Goal: Task Accomplishment & Management: Manage account settings

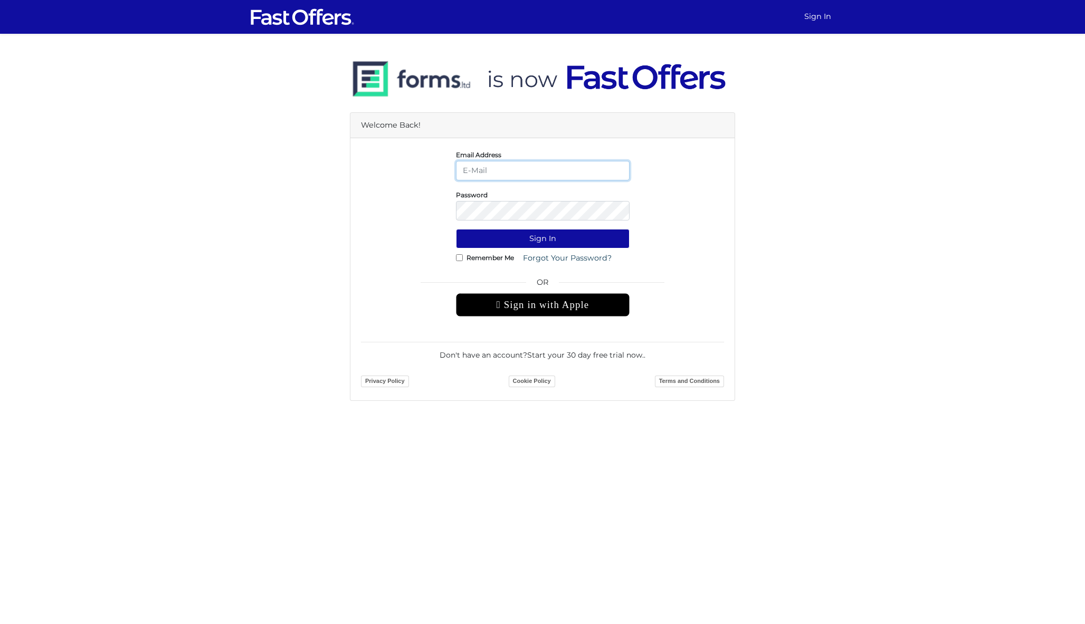
type input "dan@danmilewskirealty.com"
click at [543, 239] on button "Sign In" at bounding box center [543, 239] width 174 height 20
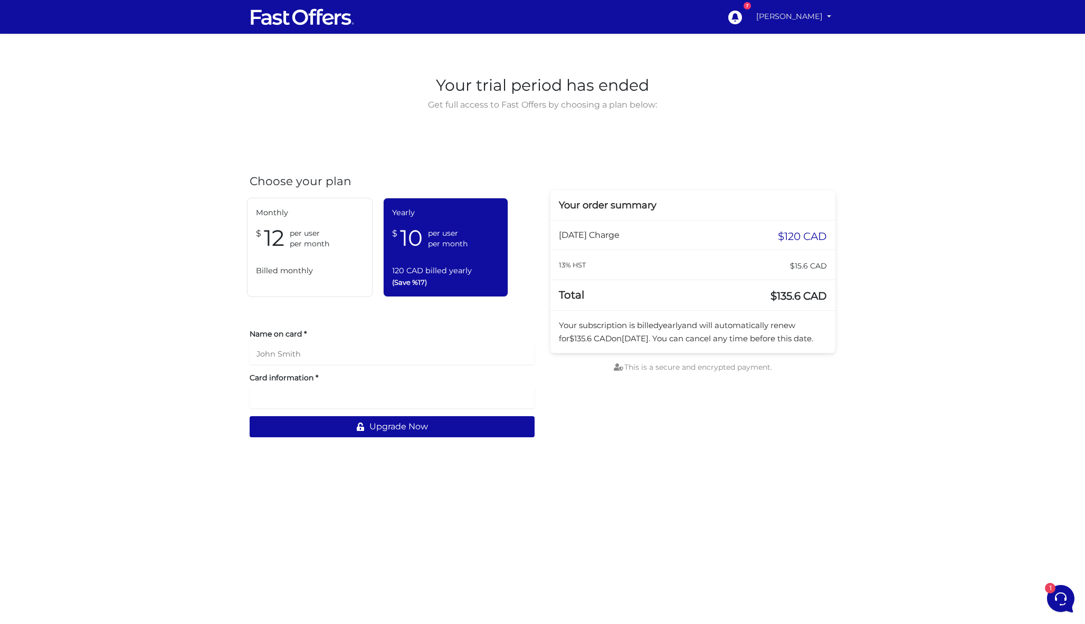
drag, startPoint x: 807, startPoint y: 31, endPoint x: 806, endPoint y: 24, distance: 6.9
click at [807, 31] on nav "7 Dan Milewski My Offers My Profile" at bounding box center [542, 17] width 1085 height 34
click at [799, 20] on link "[PERSON_NAME]" at bounding box center [793, 16] width 83 height 21
click at [798, 35] on link "My Offers" at bounding box center [793, 41] width 83 height 16
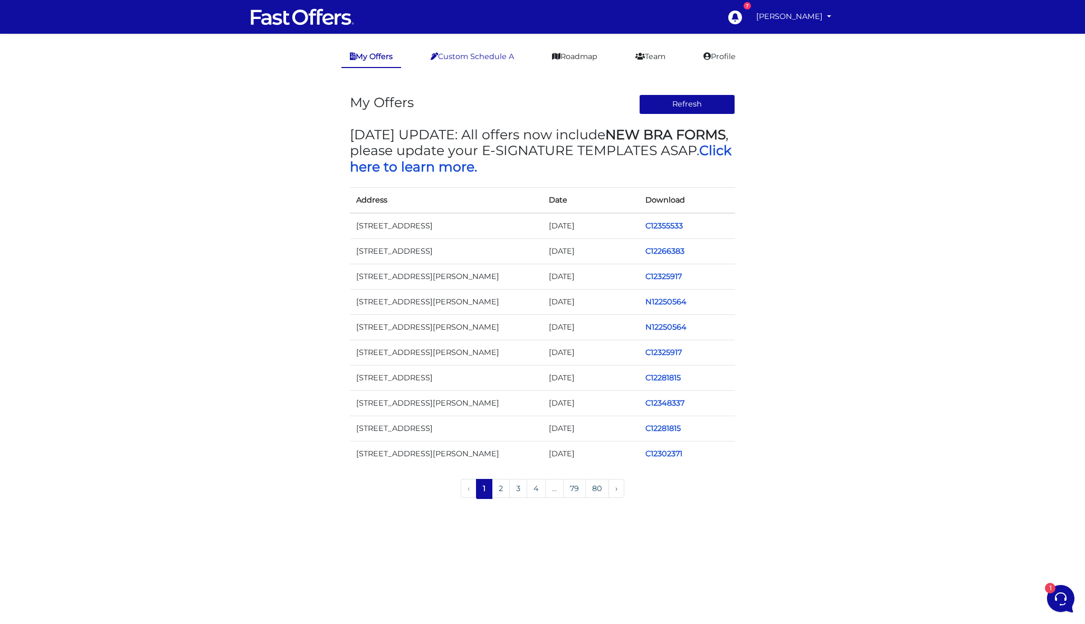
click at [490, 49] on link "Custom Schedule A" at bounding box center [472, 56] width 100 height 21
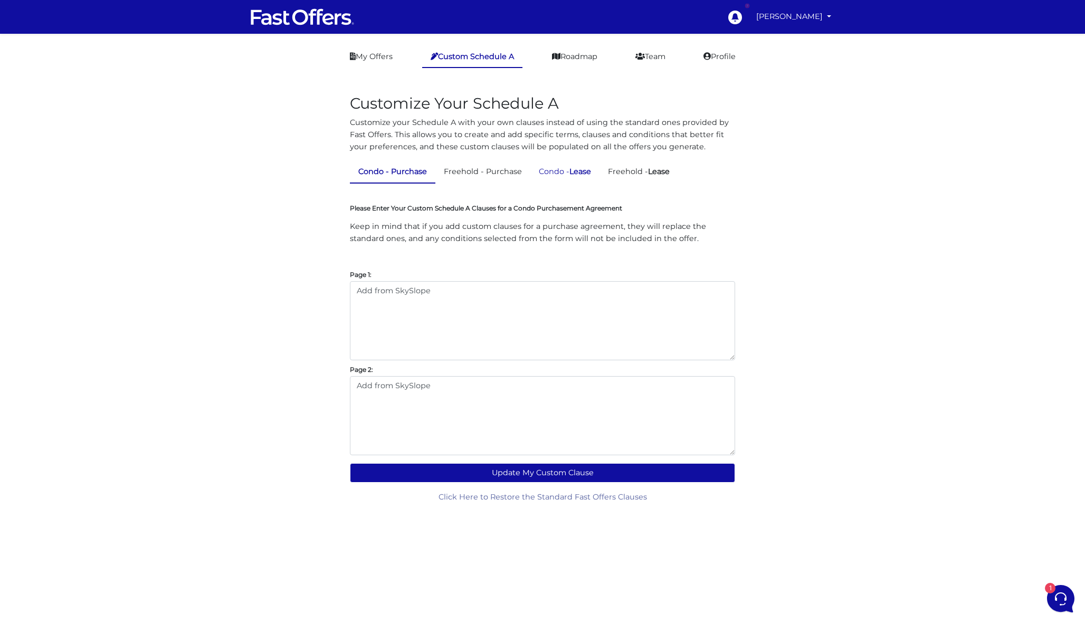
click at [584, 175] on strong "Lease" at bounding box center [581, 172] width 22 height 10
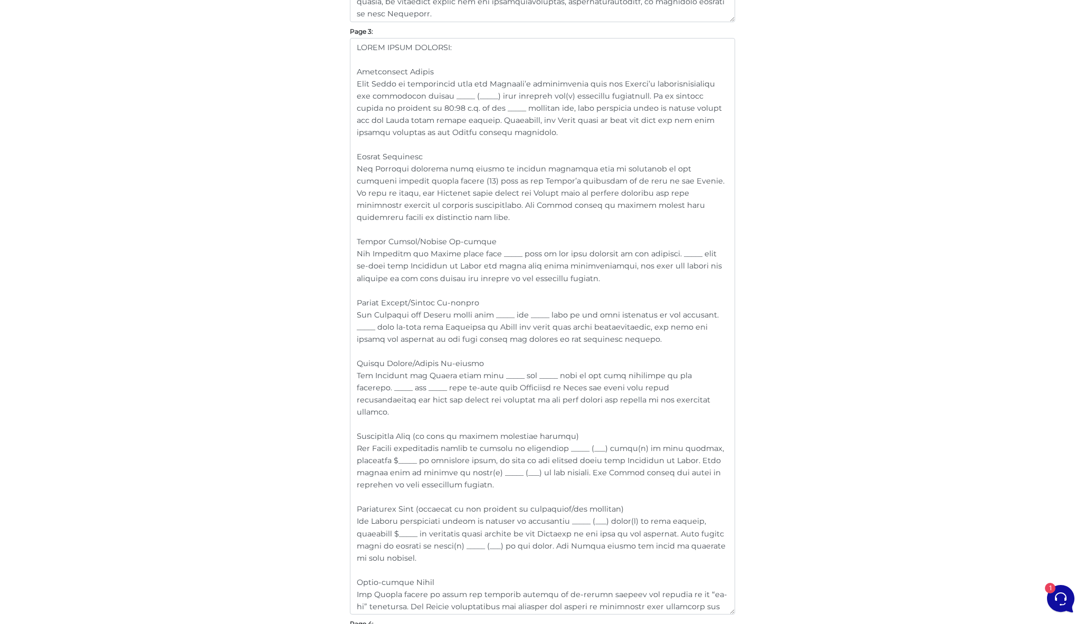
scroll to position [1277, 0]
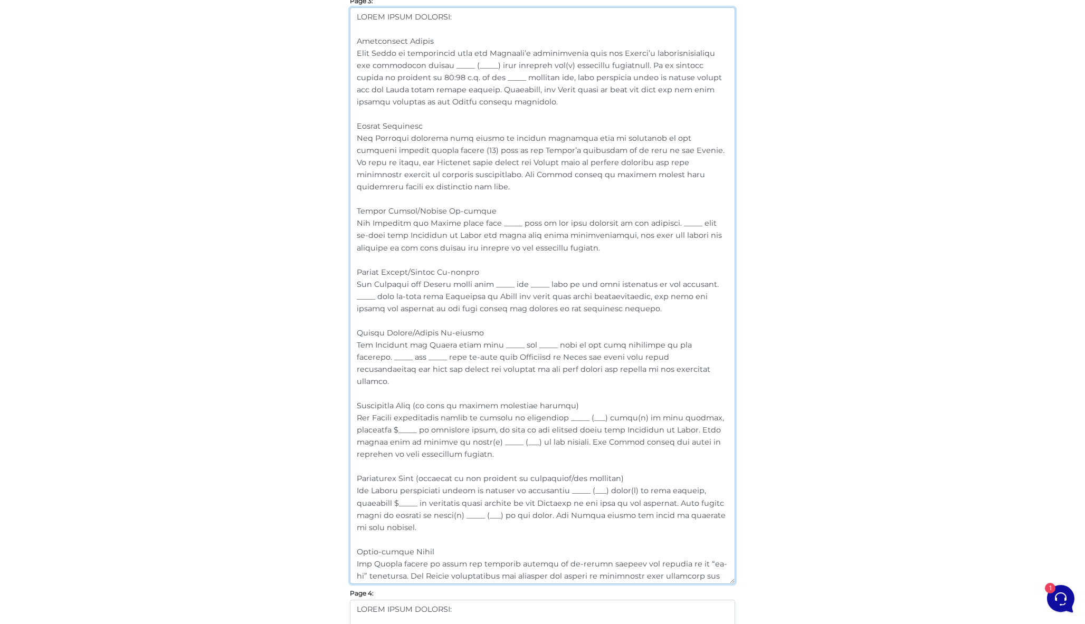
click at [449, 404] on textarea at bounding box center [542, 295] width 385 height 577
click at [458, 475] on textarea at bounding box center [542, 295] width 385 height 577
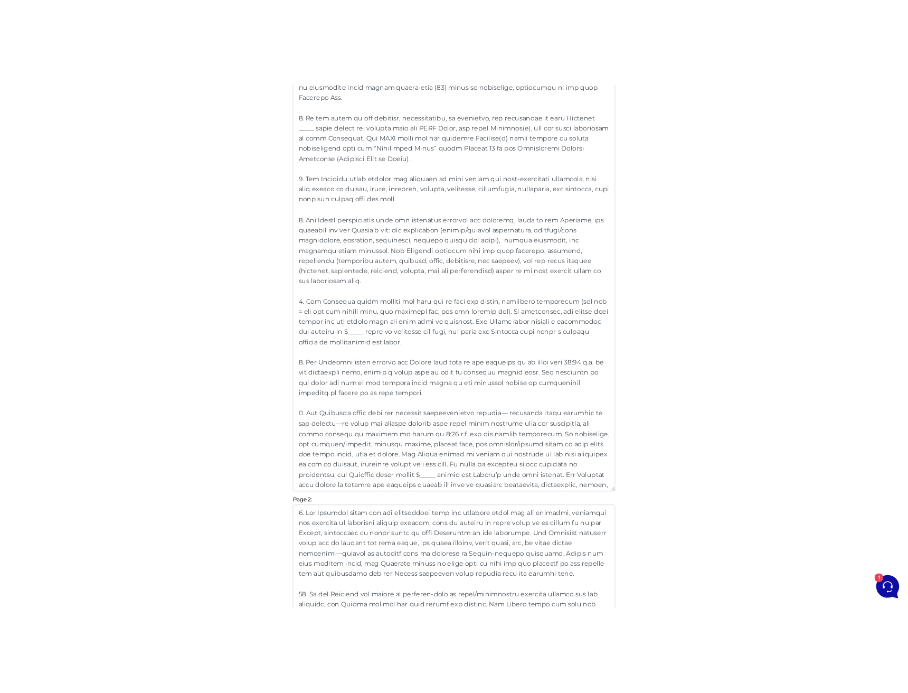
scroll to position [392, 0]
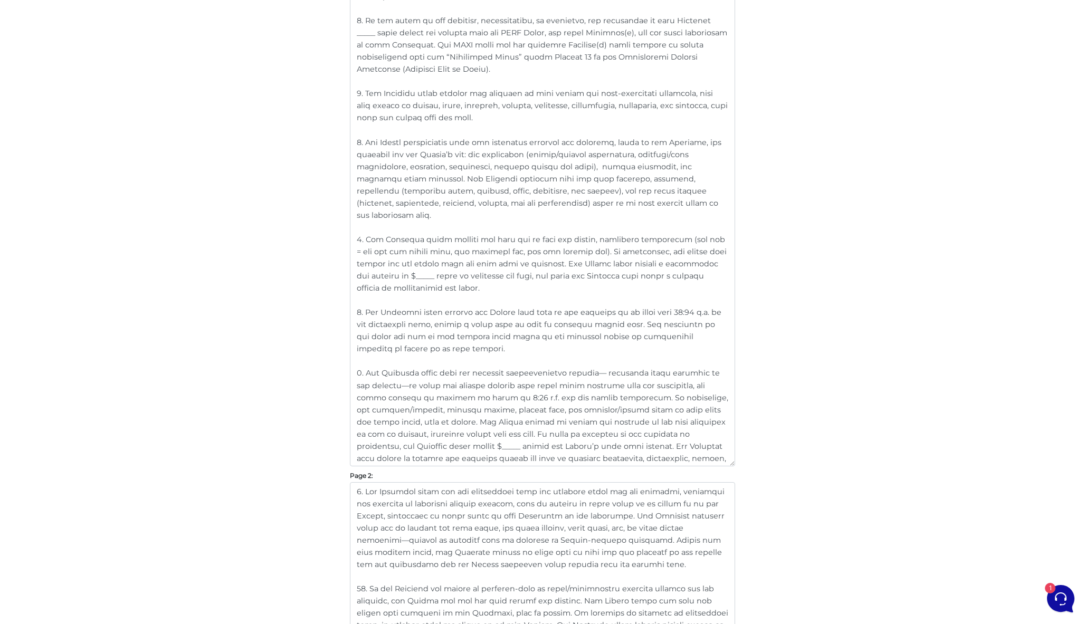
type textarea "EXTRA LEASE CLAUSES: Conditional Period This Lease is conditional upon the Land…"
click at [683, 200] on textarea at bounding box center [542, 178] width 385 height 577
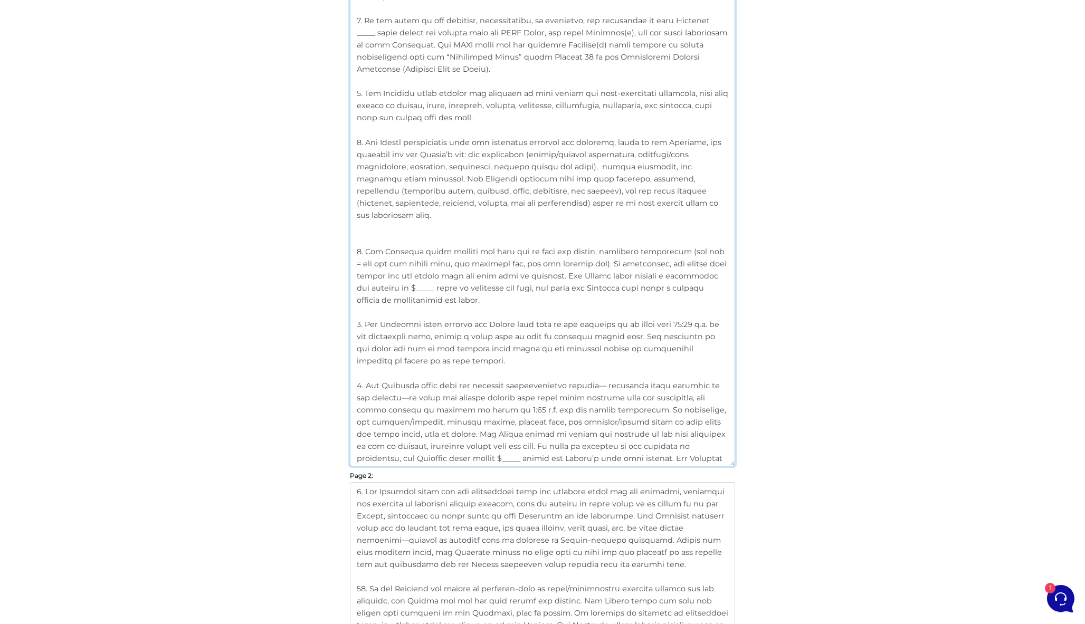
paste textarea "6. Any parking space(s) and locker(s) assigned to the Tenant under this Lease s…"
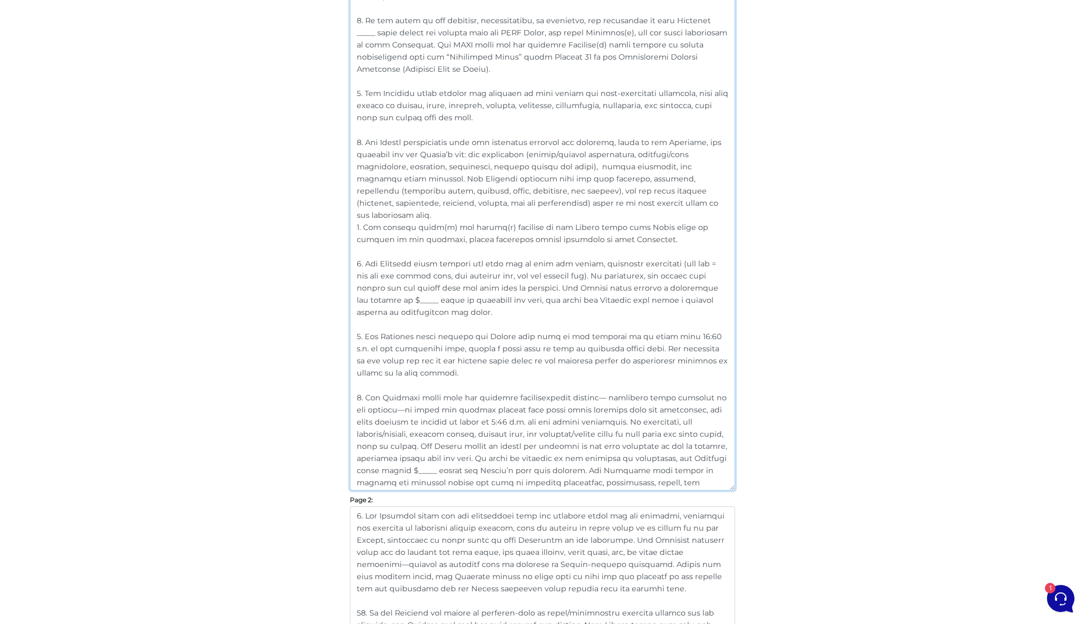
click at [688, 201] on textarea at bounding box center [542, 190] width 385 height 601
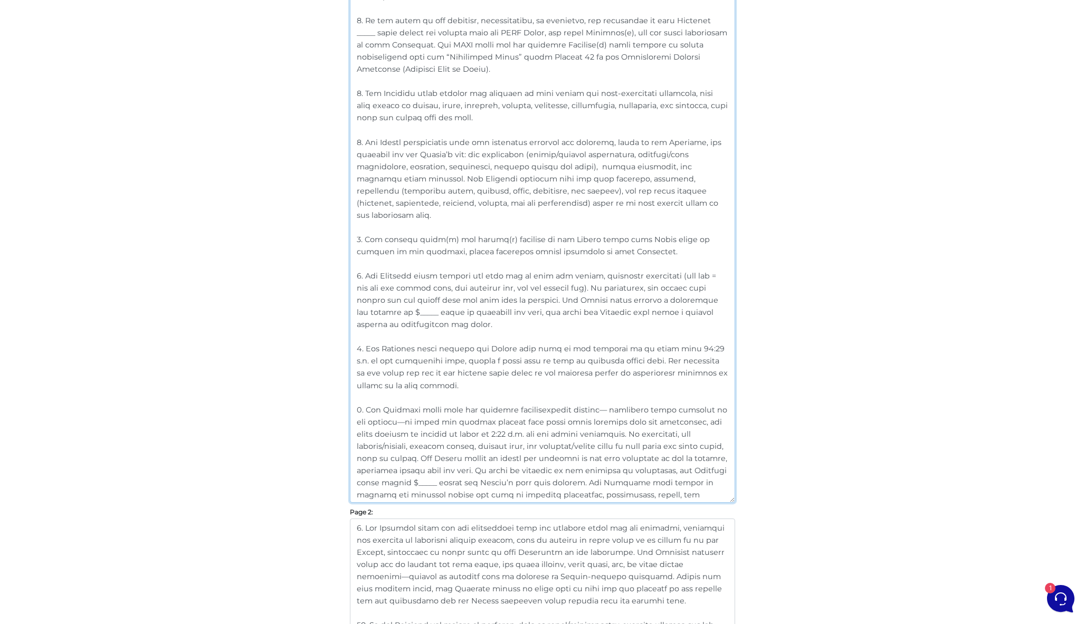
click at [360, 225] on textarea at bounding box center [542, 196] width 385 height 613
click at [359, 264] on textarea at bounding box center [542, 196] width 385 height 613
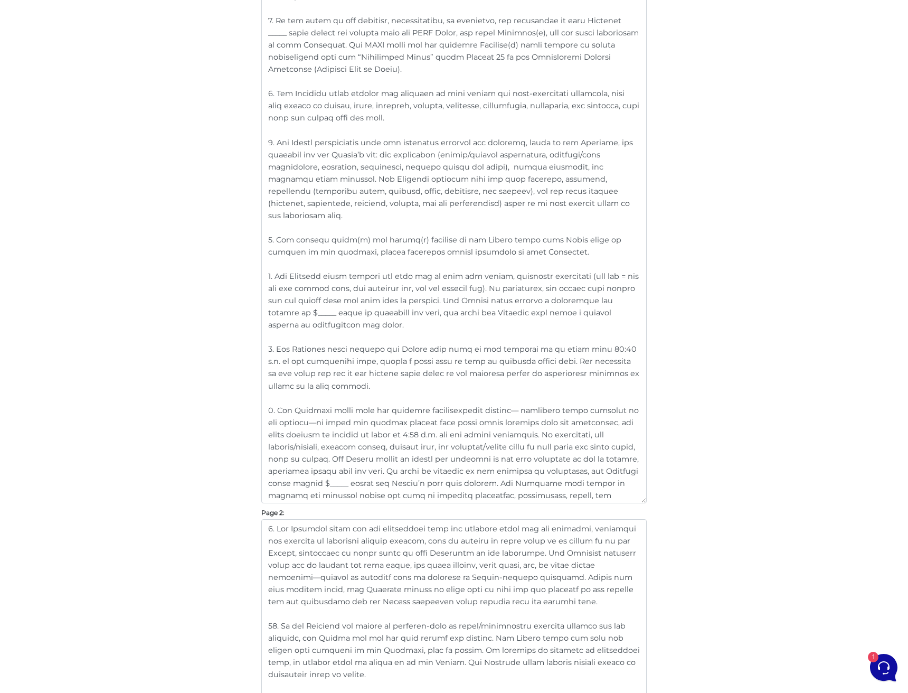
scroll to position [440, 0]
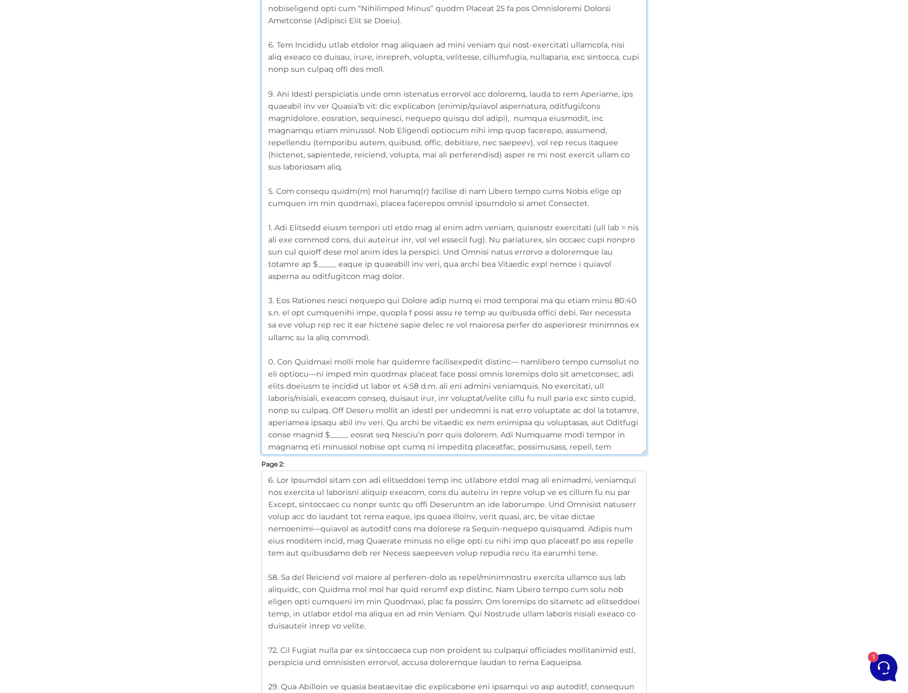
click at [357, 436] on textarea at bounding box center [453, 147] width 385 height 613
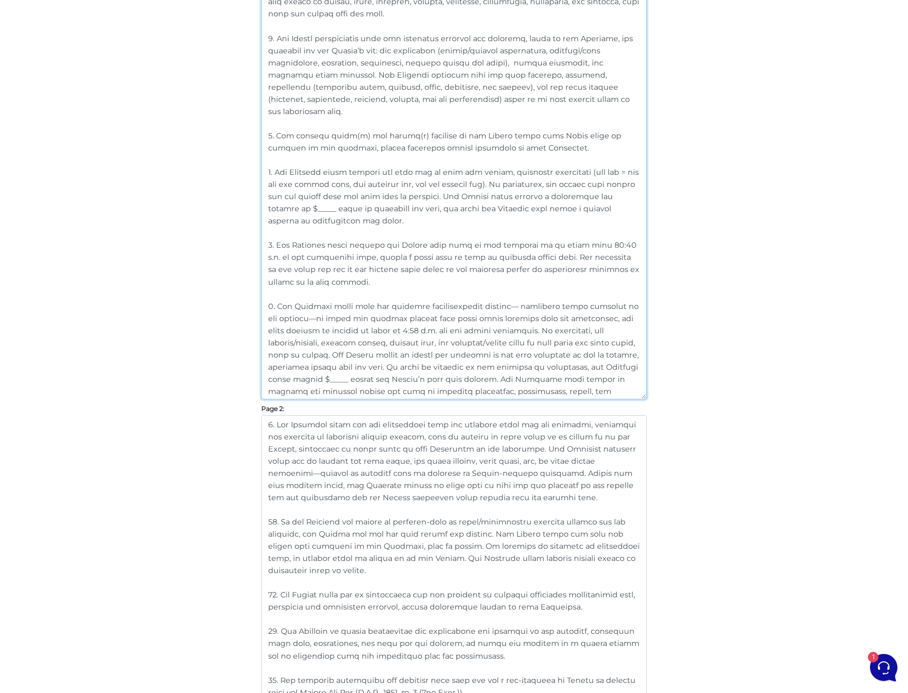
drag, startPoint x: 349, startPoint y: 389, endPoint x: 256, endPoint y: 293, distance: 134.0
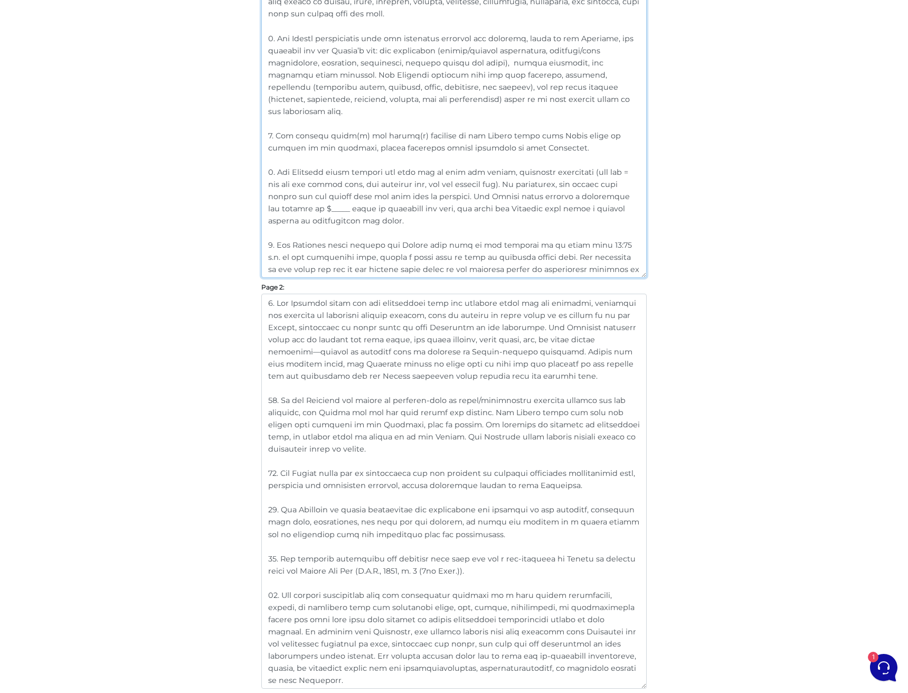
click at [272, 230] on textarea at bounding box center [453, 32] width 385 height 492
type textarea "1. “Landlord/Seller” includes any individual or entity with ownership or author…"
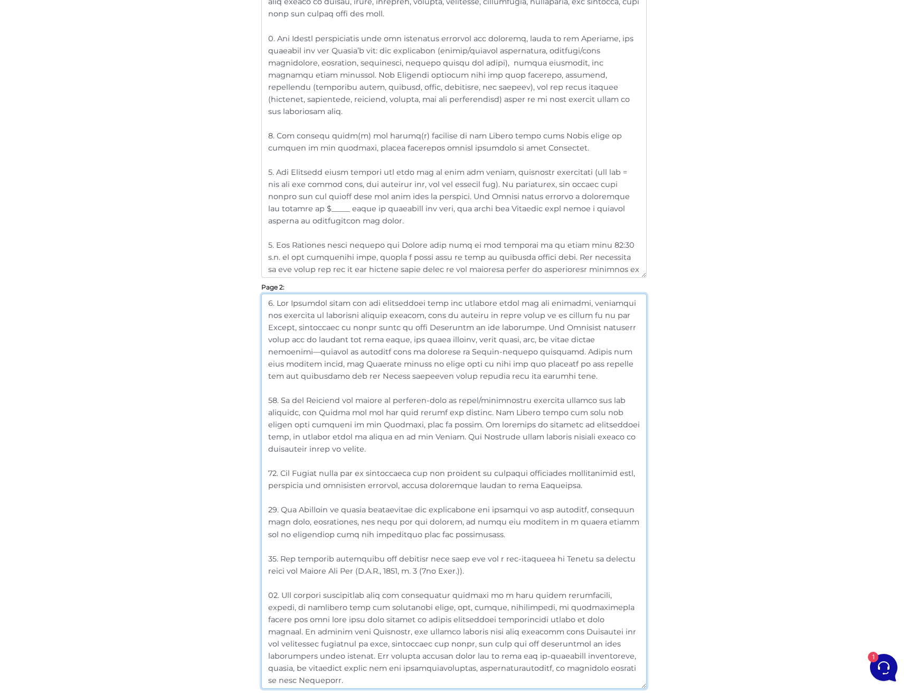
click at [374, 352] on textarea at bounding box center [453, 491] width 385 height 395
drag, startPoint x: 391, startPoint y: 357, endPoint x: 167, endPoint y: 266, distance: 241.3
paste textarea "8. The Landlord shall have the property professionally cleaned— including steam…"
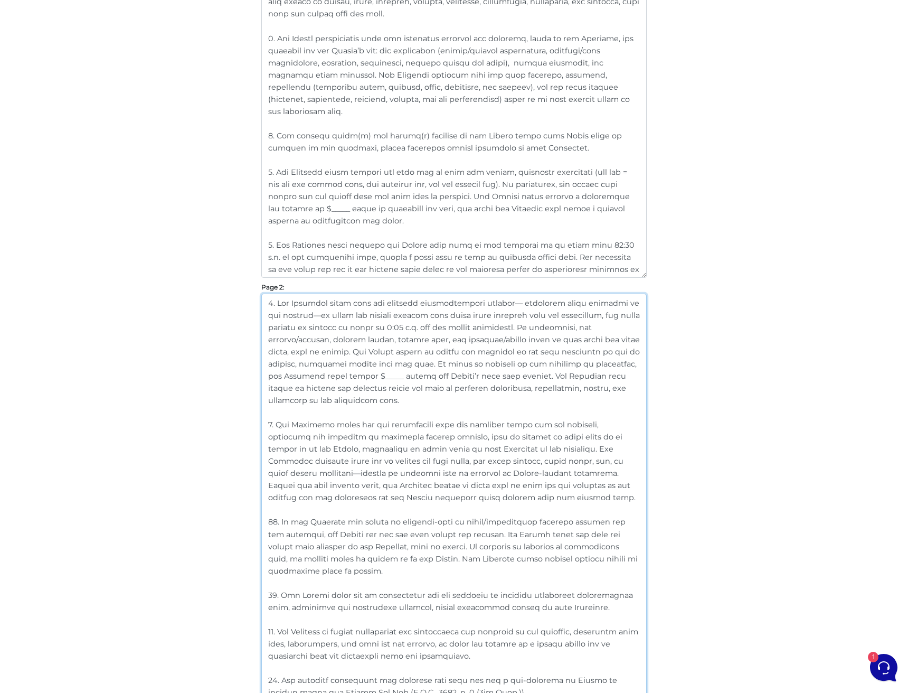
click at [274, 302] on textarea at bounding box center [453, 552] width 385 height 516
click at [272, 422] on textarea at bounding box center [453, 552] width 385 height 516
click at [273, 520] on textarea at bounding box center [453, 552] width 385 height 516
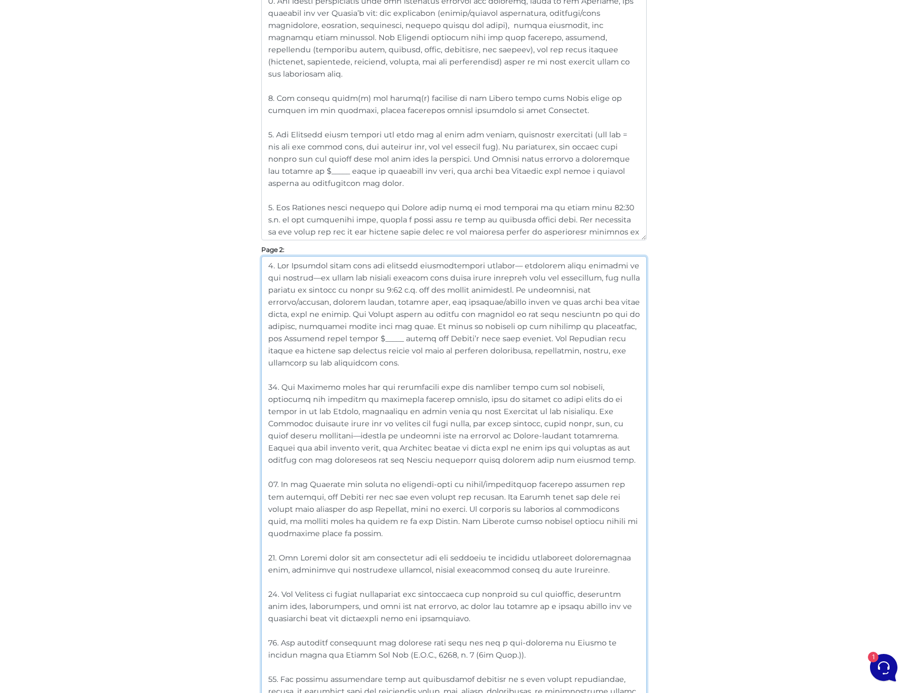
click at [273, 555] on textarea at bounding box center [453, 514] width 385 height 516
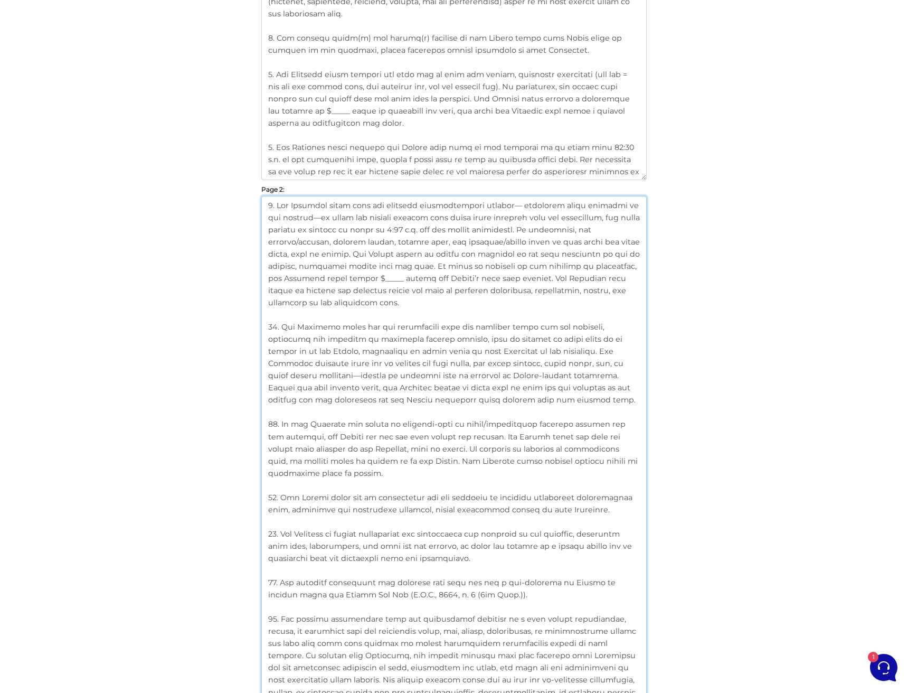
scroll to position [606, 0]
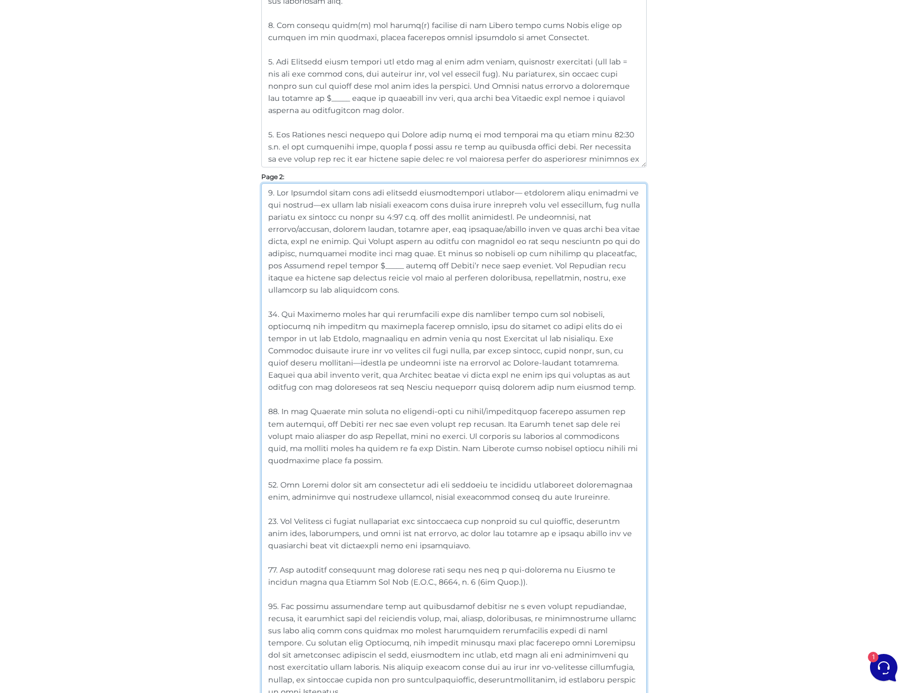
click at [274, 522] on textarea at bounding box center [453, 441] width 385 height 516
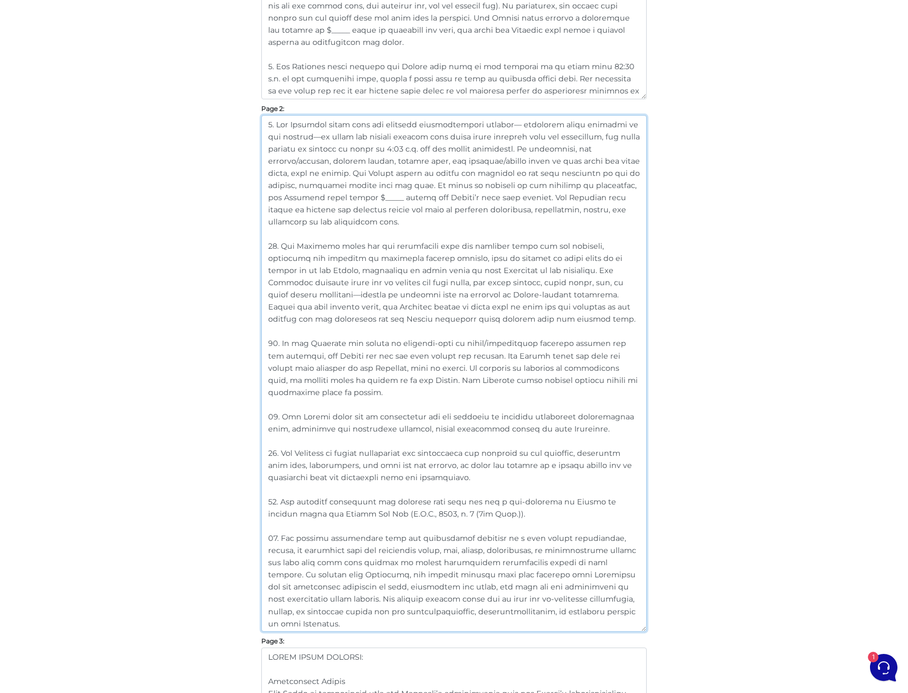
scroll to position [703, 0]
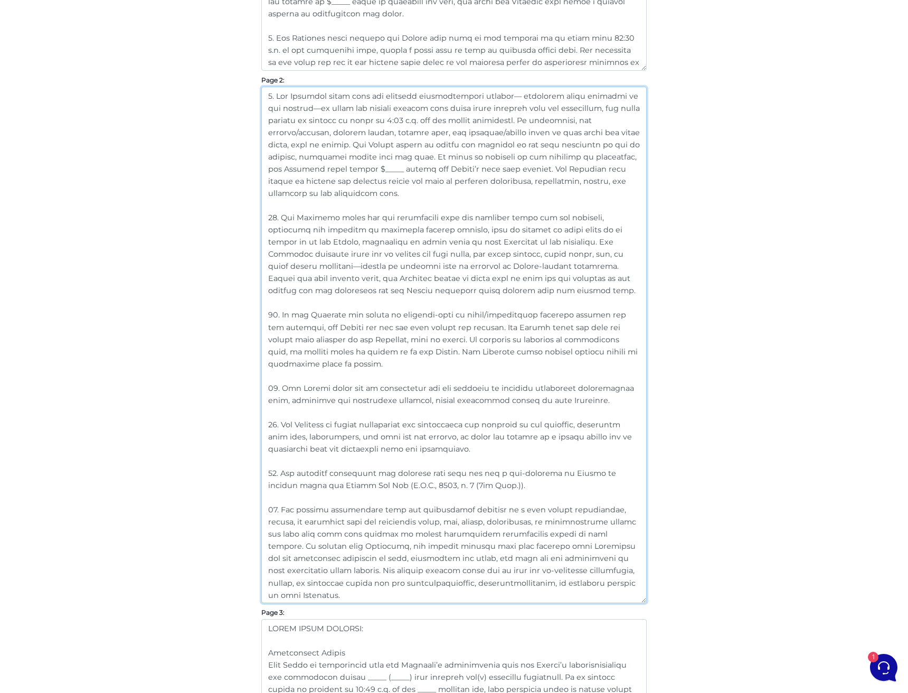
click at [275, 469] on textarea at bounding box center [453, 345] width 385 height 516
click at [273, 509] on textarea at bounding box center [453, 345] width 385 height 516
click at [445, 537] on textarea at bounding box center [453, 345] width 385 height 516
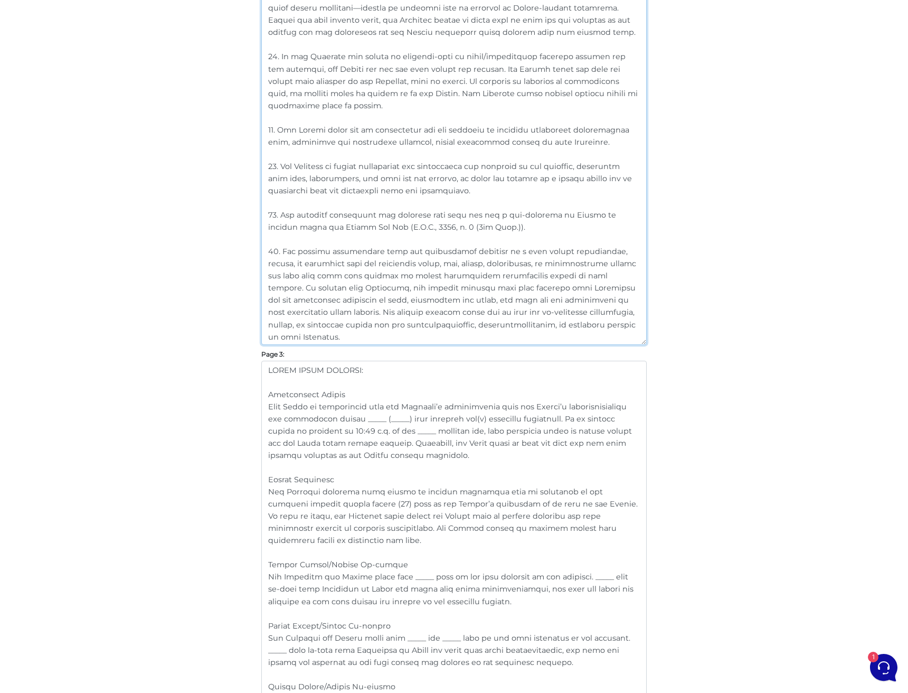
scroll to position [965, 0]
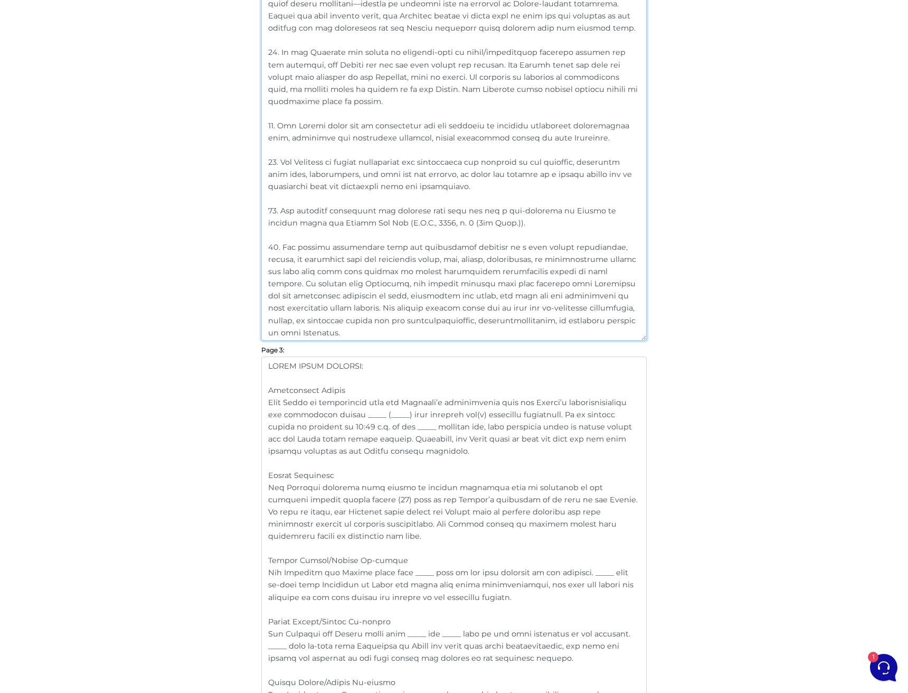
type textarea "9. The Landlord shall have the property professionally cleaned— including steam…"
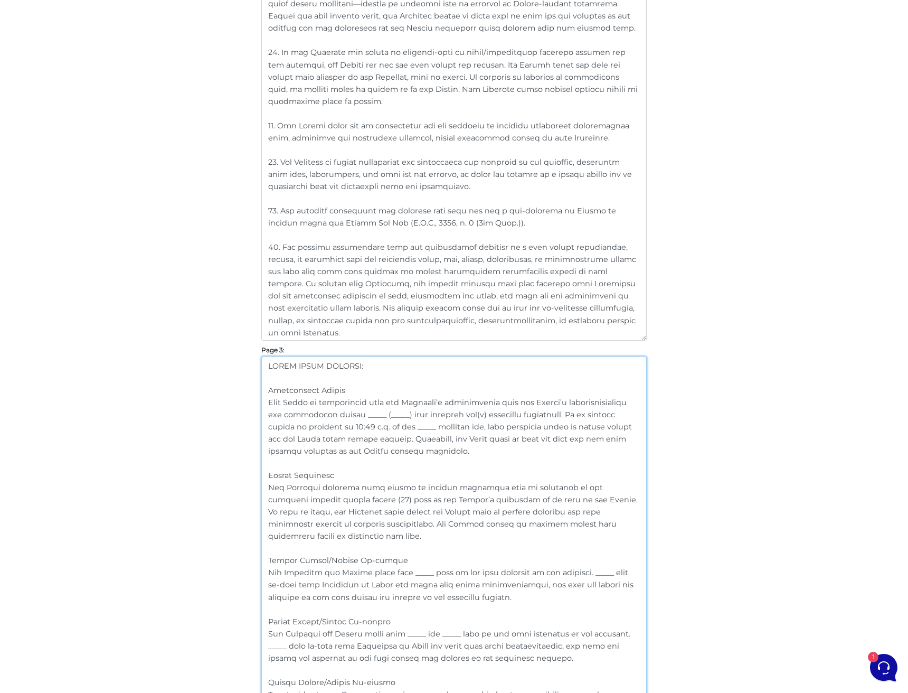
click at [461, 449] on textarea at bounding box center [453, 644] width 385 height 577
drag, startPoint x: 542, startPoint y: 412, endPoint x: 566, endPoint y: 449, distance: 44.2
click at [566, 449] on textarea at bounding box center [453, 644] width 385 height 577
click at [540, 453] on textarea at bounding box center [453, 644] width 385 height 577
drag, startPoint x: 541, startPoint y: 412, endPoint x: 561, endPoint y: 446, distance: 39.6
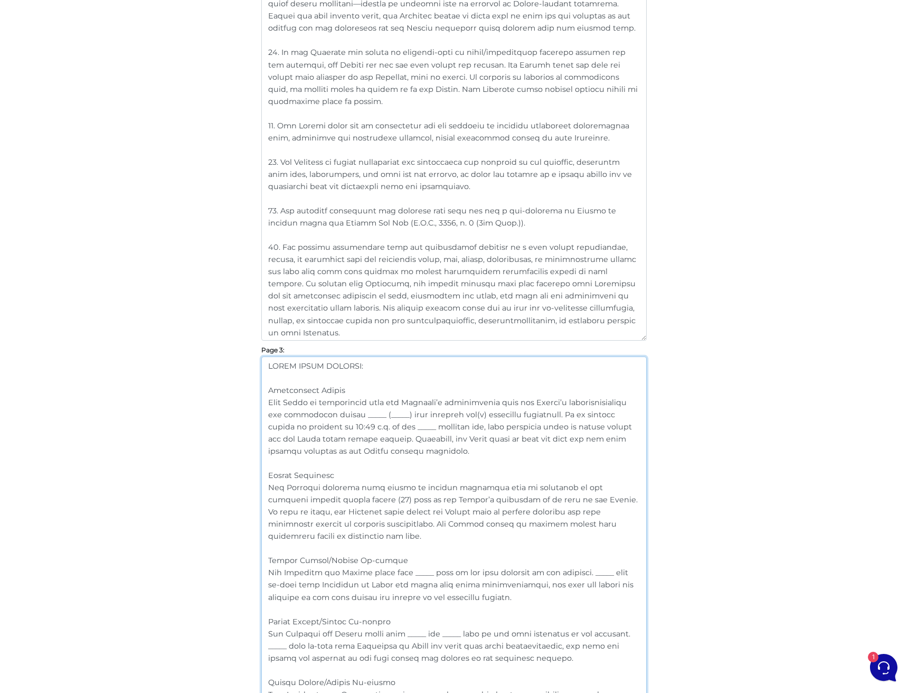
click at [561, 446] on textarea at bounding box center [453, 644] width 385 height 577
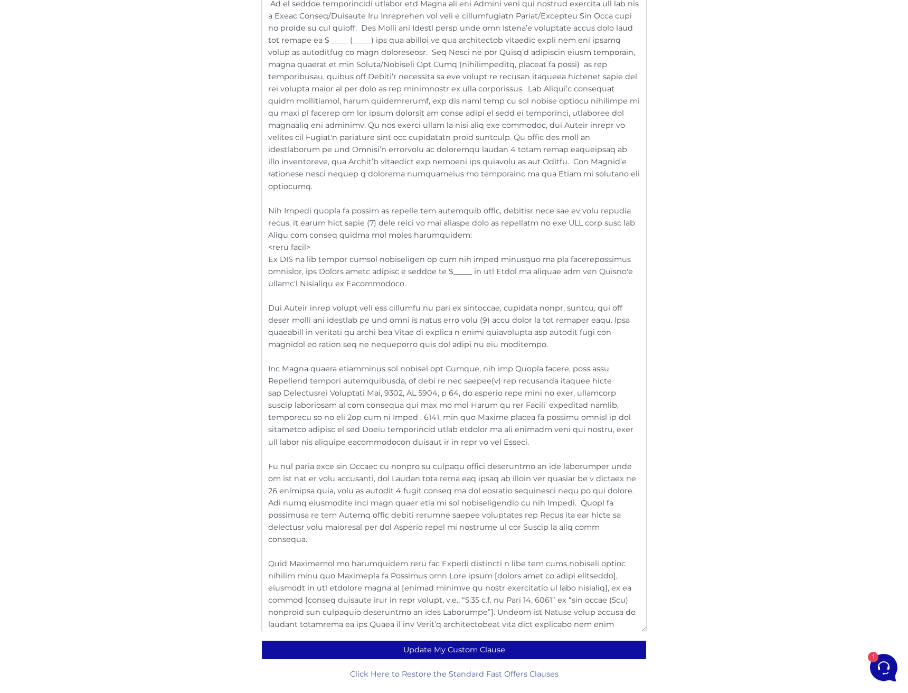
scroll to position [1968, 0]
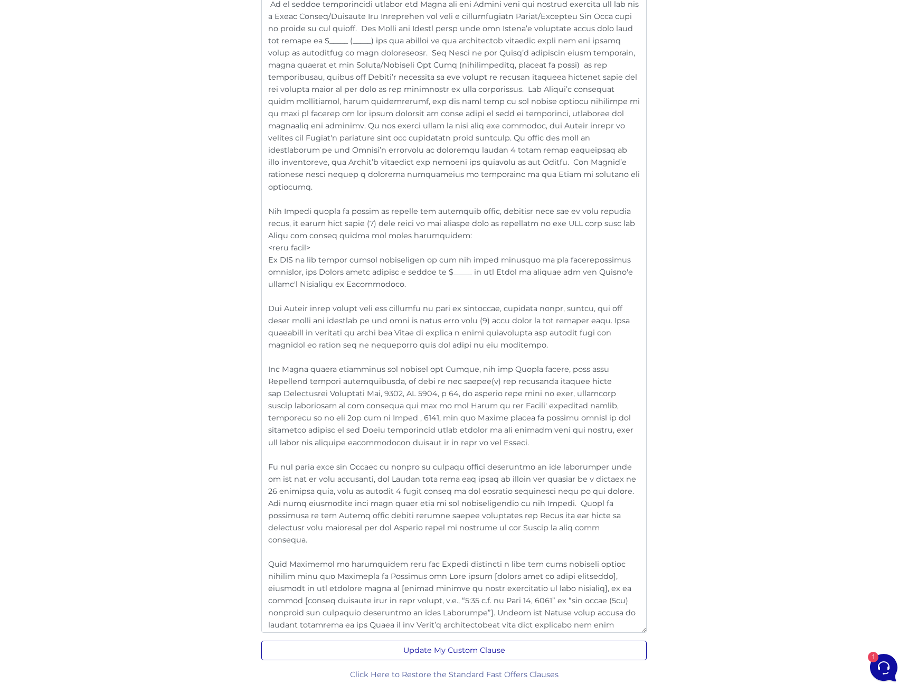
click at [483, 624] on button "Update My Custom Clause" at bounding box center [453, 650] width 385 height 20
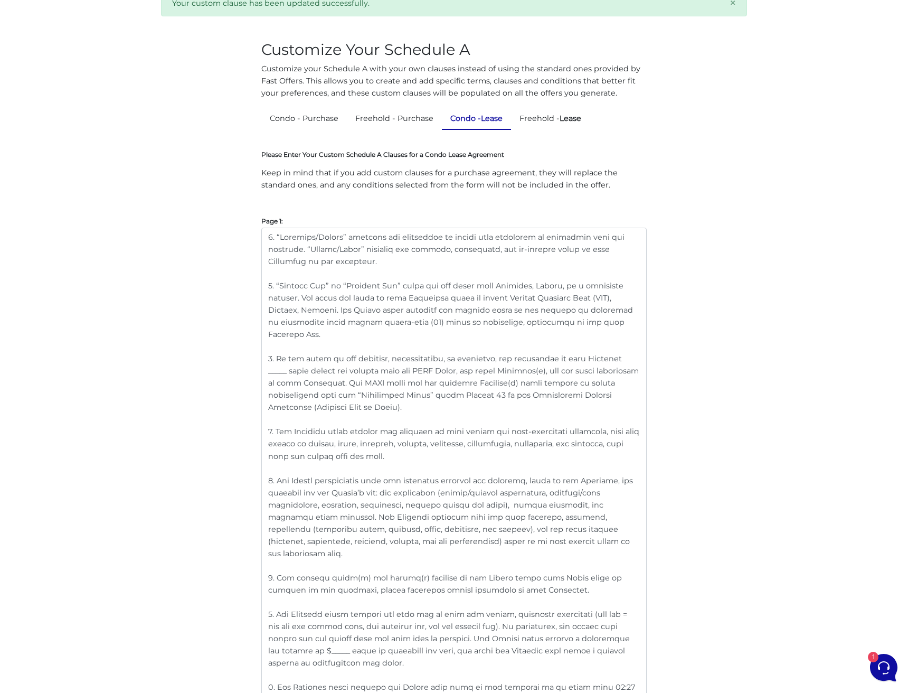
scroll to position [134, 0]
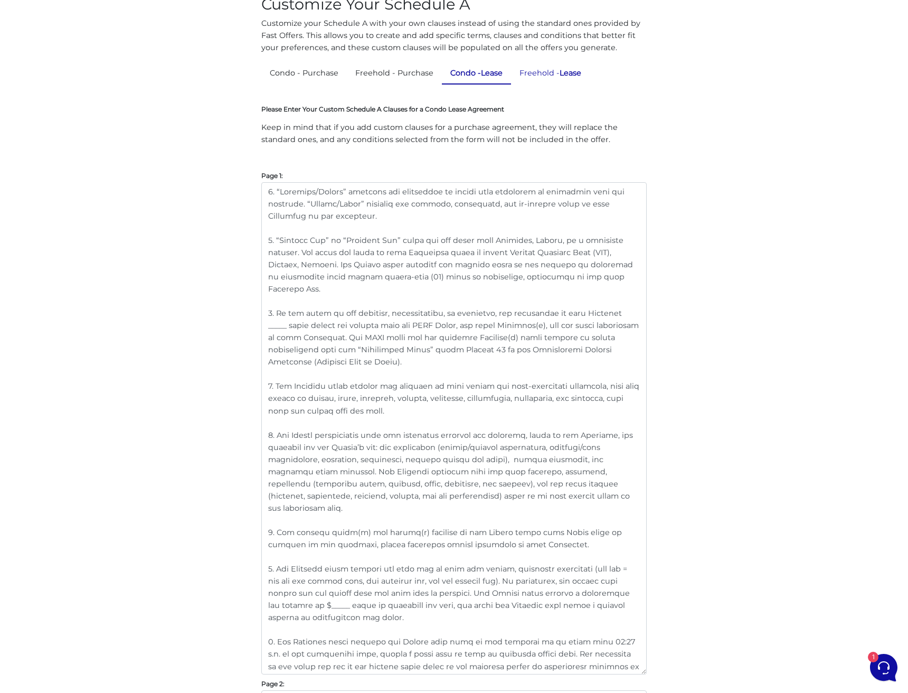
click at [559, 78] on link "Freehold - Lease" at bounding box center [550, 73] width 79 height 21
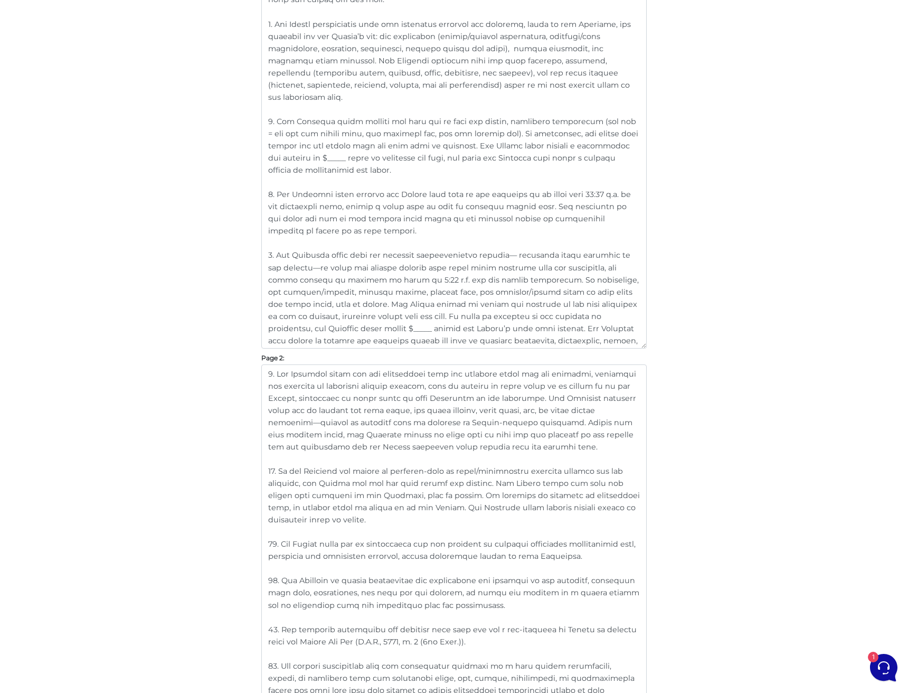
scroll to position [507, 0]
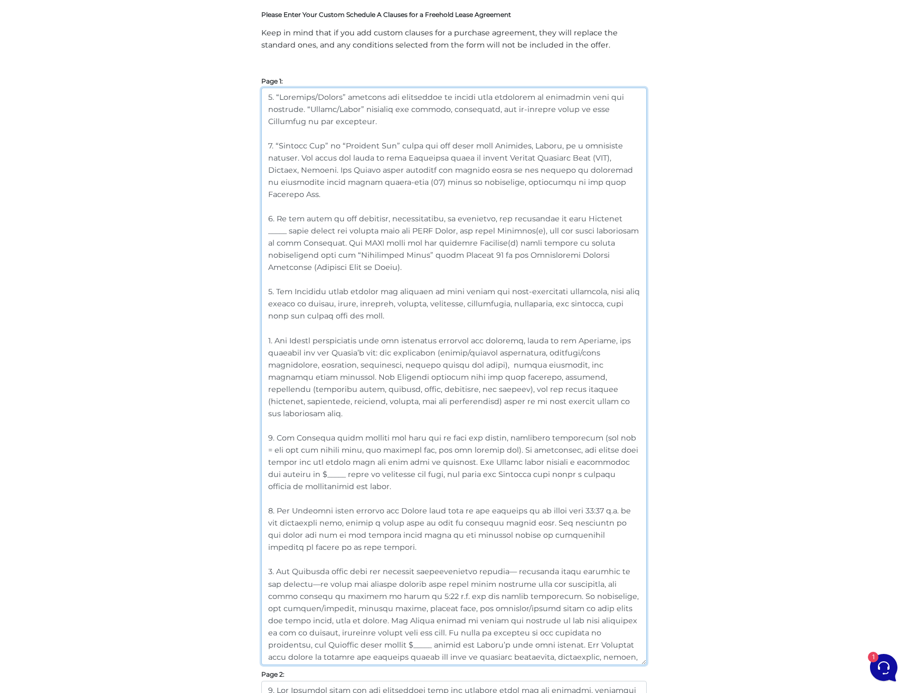
drag, startPoint x: 347, startPoint y: 342, endPoint x: 253, endPoint y: -25, distance: 378.9
click at [253, 0] on html "7 Dan Milewski" at bounding box center [454, 566] width 908 height 1520
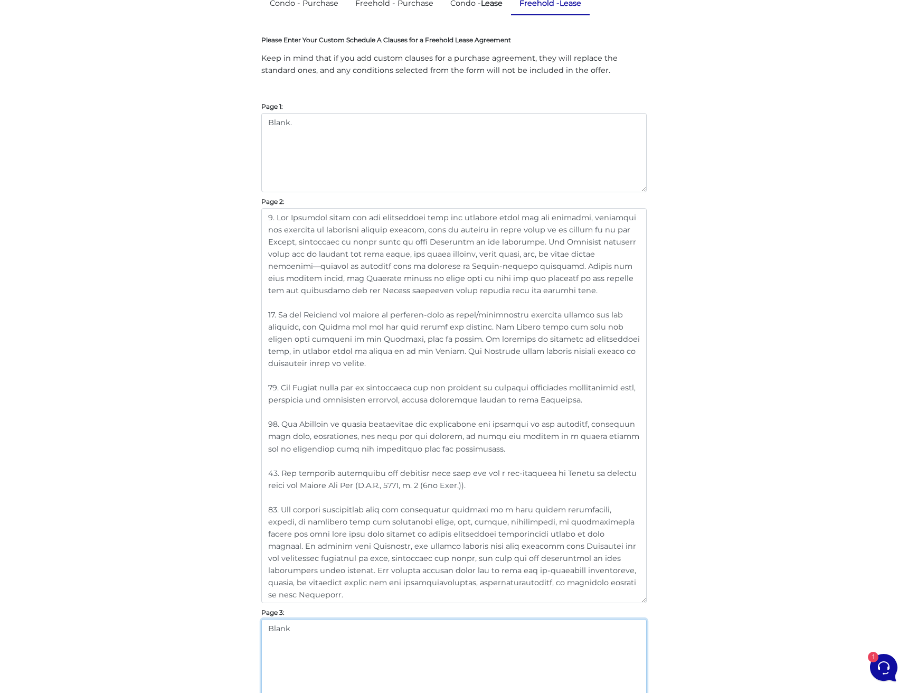
click at [408, 646] on textarea "Blank" at bounding box center [453, 658] width 385 height 79
click at [417, 131] on textarea at bounding box center [453, 152] width 385 height 79
type textarea "Blank"
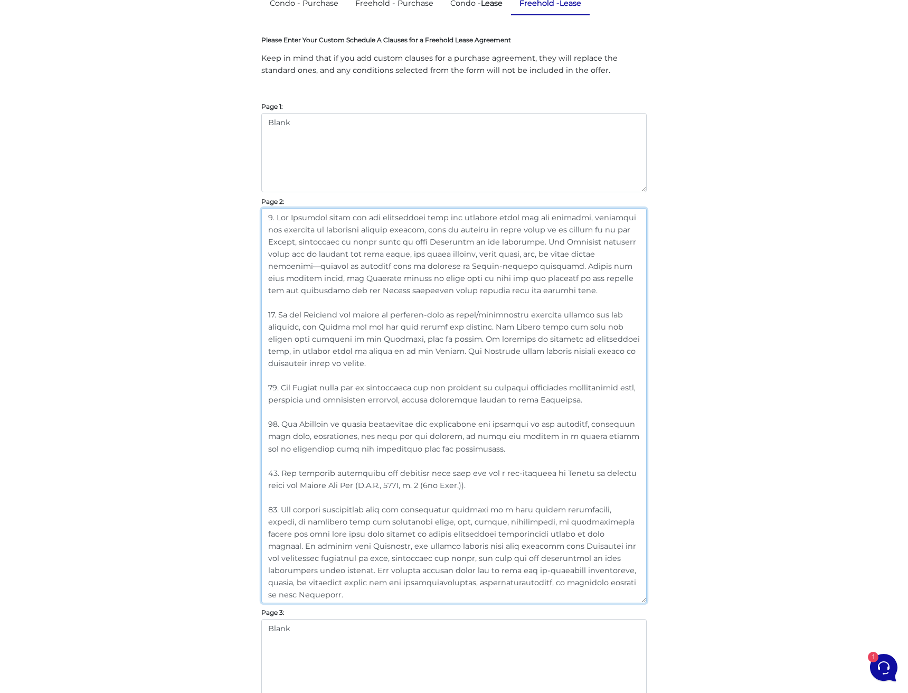
scroll to position [0, 0]
click at [310, 478] on textarea at bounding box center [453, 405] width 385 height 395
drag, startPoint x: 327, startPoint y: 596, endPoint x: 193, endPoint y: 136, distance: 478.9
click at [193, 136] on div "Customize Your Schedule A Customize your Schedule A with your own clauses inste…" at bounding box center [454, 375] width 602 height 931
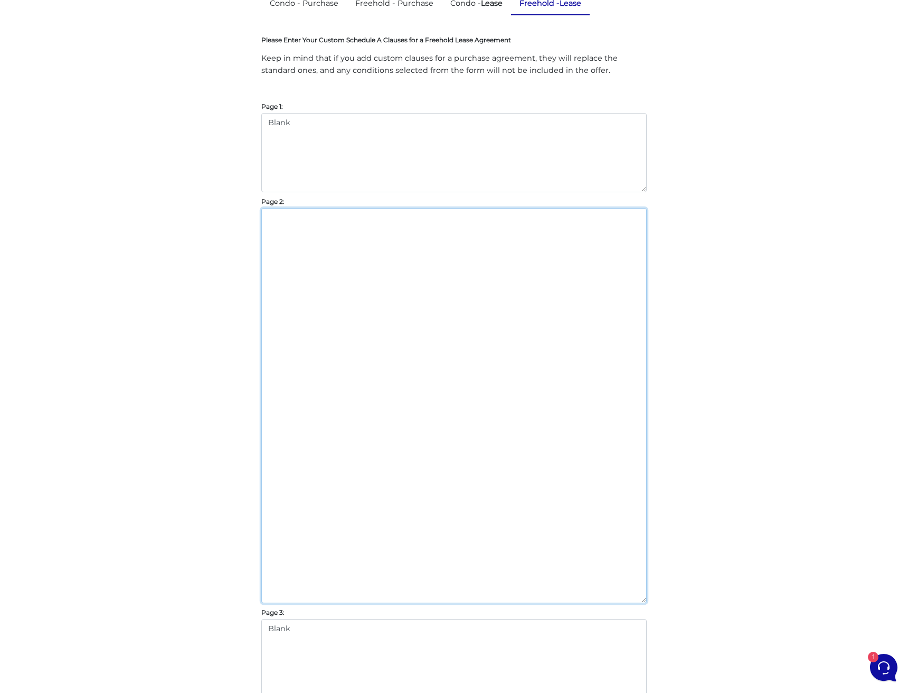
scroll to position [13, 0]
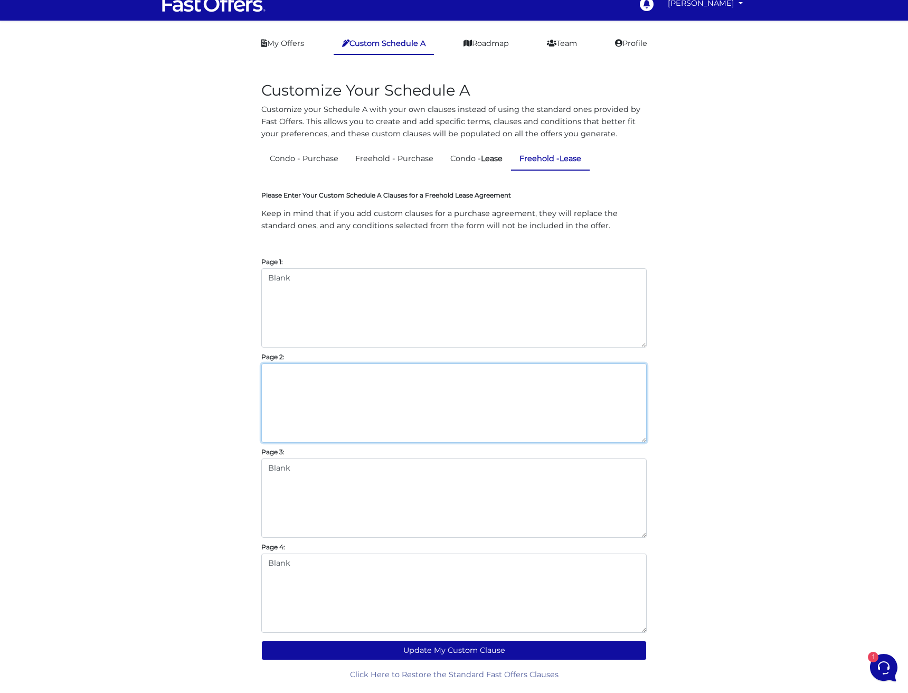
type textarea "N"
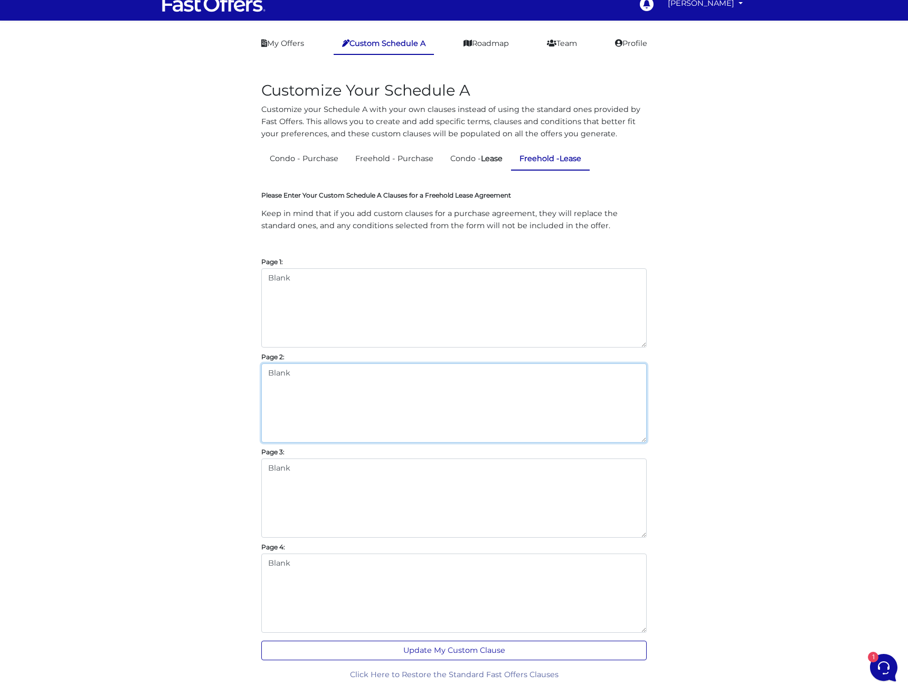
type textarea "Blank"
click at [432, 650] on button "Update My Custom Clause" at bounding box center [453, 650] width 385 height 20
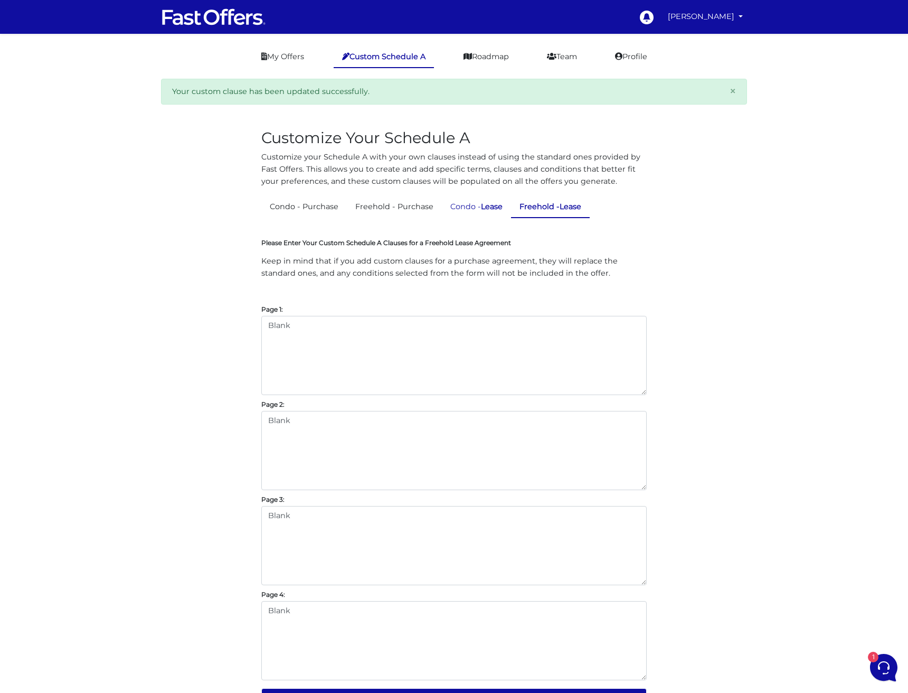
click at [474, 215] on link "Condo - Lease" at bounding box center [476, 206] width 69 height 21
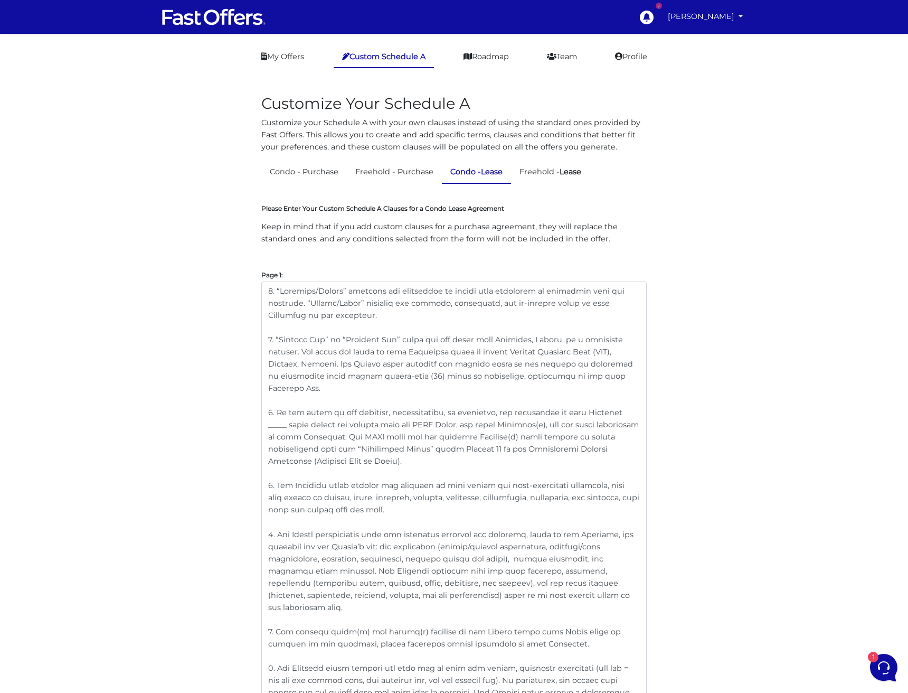
click at [389, 172] on link "Freehold - Purchase" at bounding box center [394, 172] width 95 height 21
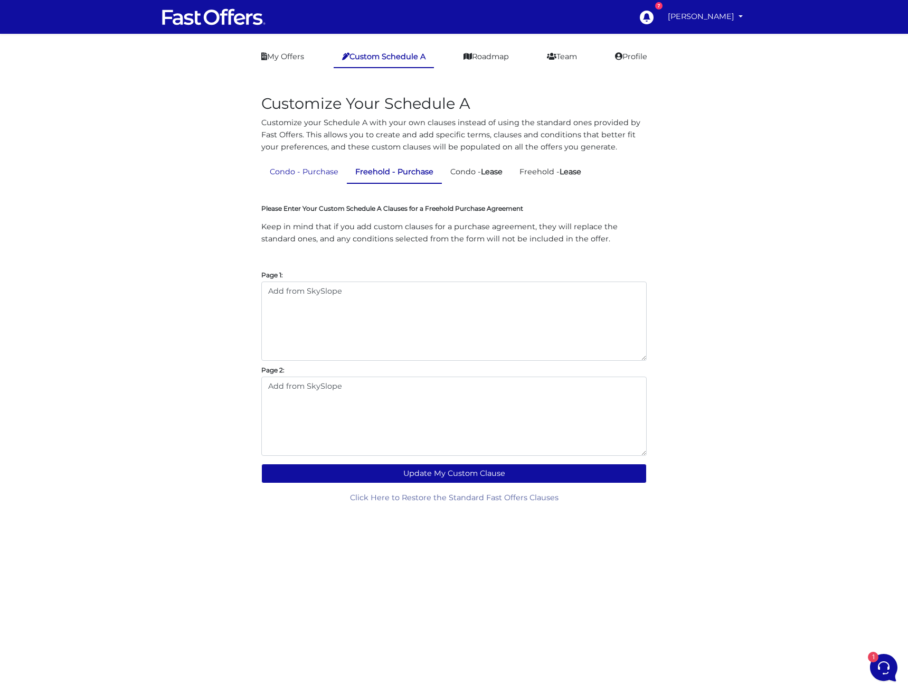
click at [308, 174] on link "Condo - Purchase" at bounding box center [304, 172] width 86 height 21
click at [489, 169] on strong "Lease" at bounding box center [492, 172] width 22 height 10
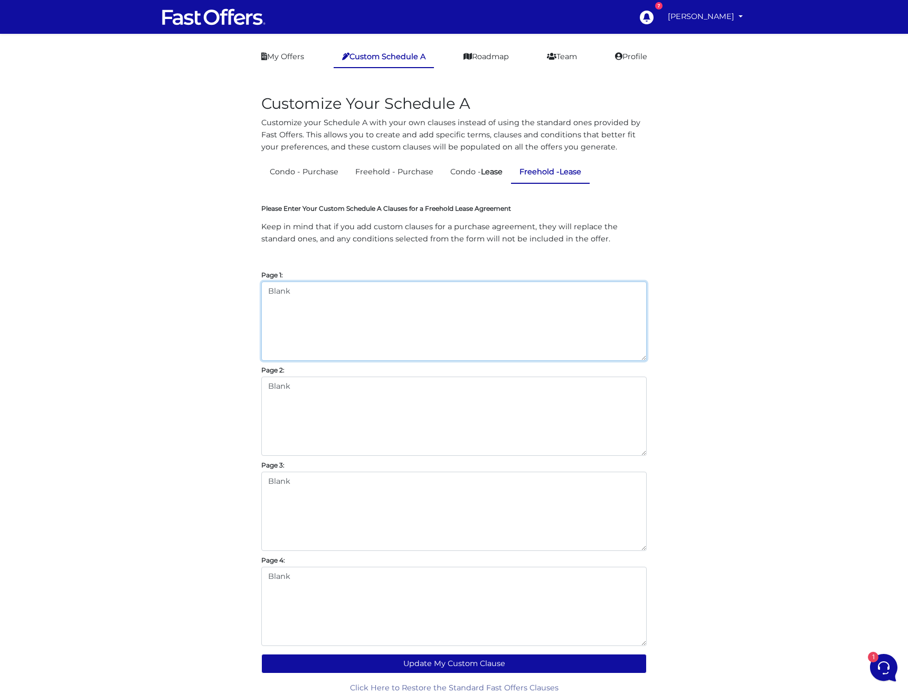
click at [342, 300] on textarea "Blank" at bounding box center [453, 320] width 385 height 79
drag, startPoint x: 326, startPoint y: 298, endPoint x: 213, endPoint y: 283, distance: 113.9
click at [213, 283] on div "Customize Your Schedule A Customize your Schedule A with your own clauses inste…" at bounding box center [454, 386] width 602 height 615
click at [309, 290] on textarea "Blank" at bounding box center [453, 320] width 385 height 79
drag, startPoint x: 387, startPoint y: 298, endPoint x: 205, endPoint y: 280, distance: 183.1
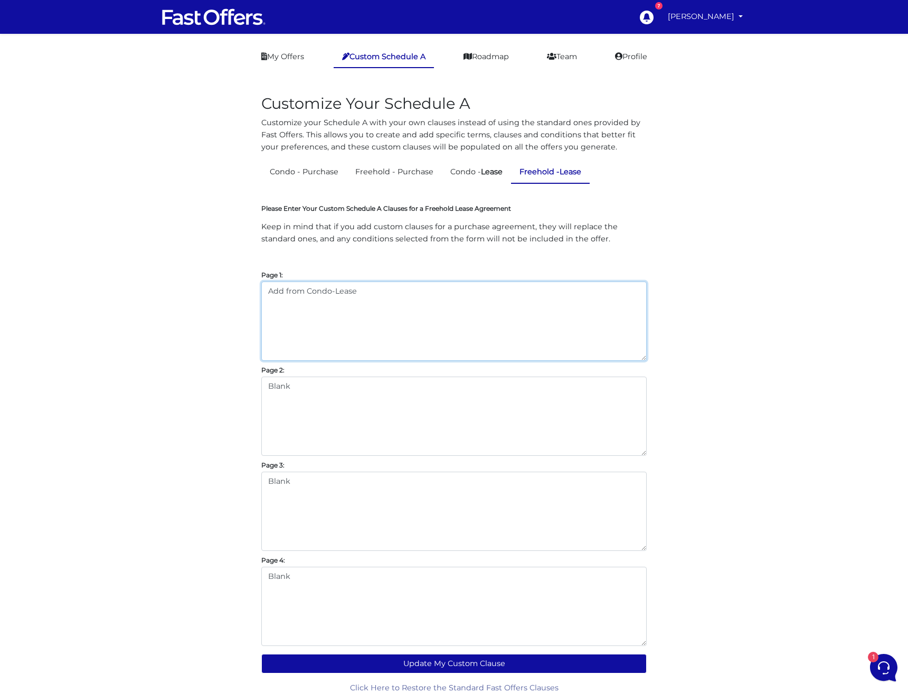
click at [205, 280] on div "Customize Your Schedule A Customize your Schedule A with your own clauses inste…" at bounding box center [454, 386] width 602 height 615
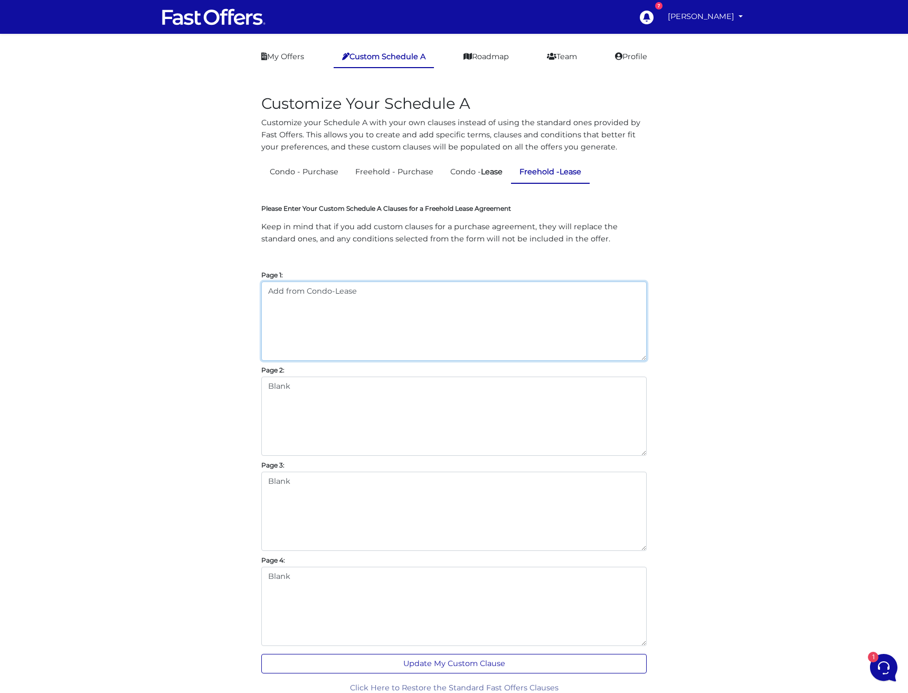
type textarea "Add from Condo-Lease"
click at [481, 663] on button "Update My Custom Clause" at bounding box center [453, 664] width 385 height 20
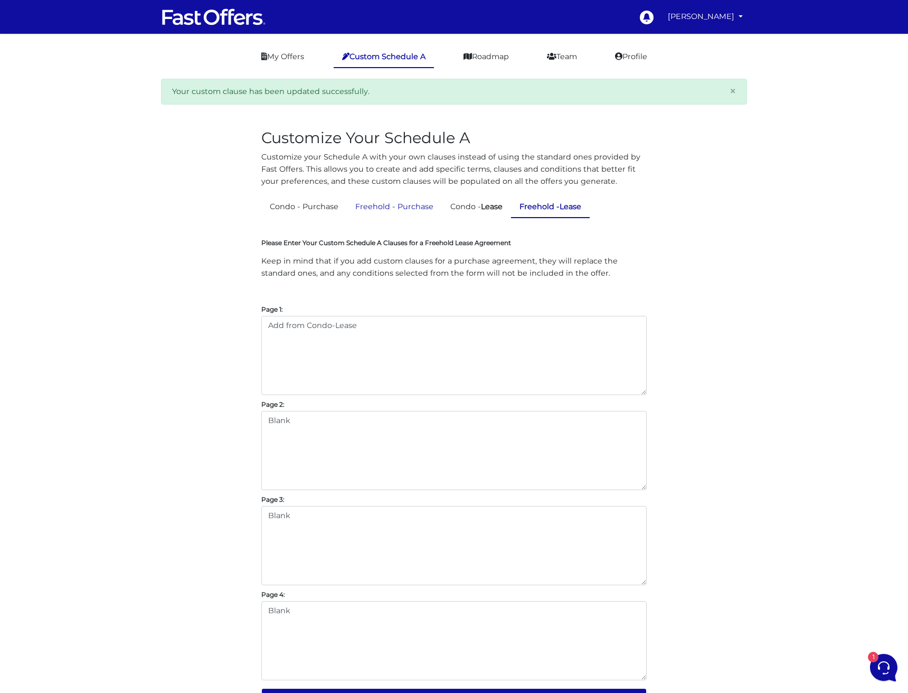
click at [395, 208] on link "Freehold - Purchase" at bounding box center [394, 206] width 95 height 21
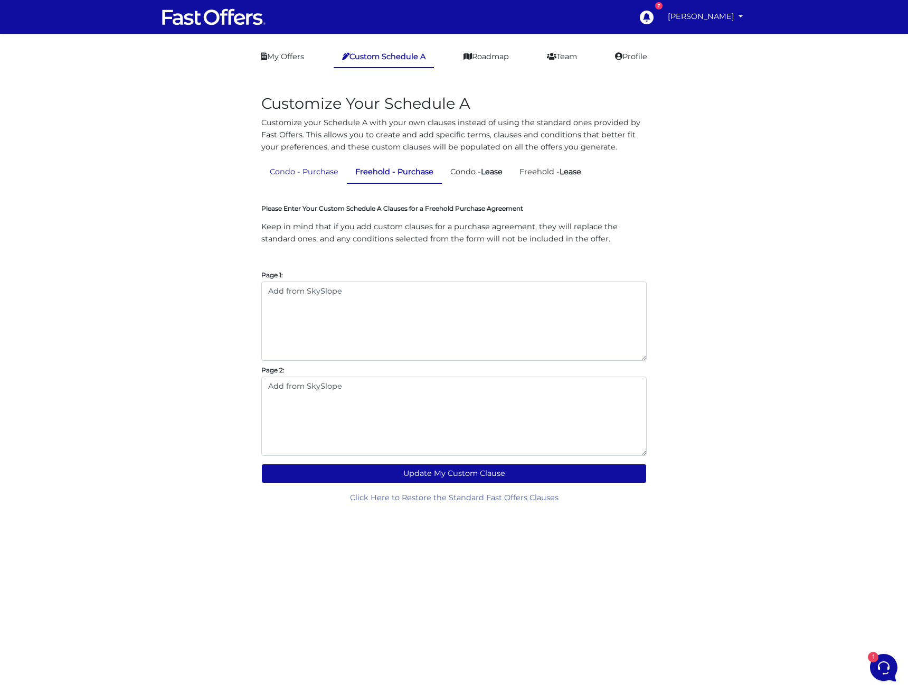
click at [317, 174] on link "Condo - Purchase" at bounding box center [304, 172] width 86 height 21
click at [410, 172] on link "Freehold - Purchase" at bounding box center [394, 172] width 95 height 21
click at [567, 166] on link "Freehold - Lease" at bounding box center [550, 172] width 79 height 21
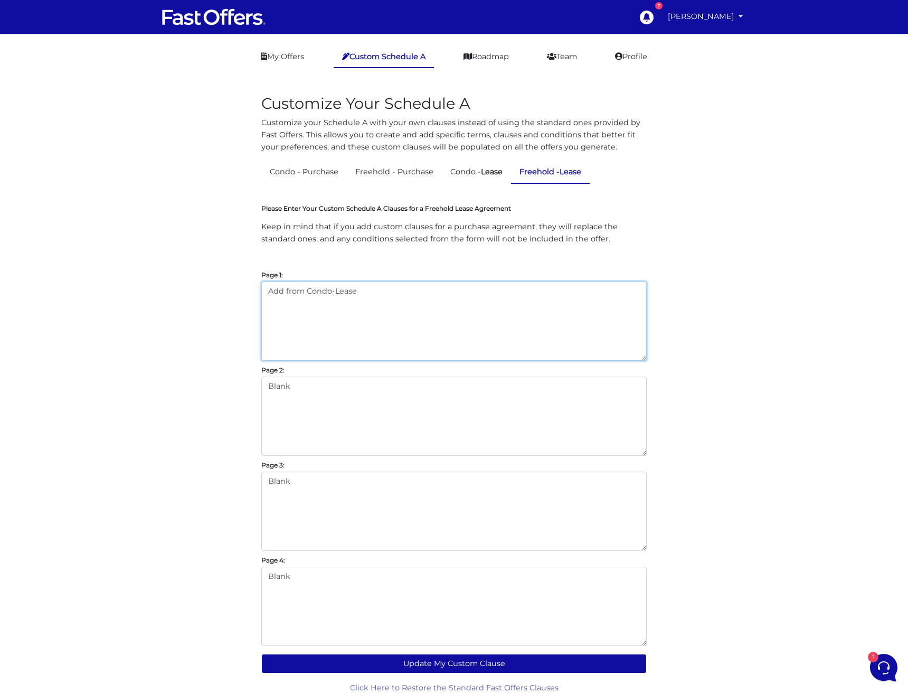
drag, startPoint x: 366, startPoint y: 311, endPoint x: 237, endPoint y: 267, distance: 136.2
click at [237, 267] on div "Customize Your Schedule A Customize your Schedule A with your own clauses inste…" at bounding box center [454, 386] width 602 height 615
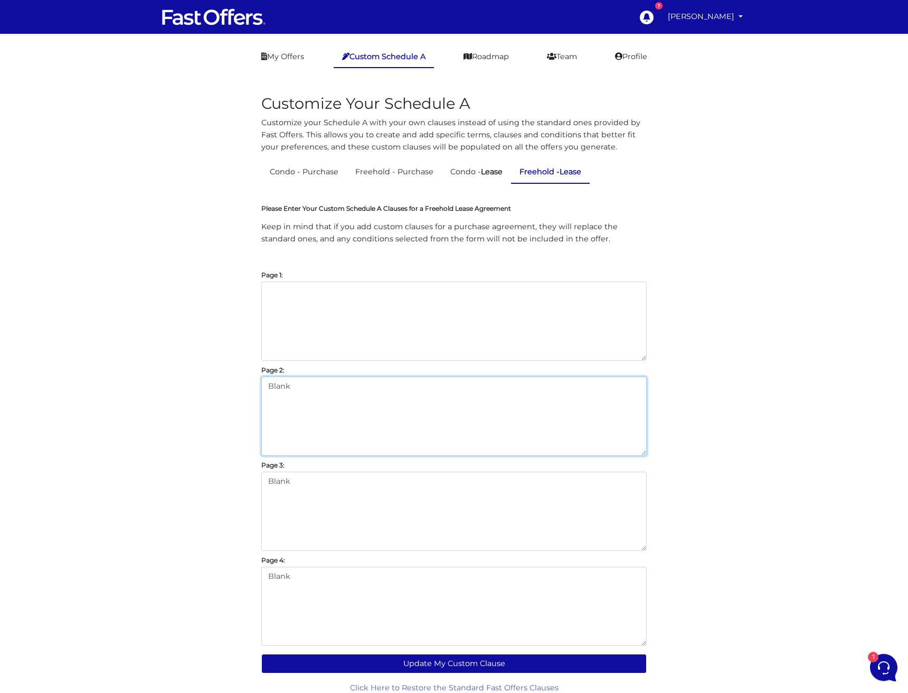
click at [377, 444] on textarea "Blank" at bounding box center [453, 415] width 385 height 79
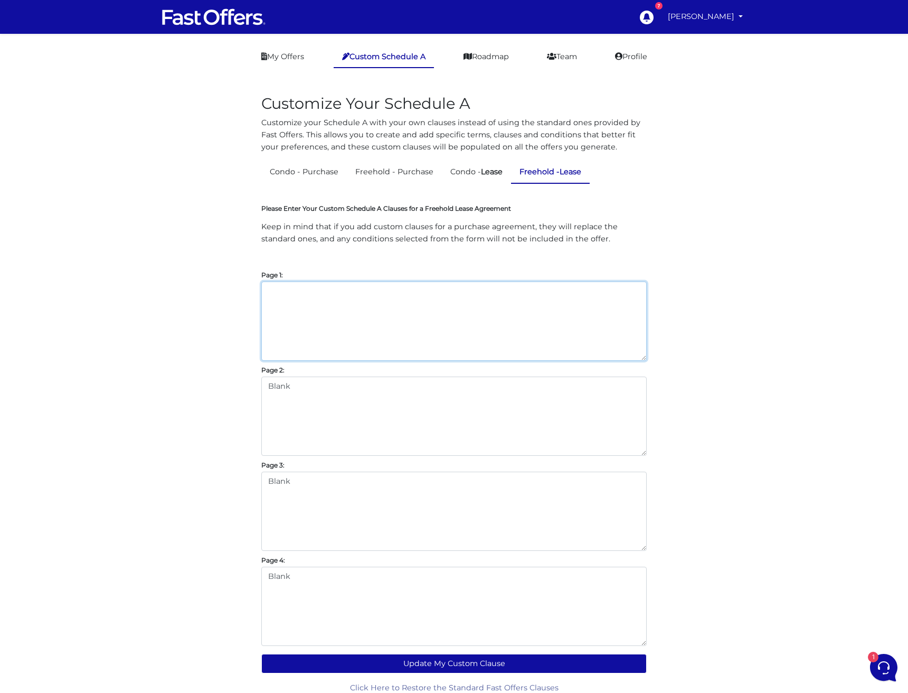
click at [354, 316] on textarea "Add from Condo-Lease" at bounding box center [453, 320] width 385 height 79
paste textarea "Add from Condo-Lease"
type textarea "Add from Condo-Lease"
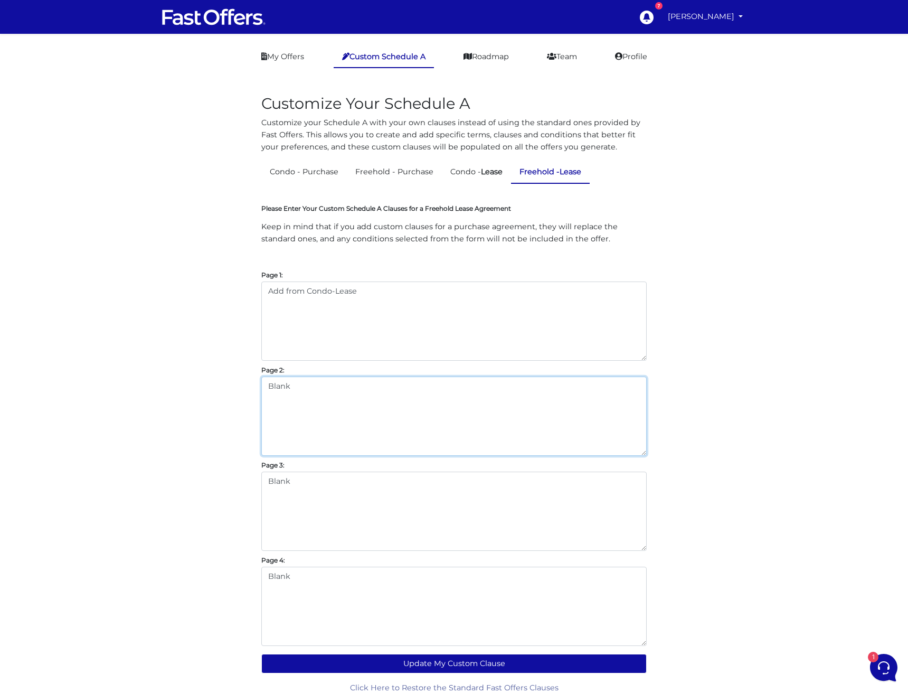
click at [325, 406] on textarea "Blank" at bounding box center [453, 415] width 385 height 79
drag, startPoint x: 333, startPoint y: 387, endPoint x: 227, endPoint y: 375, distance: 106.3
click at [227, 375] on div "Customize Your Schedule A Customize your Schedule A with your own clauses inste…" at bounding box center [454, 386] width 602 height 615
paste textarea "Add from Condo-Lease"
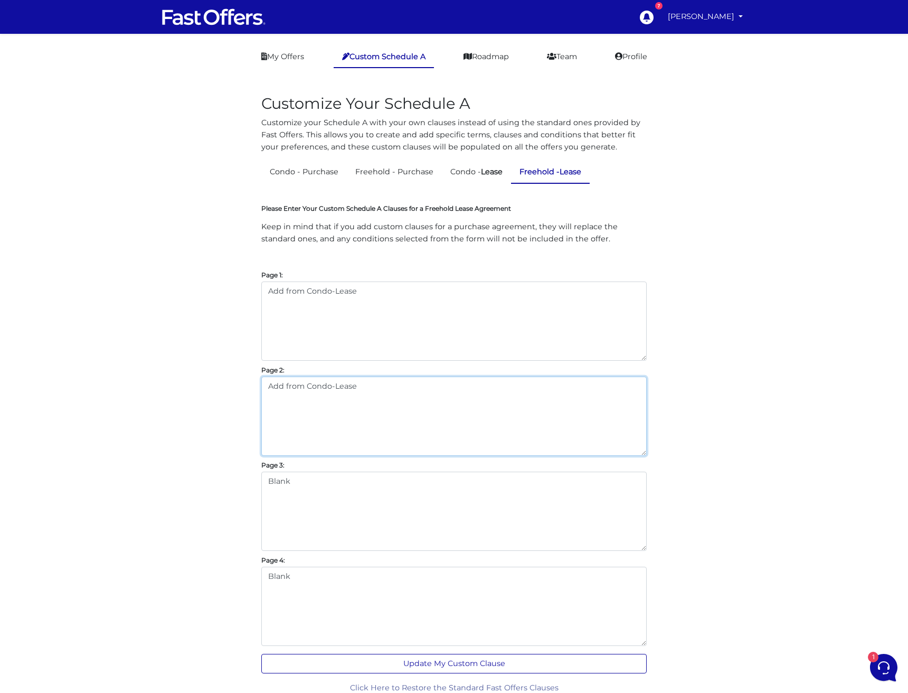
type textarea "Add from Condo-Lease"
click at [459, 663] on button "Update My Custom Clause" at bounding box center [453, 664] width 385 height 20
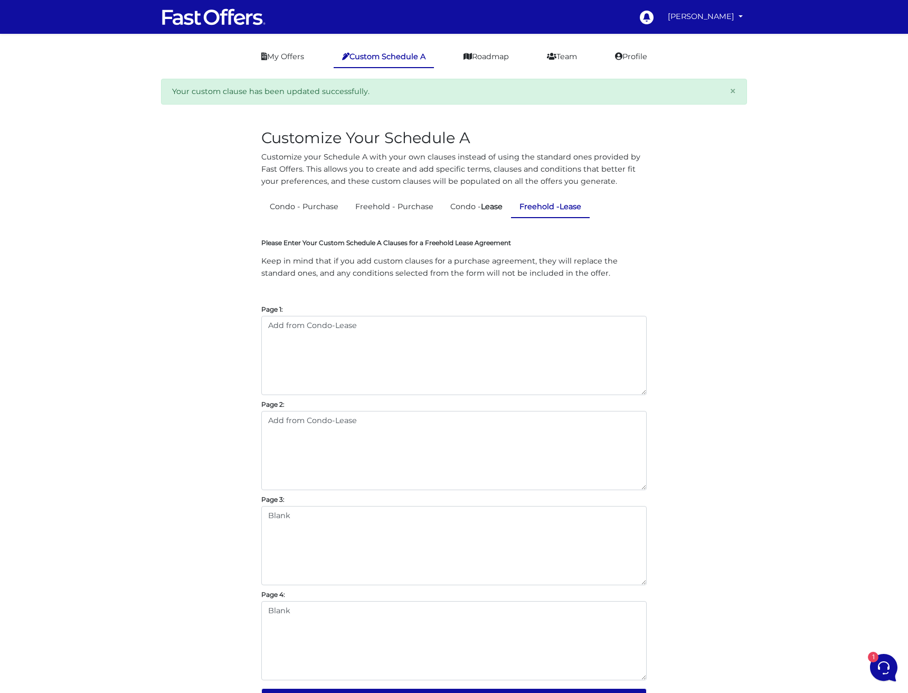
click at [745, 281] on div "Customize Your Schedule A Customize your Schedule A with your own clauses inste…" at bounding box center [454, 420] width 602 height 615
click at [472, 204] on link "Condo - Lease" at bounding box center [476, 206] width 69 height 21
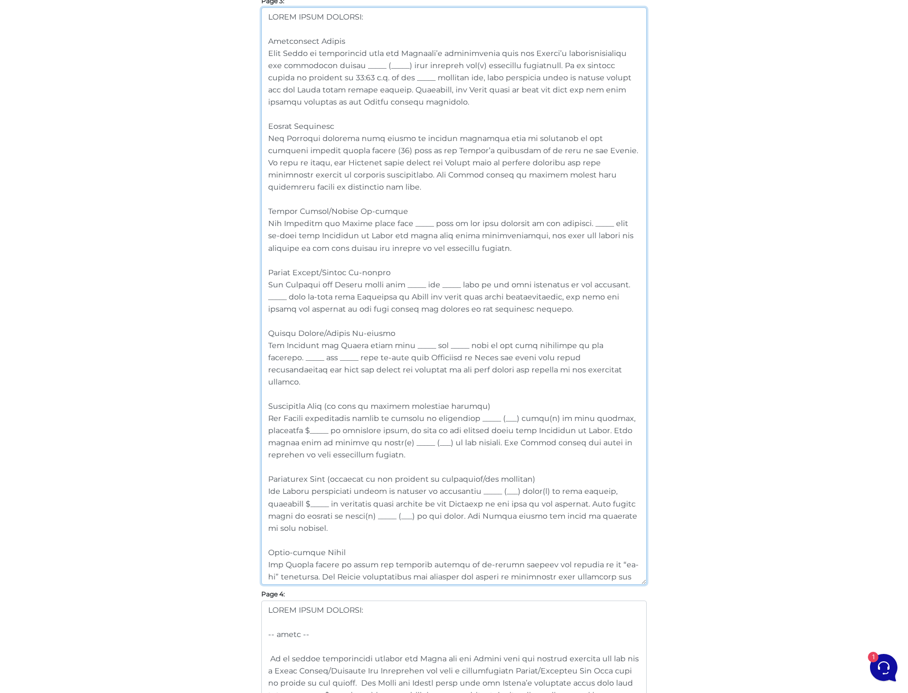
click at [445, 578] on textarea at bounding box center [453, 295] width 385 height 577
click at [451, 575] on textarea at bounding box center [453, 295] width 385 height 577
click at [447, 575] on textarea at bounding box center [453, 295] width 385 height 577
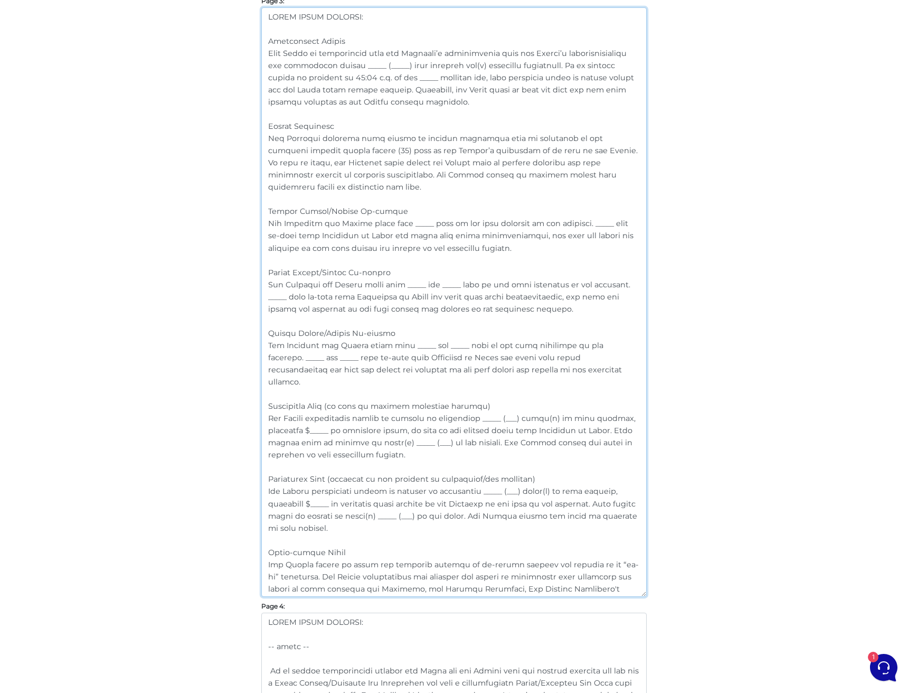
click at [492, 575] on textarea at bounding box center [453, 301] width 385 height 589
drag, startPoint x: 378, startPoint y: 585, endPoint x: 598, endPoint y: 588, distance: 219.6
click at [598, 588] on textarea at bounding box center [453, 301] width 385 height 589
drag, startPoint x: 387, startPoint y: 584, endPoint x: 259, endPoint y: 551, distance: 132.0
click at [259, 551] on div "Customize Your Schedule A Customize your Schedule A with your own clauses inste…" at bounding box center [453, 56] width 401 height 2582
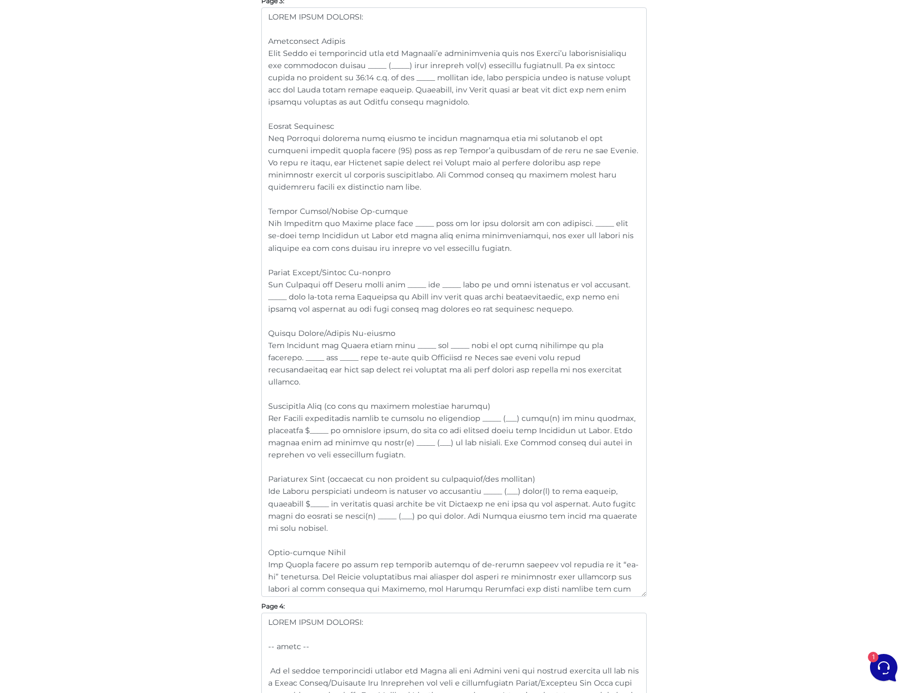
click at [442, 564] on textarea at bounding box center [453, 301] width 385 height 589
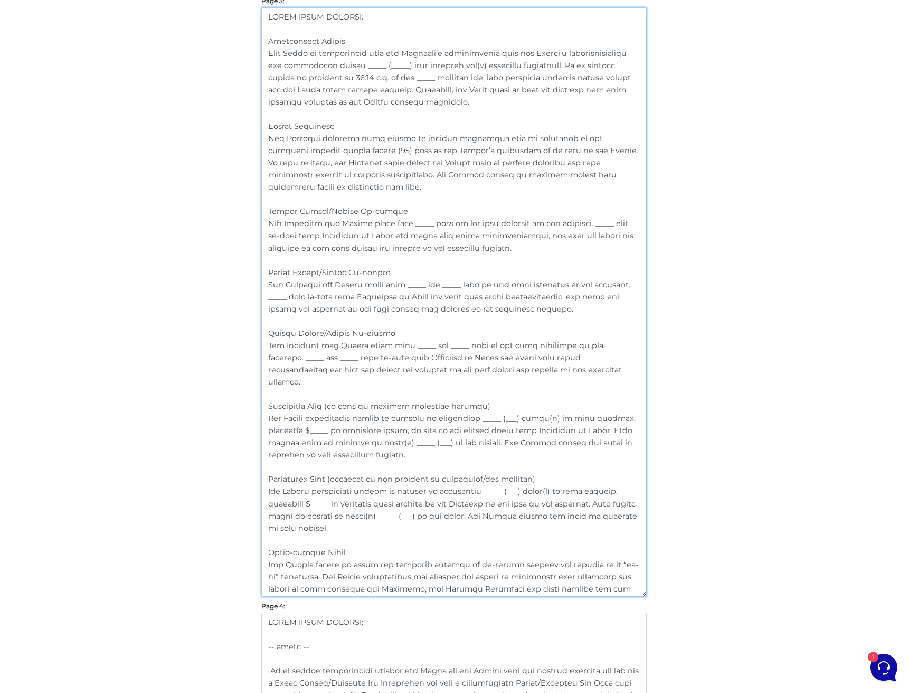
paste textarea "conducting an in-person viewing and accepts the premises in its current “as-is”…"
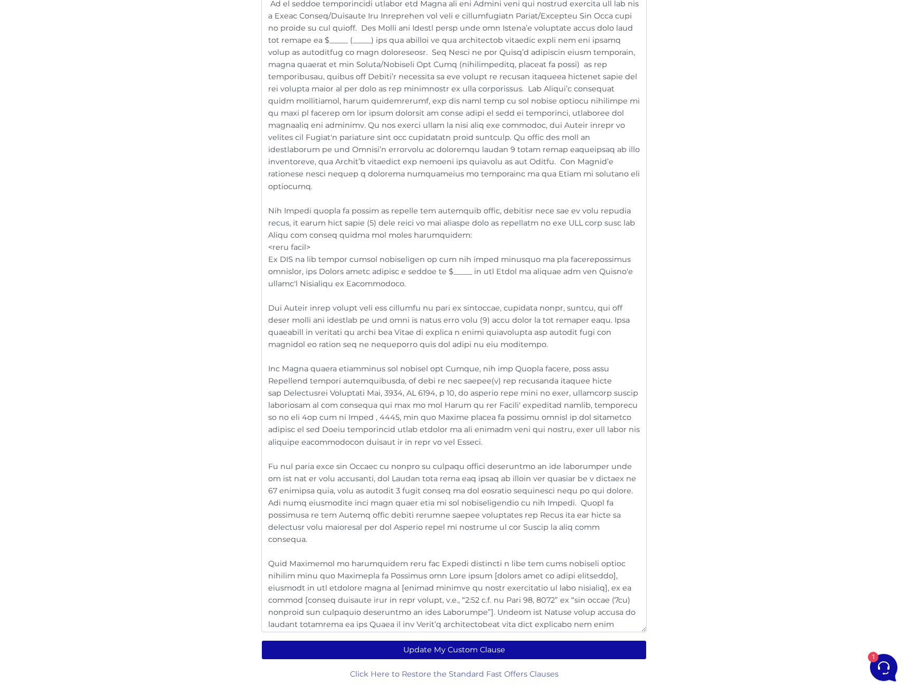
scroll to position [2004, 0]
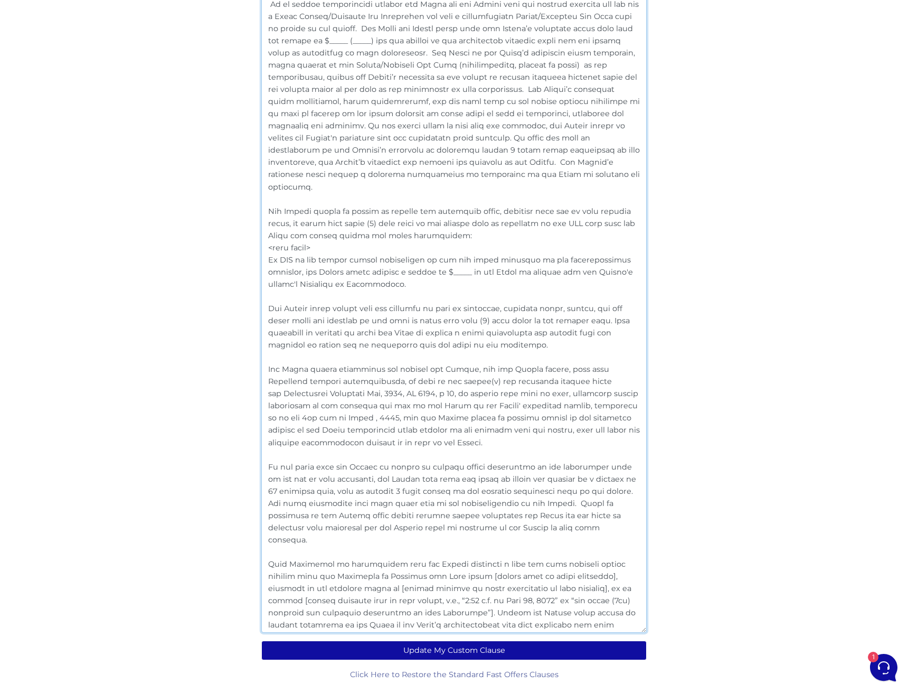
click at [401, 620] on textarea at bounding box center [453, 289] width 385 height 686
drag, startPoint x: 402, startPoint y: 628, endPoint x: 231, endPoint y: 539, distance: 192.9
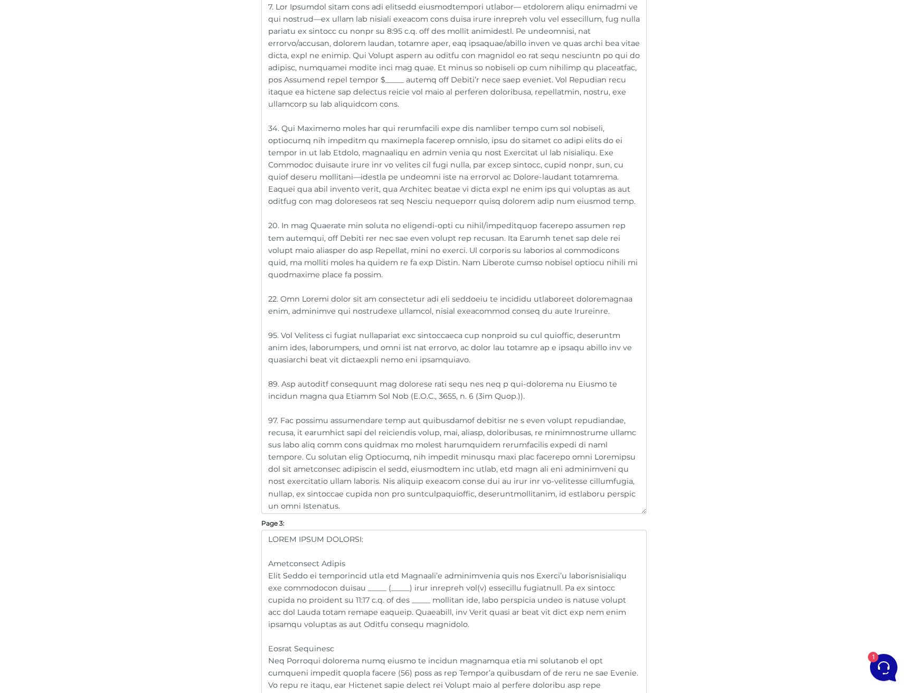
scroll to position [1081, 0]
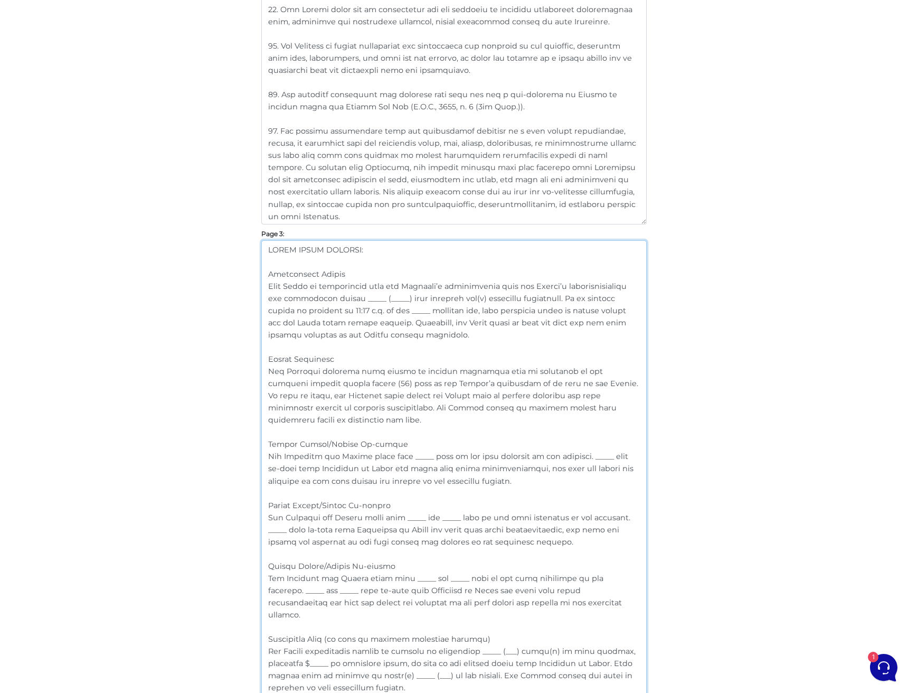
click at [426, 330] on textarea at bounding box center [453, 546] width 385 height 613
drag, startPoint x: 443, startPoint y: 336, endPoint x: 256, endPoint y: 280, distance: 195.4
click at [256, 280] on div "Customize Your Schedule A Customize your Schedule A with your own clauses inste…" at bounding box center [453, 301] width 401 height 2606
click at [415, 325] on textarea at bounding box center [453, 546] width 385 height 613
click at [442, 330] on textarea at bounding box center [453, 546] width 385 height 613
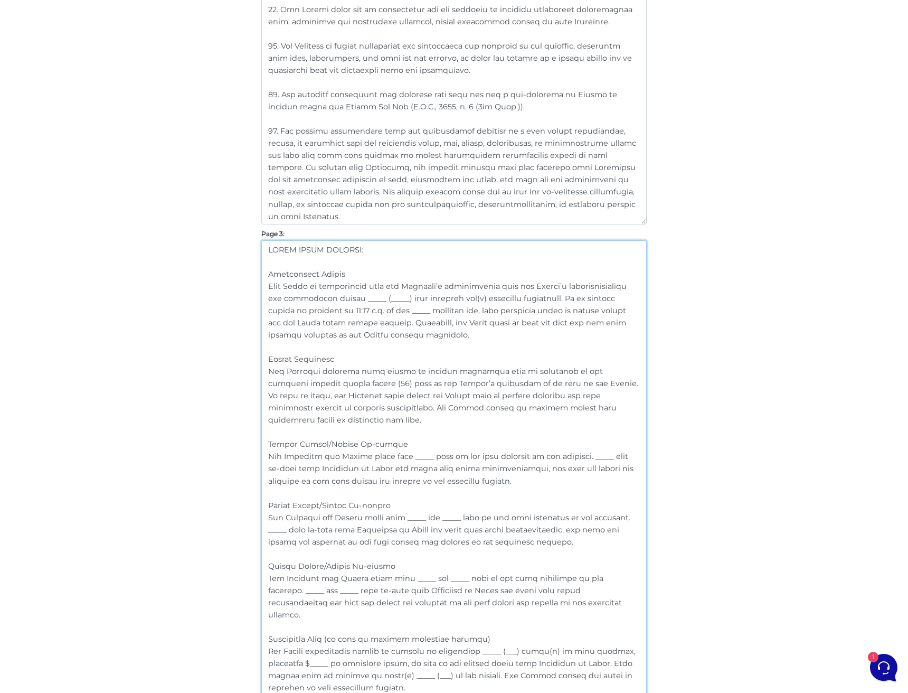
click at [369, 275] on textarea at bounding box center [453, 546] width 385 height 613
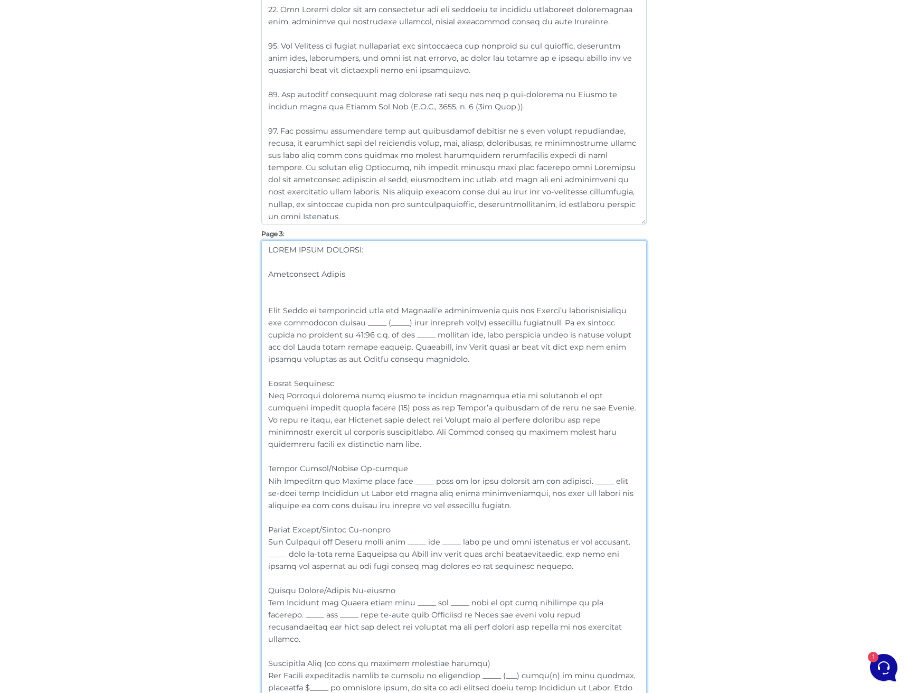
paste textarea "This Lease is conditional upon the Landlord, in the Landlord’s sole discretion,…"
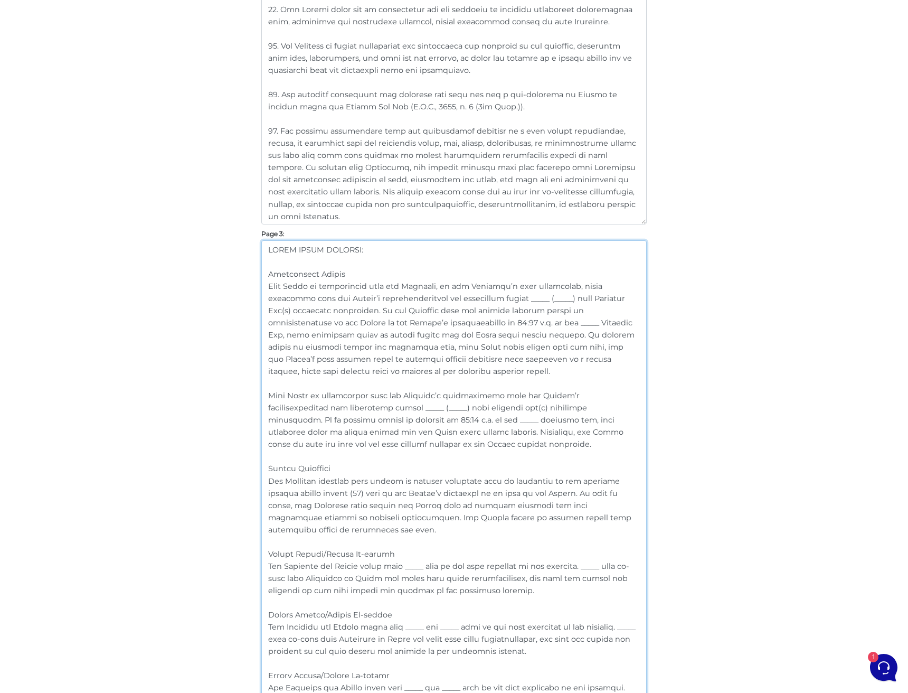
drag, startPoint x: 351, startPoint y: 375, endPoint x: 260, endPoint y: 286, distance: 127.3
click at [260, 286] on div "Customize Your Schedule A Customize your Schedule A with your own clauses inste…" at bounding box center [453, 355] width 401 height 2715
click at [477, 442] on textarea at bounding box center [453, 601] width 385 height 723
drag, startPoint x: 459, startPoint y: 446, endPoint x: 263, endPoint y: 396, distance: 202.2
click at [263, 396] on textarea at bounding box center [453, 601] width 385 height 723
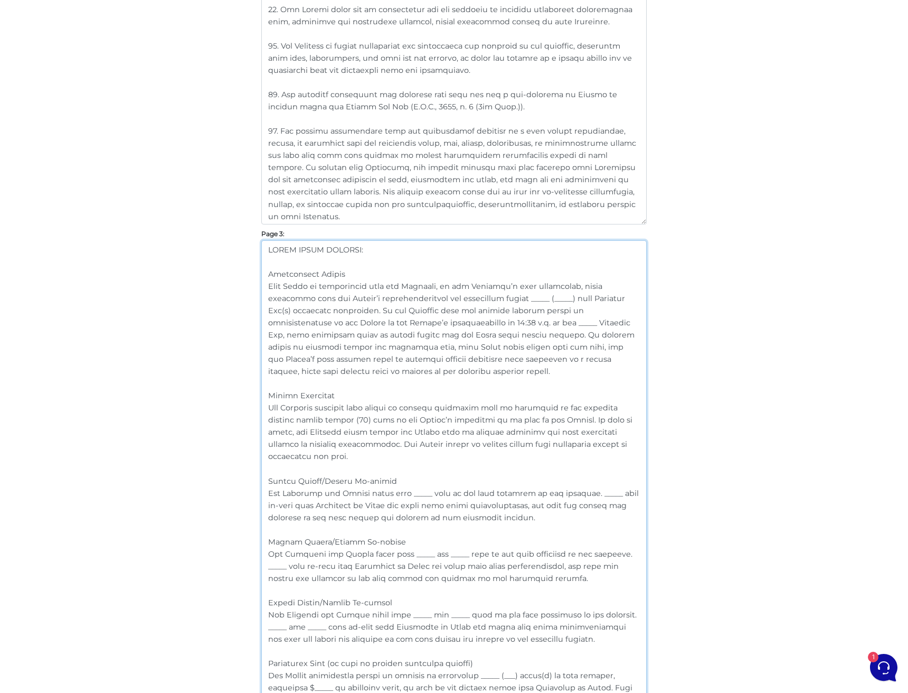
drag, startPoint x: 298, startPoint y: 452, endPoint x: 259, endPoint y: 411, distance: 57.1
click at [259, 411] on div "Customize Your Schedule A Customize your Schedule A with your own clauses inste…" at bounding box center [453, 319] width 401 height 2643
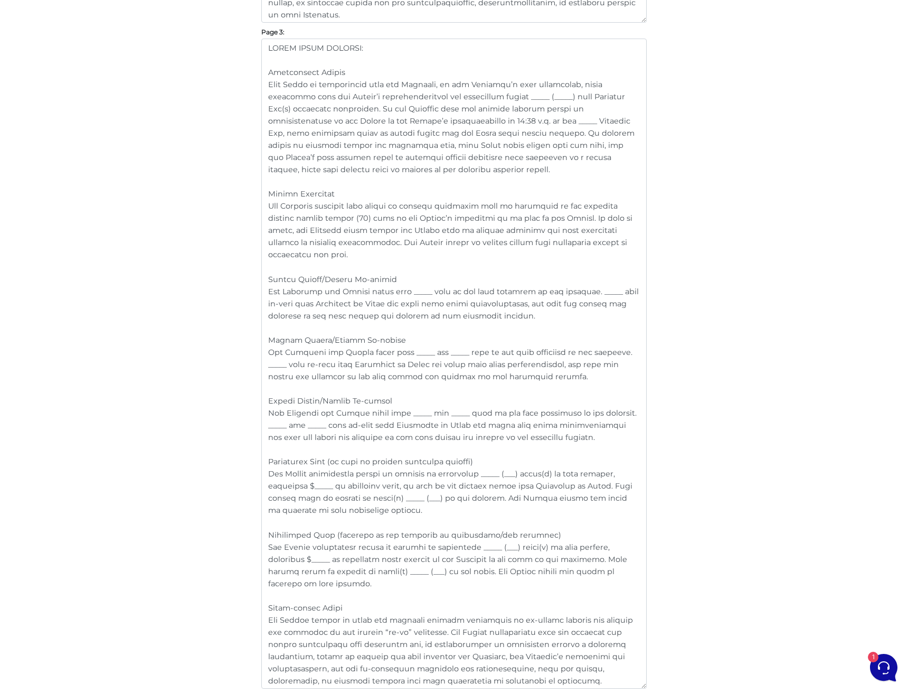
scroll to position [1426, 0]
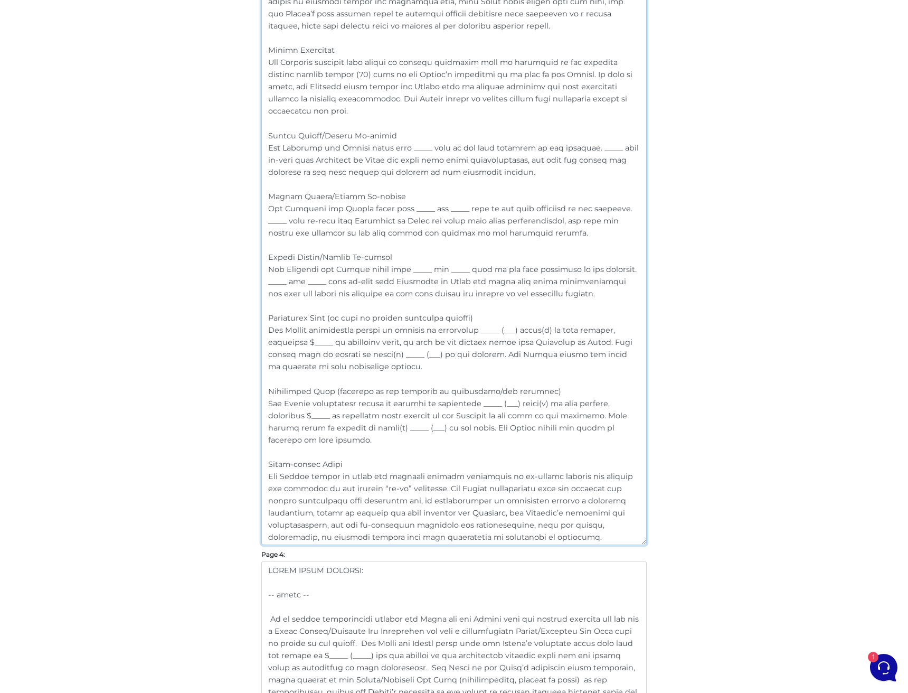
drag, startPoint x: 532, startPoint y: 537, endPoint x: 248, endPoint y: 462, distance: 293.1
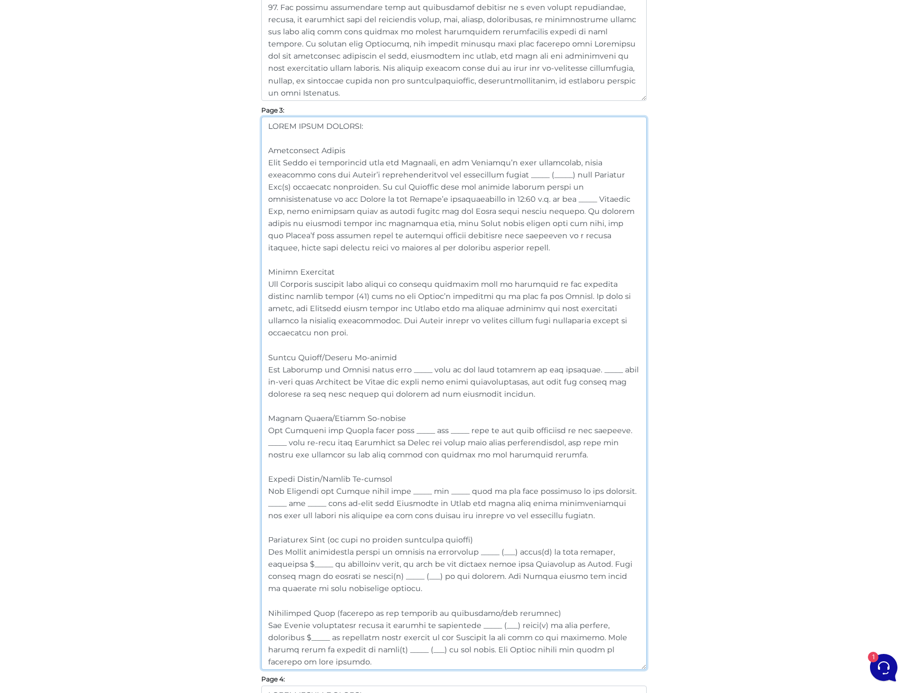
scroll to position [1177, 0]
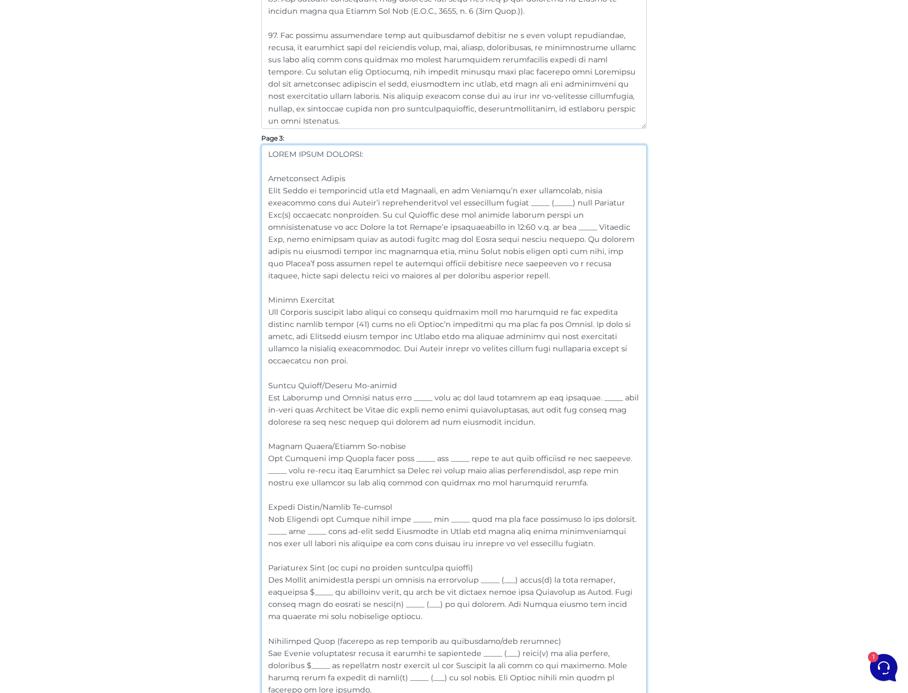
click at [308, 358] on textarea at bounding box center [453, 421] width 385 height 553
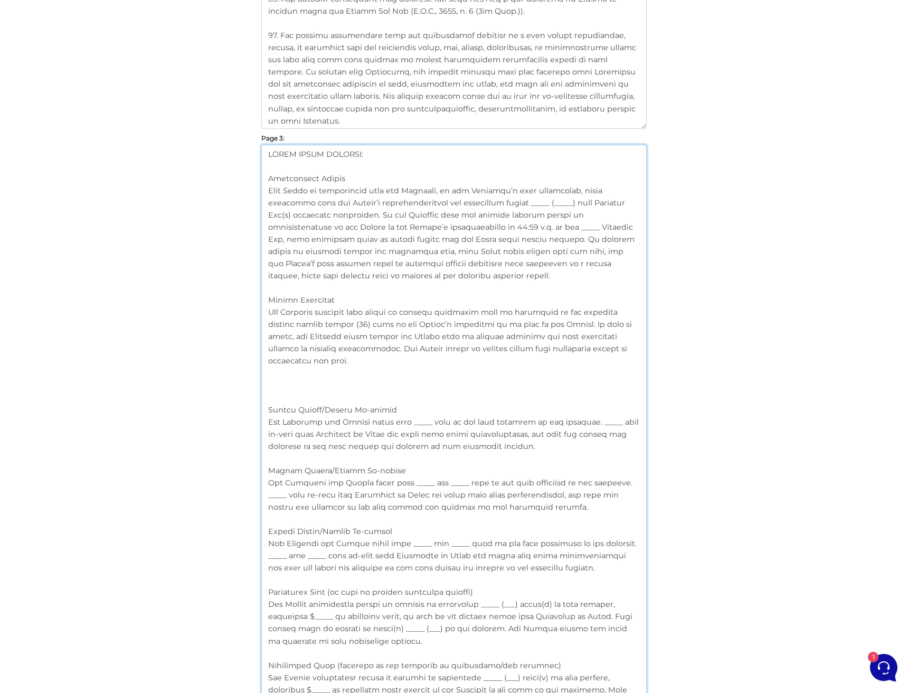
paste textarea "Sight-unseen Offer The Tenant agrees to lease the premises without conducting a…"
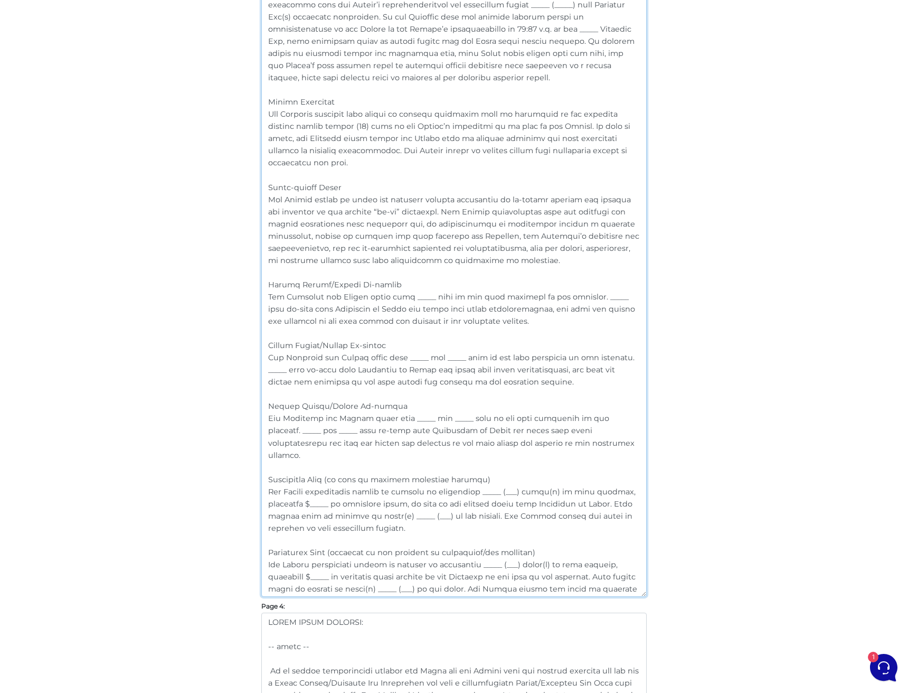
scroll to position [1407, 0]
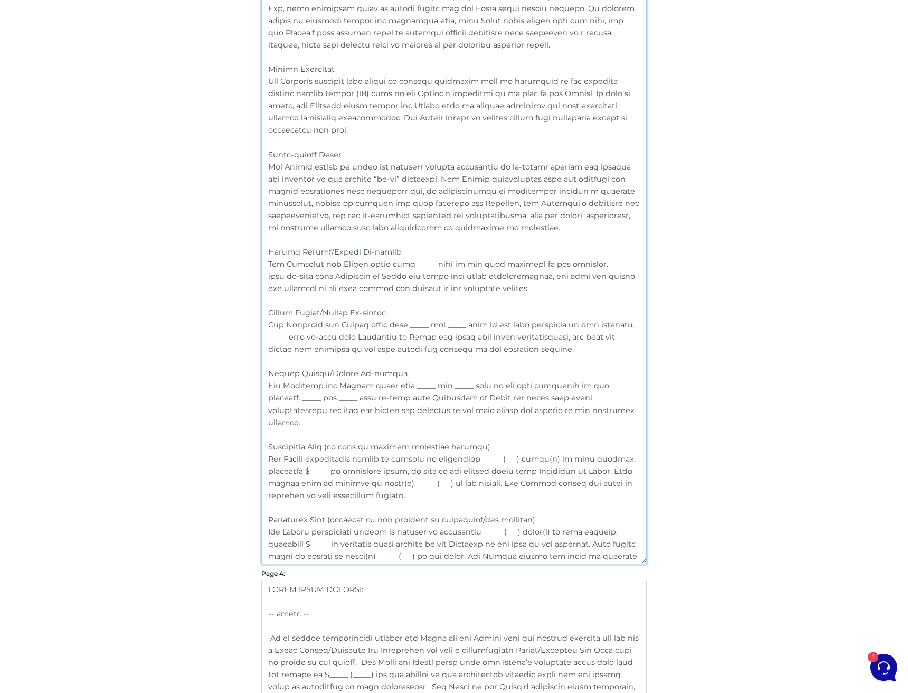
drag, startPoint x: 317, startPoint y: 556, endPoint x: 209, endPoint y: 242, distance: 332.0
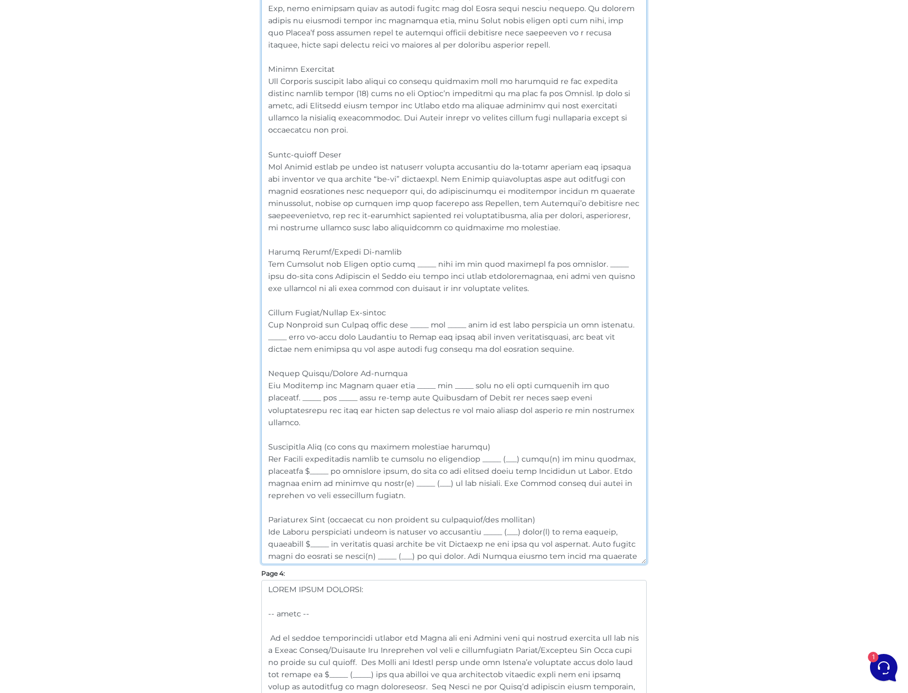
click at [316, 556] on textarea at bounding box center [453, 239] width 385 height 650
drag, startPoint x: 321, startPoint y: 556, endPoint x: 240, endPoint y: 251, distance: 315.3
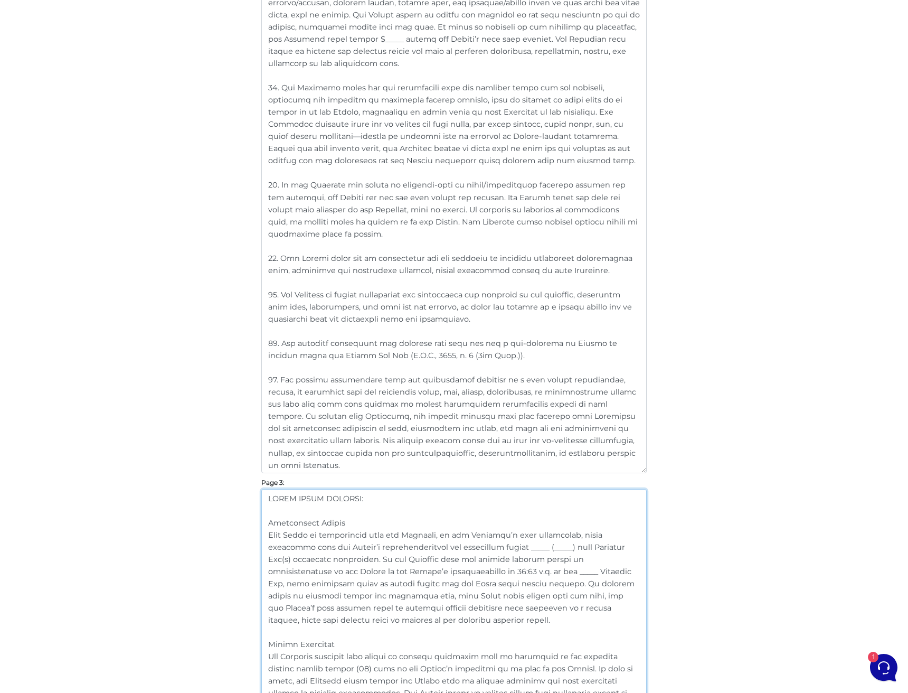
scroll to position [896, 0]
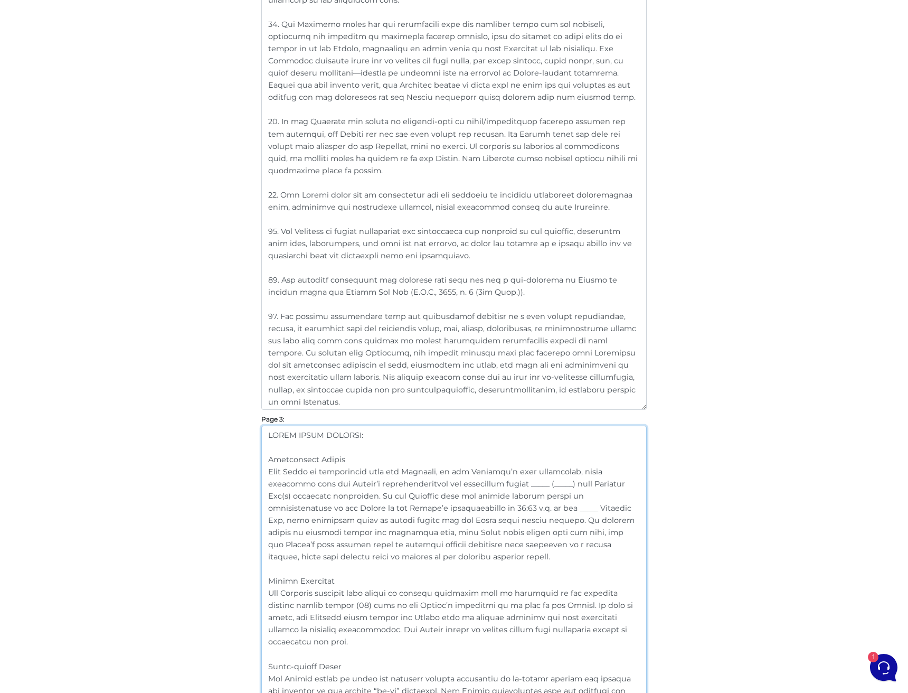
click at [389, 441] on textarea at bounding box center [453, 586] width 385 height 322
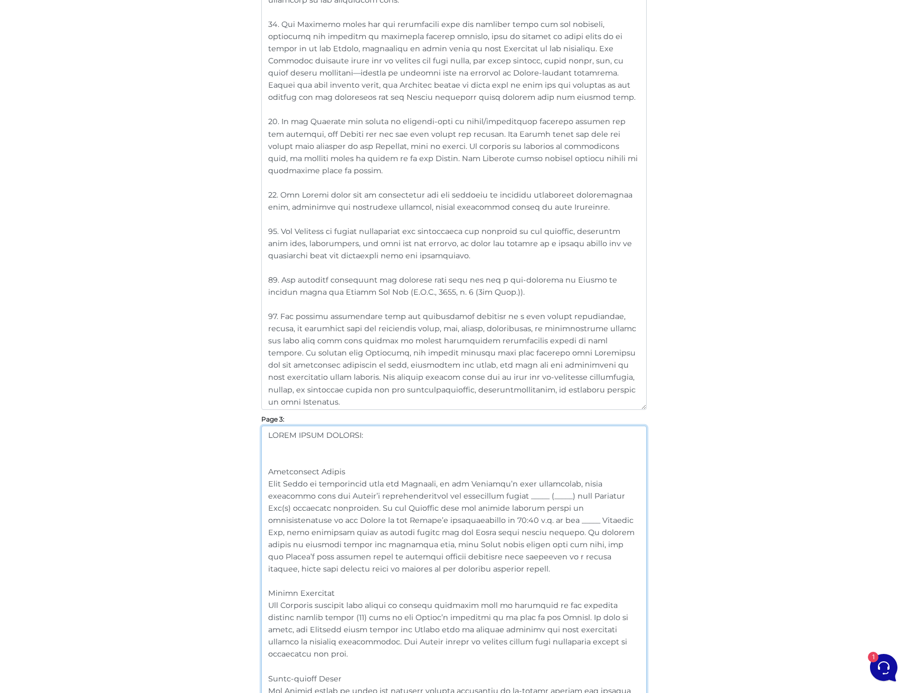
paste textarea "Single Tenant/Single Co-signer The Landlord and Tenant agree that _____ will be…"
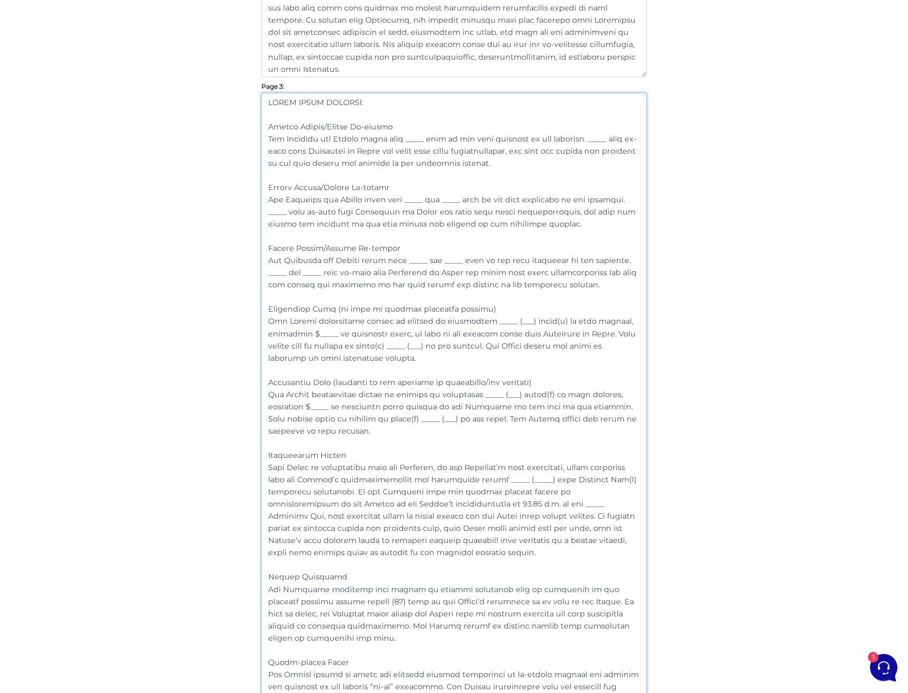
scroll to position [1281, 0]
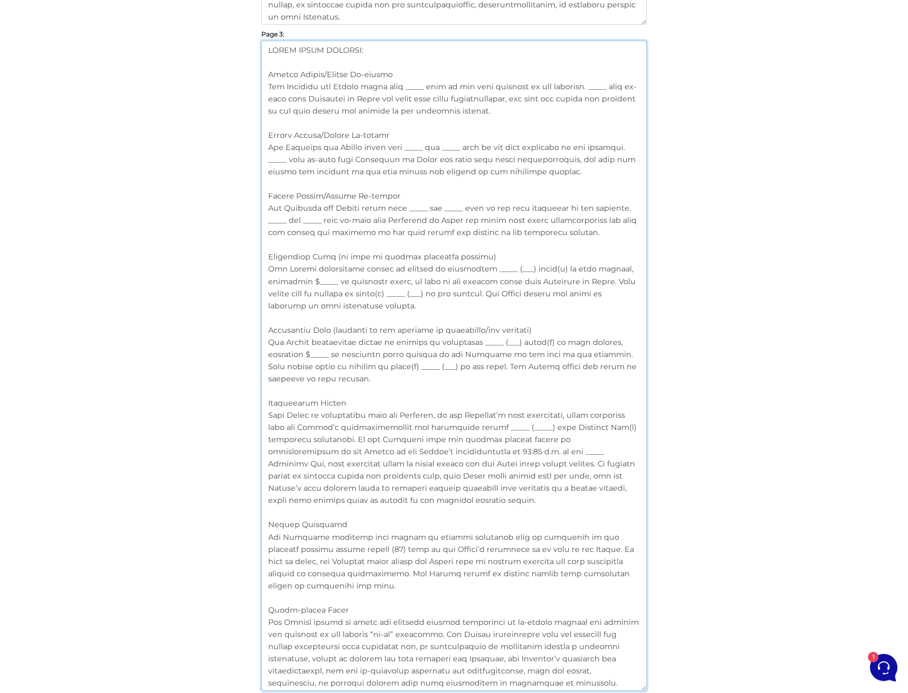
drag, startPoint x: 297, startPoint y: 579, endPoint x: 289, endPoint y: 576, distance: 8.8
click at [289, 576] on textarea at bounding box center [453, 366] width 385 height 650
click at [297, 585] on textarea at bounding box center [453, 366] width 385 height 650
drag, startPoint x: 302, startPoint y: 585, endPoint x: 245, endPoint y: 532, distance: 78.1
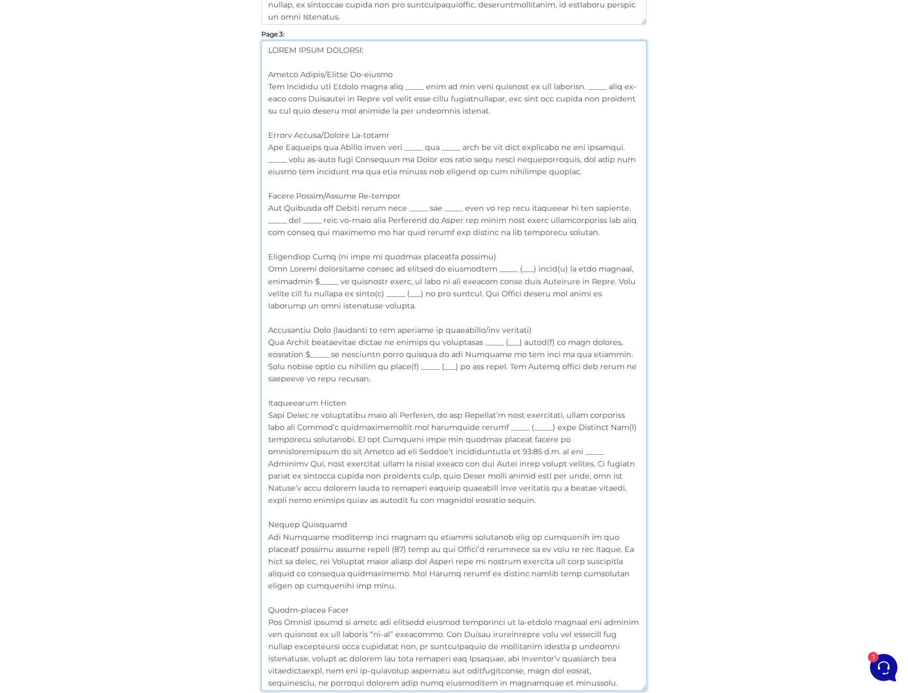
click at [245, 532] on div "Customize Your Schedule A Customize your Schedule A with your own clauses inste…" at bounding box center [454, 119] width 602 height 2643
paste textarea "comparable window coverings shall be installed on all exterior windows within t…"
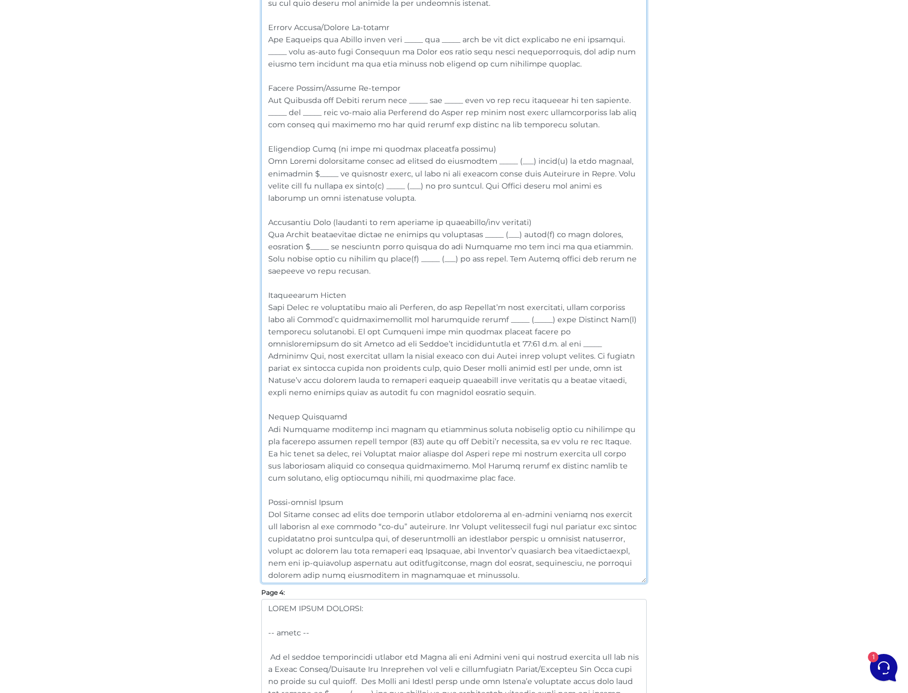
scroll to position [1391, 0]
drag, startPoint x: 529, startPoint y: 574, endPoint x: 252, endPoint y: 508, distance: 284.9
click at [252, 508] on div "Customize Your Schedule A Customize your Schedule A with your own clauses inste…" at bounding box center [454, 9] width 602 height 2643
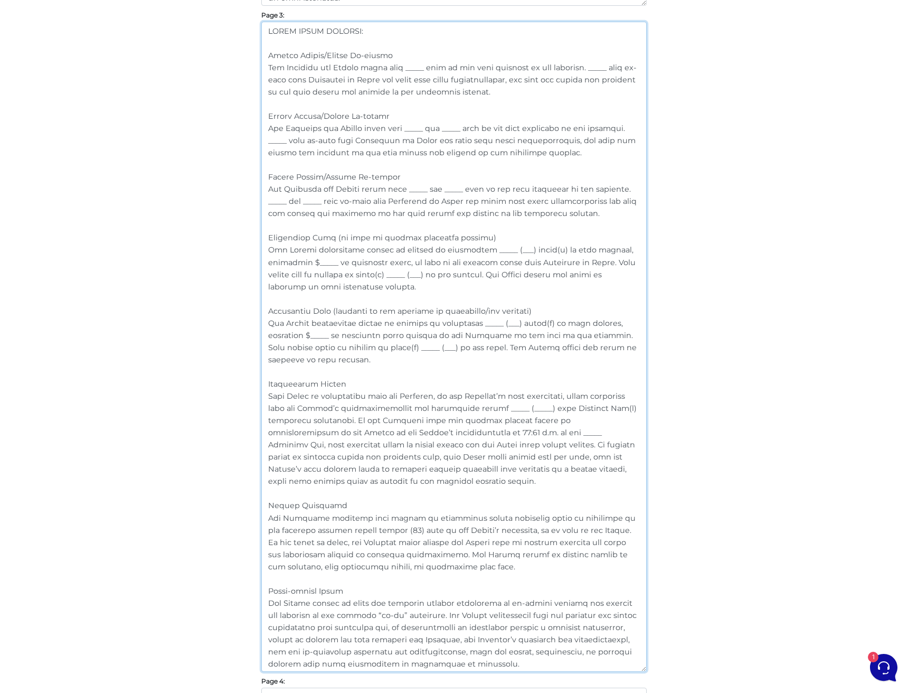
click at [463, 363] on textarea at bounding box center [453, 347] width 385 height 650
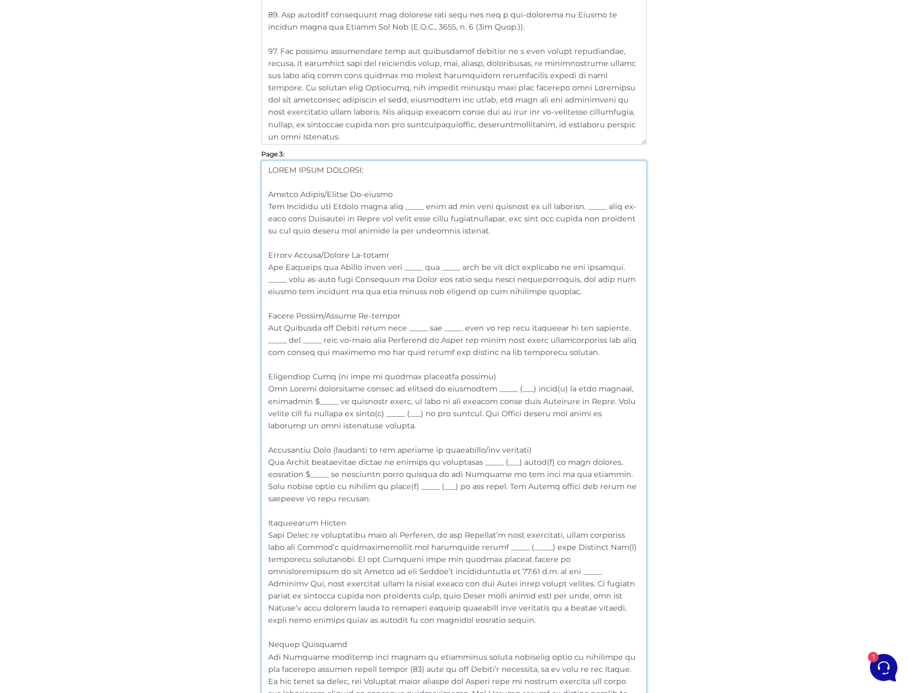
scroll to position [1152, 0]
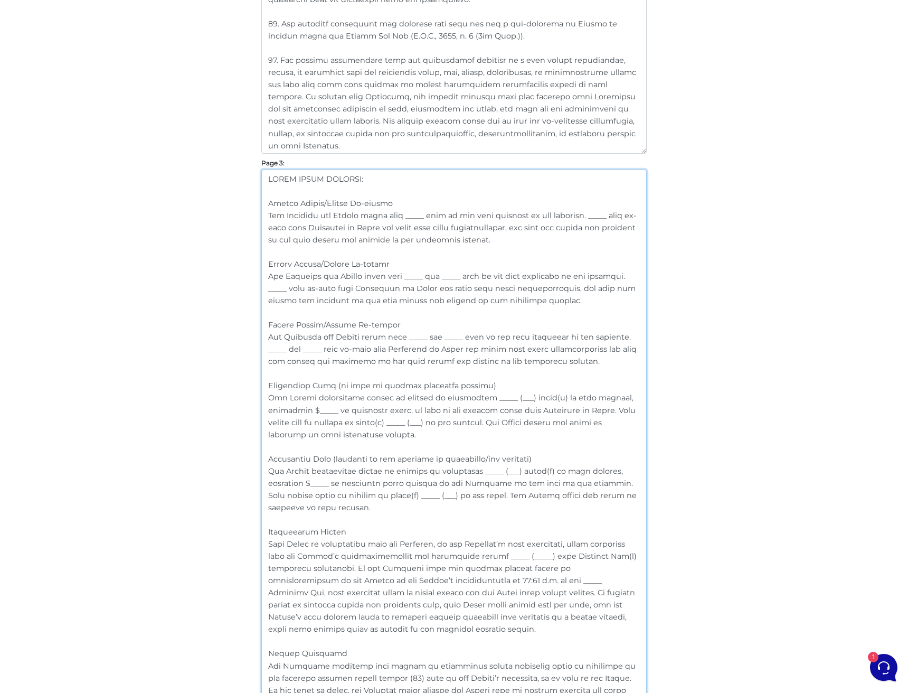
drag, startPoint x: 500, startPoint y: 240, endPoint x: 265, endPoint y: 219, distance: 236.3
click at [265, 219] on textarea at bounding box center [453, 494] width 385 height 650
paste textarea "shall be the sole occupant of the premises. _____ shall co-sign this Agreement …"
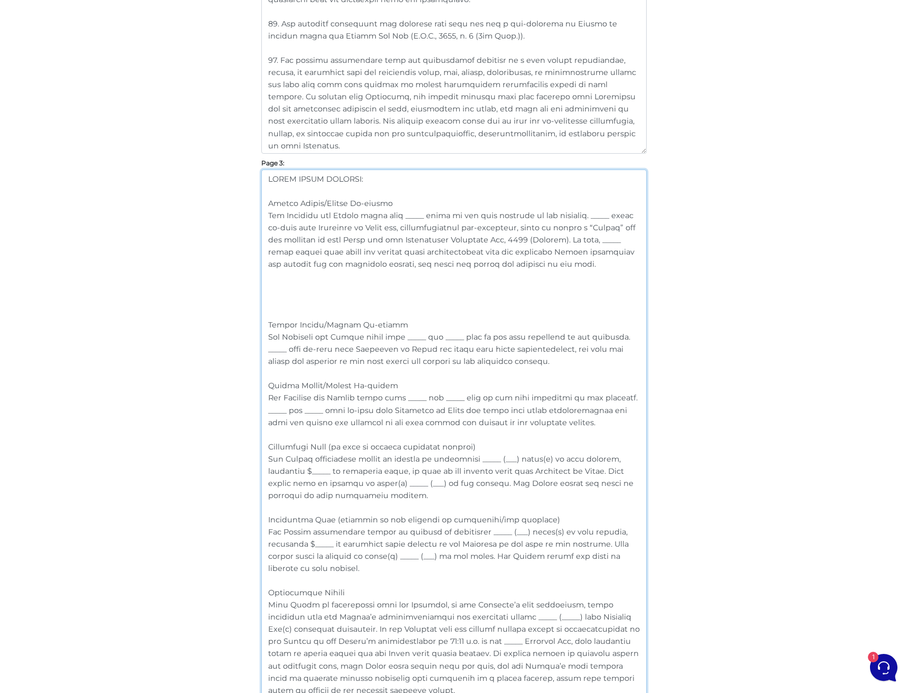
paste textarea "The Landlord and Tenant agree that _____ shall be the sole occupant of the prem…"
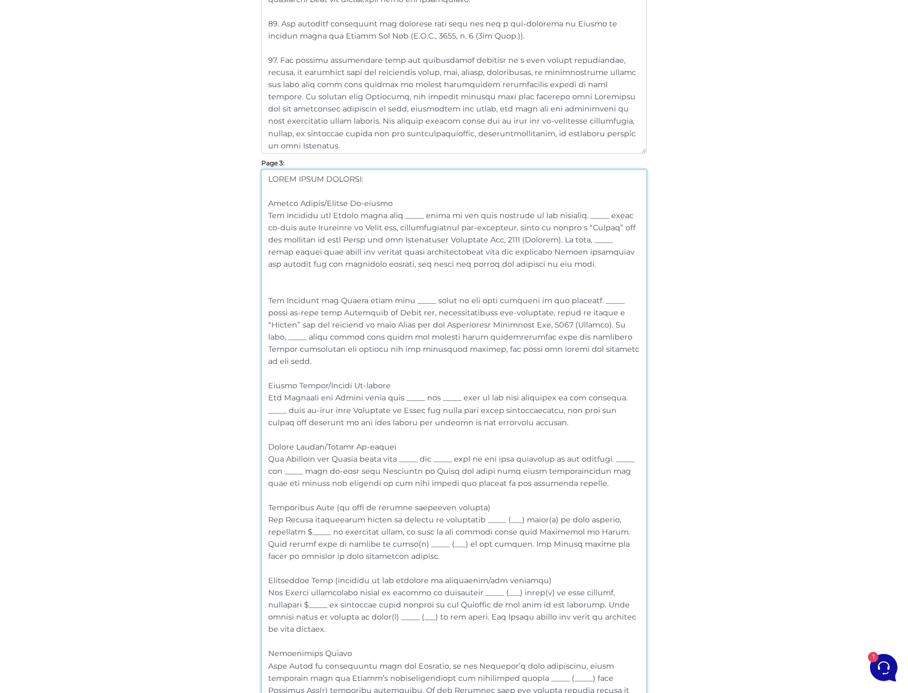
drag, startPoint x: 590, startPoint y: 215, endPoint x: 263, endPoint y: 213, distance: 326.8
click at [263, 213] on textarea at bounding box center [453, 548] width 385 height 759
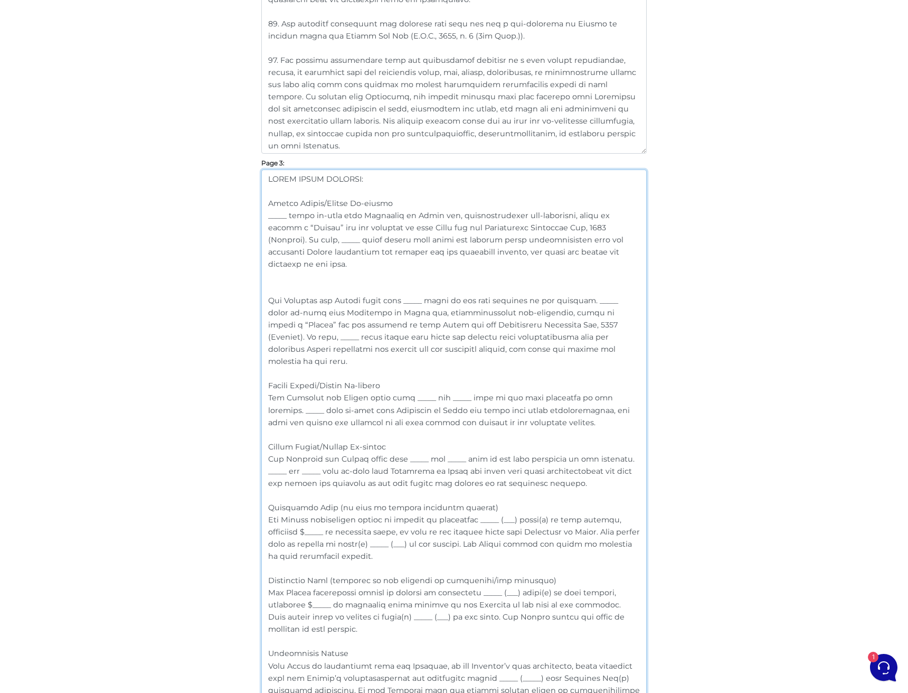
click at [425, 258] on textarea at bounding box center [453, 548] width 385 height 759
drag, startPoint x: 599, startPoint y: 348, endPoint x: 262, endPoint y: 301, distance: 340.6
click at [262, 301] on textarea at bounding box center [453, 548] width 385 height 759
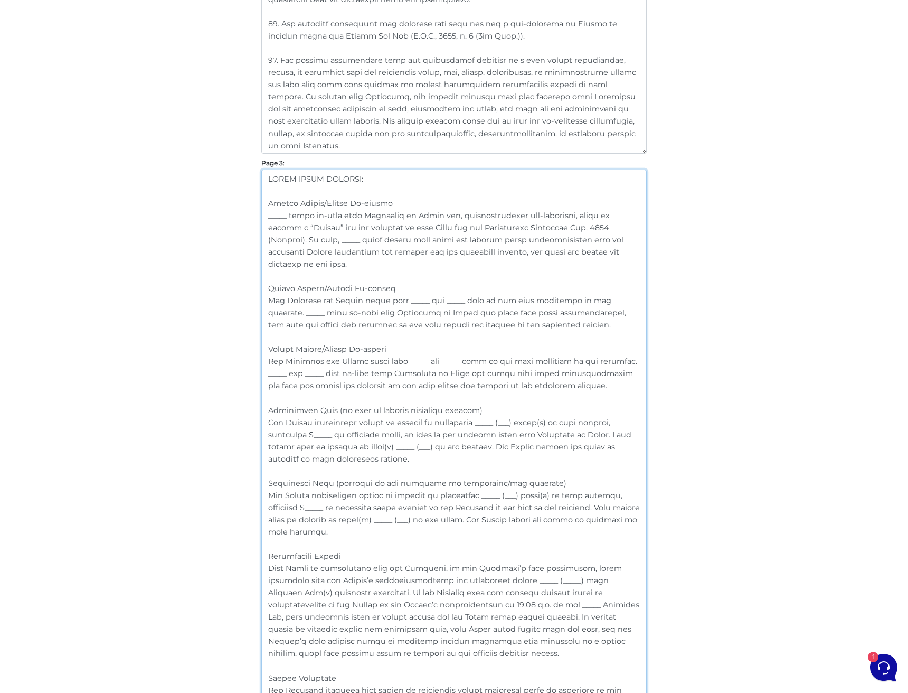
drag, startPoint x: 323, startPoint y: 266, endPoint x: 239, endPoint y: 216, distance: 97.5
click at [239, 216] on div "Customize Your Schedule A Customize your Schedule A with your own clauses inste…" at bounding box center [454, 260] width 602 height 2667
click at [389, 197] on textarea at bounding box center [453, 506] width 385 height 674
drag, startPoint x: 323, startPoint y: 201, endPoint x: 253, endPoint y: 198, distance: 70.3
click at [253, 198] on div "Customize Your Schedule A Customize your Schedule A with your own clauses inste…" at bounding box center [454, 260] width 602 height 2667
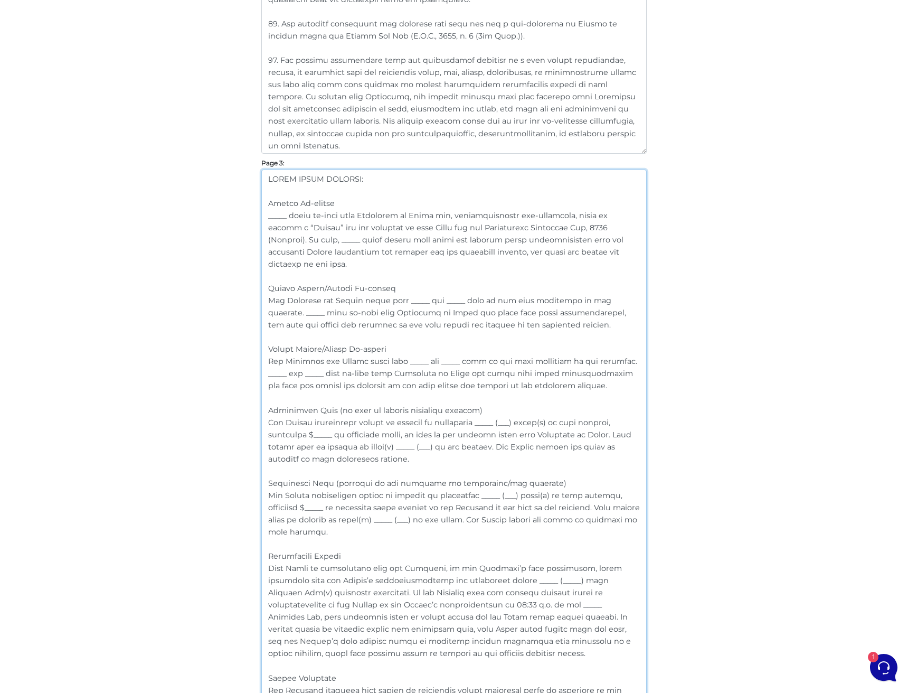
drag, startPoint x: 310, startPoint y: 264, endPoint x: 257, endPoint y: 216, distance: 72.2
click at [257, 216] on div "Customize Your Schedule A Customize your Schedule A with your own clauses inste…" at bounding box center [453, 260] width 401 height 2667
drag, startPoint x: 349, startPoint y: 289, endPoint x: 259, endPoint y: 287, distance: 90.8
click at [259, 287] on div "Customize Your Schedule A Customize your Schedule A with your own clauses inste…" at bounding box center [453, 260] width 401 height 2667
click at [358, 385] on textarea at bounding box center [453, 506] width 385 height 674
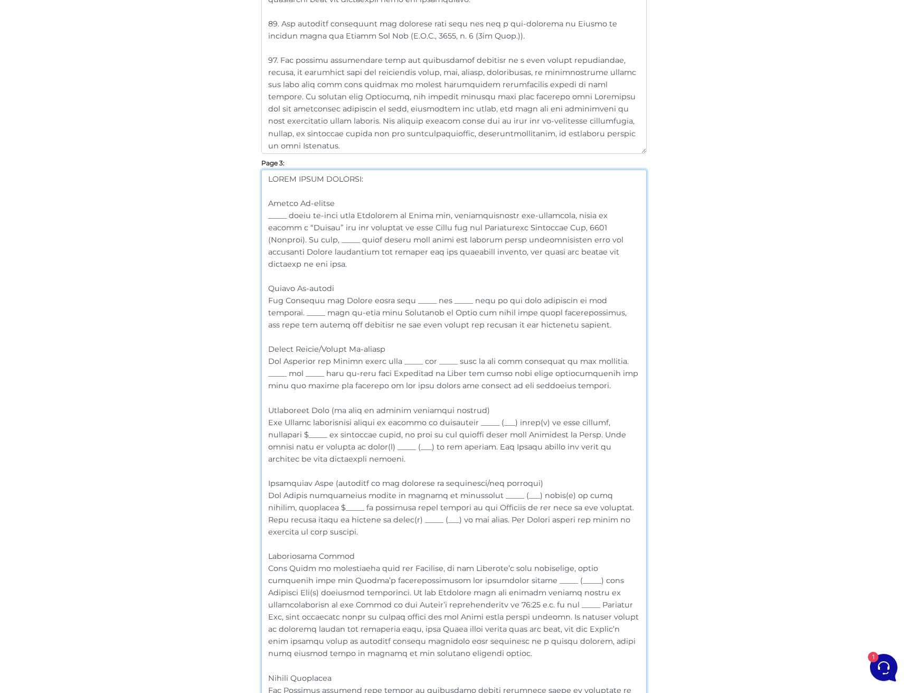
drag, startPoint x: 572, startPoint y: 388, endPoint x: 251, endPoint y: 304, distance: 331.9
click at [251, 304] on div "Customize Your Schedule A Customize your Schedule A with your own clauses inste…" at bounding box center [454, 260] width 602 height 2667
paste textarea "_____ shall co-sign this Agreement to Lease and, notwithstanding non-occupancy,…"
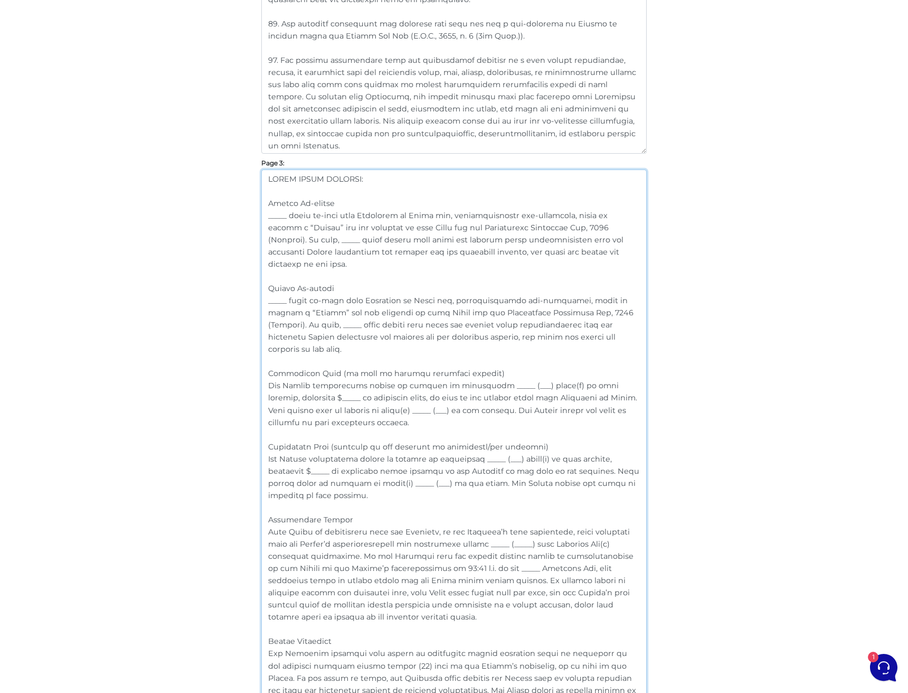
click at [289, 299] on textarea at bounding box center [453, 488] width 385 height 638
click at [280, 313] on textarea at bounding box center [453, 488] width 385 height 638
click at [293, 337] on textarea at bounding box center [453, 488] width 385 height 638
click at [292, 250] on textarea at bounding box center [453, 488] width 385 height 638
click at [447, 267] on textarea at bounding box center [453, 488] width 385 height 638
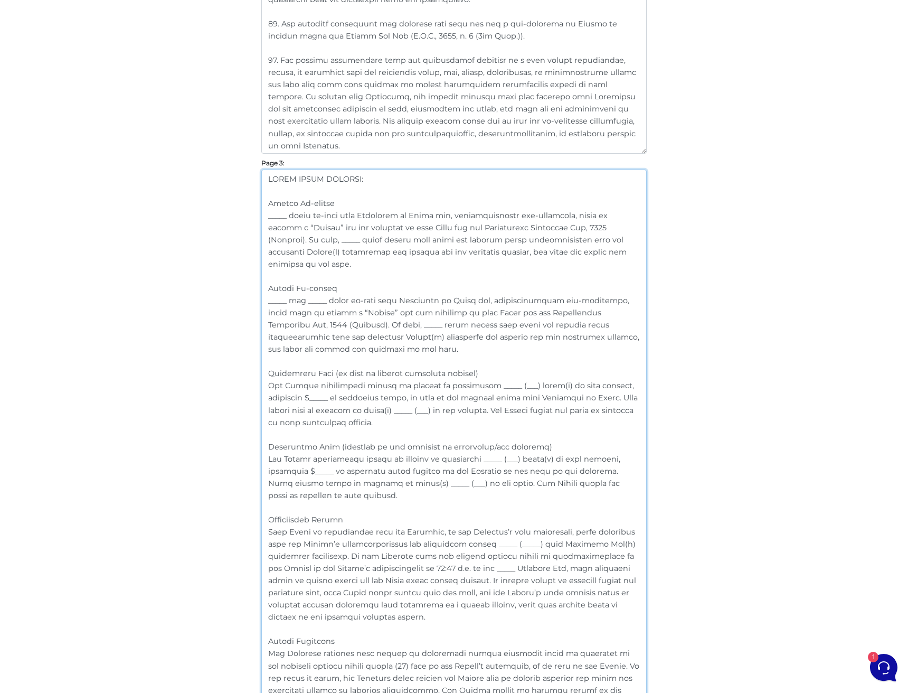
drag, startPoint x: 318, startPoint y: 261, endPoint x: 248, endPoint y: 213, distance: 85.4
click at [248, 213] on div "Customize Your Schedule A Customize your Schedule A with your own clauses inste…" at bounding box center [454, 242] width 602 height 2630
click at [334, 340] on textarea at bounding box center [453, 488] width 385 height 638
drag, startPoint x: 324, startPoint y: 352, endPoint x: 248, endPoint y: 292, distance: 96.2
click at [248, 292] on div "Customize Your Schedule A Customize your Schedule A with your own clauses inste…" at bounding box center [454, 242] width 602 height 2630
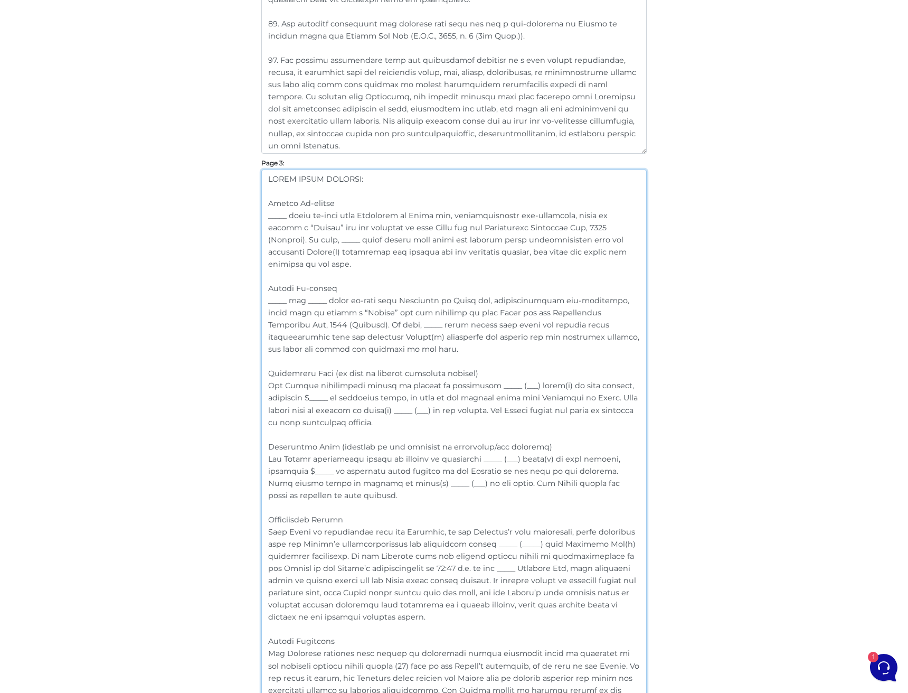
click at [310, 321] on textarea at bounding box center [453, 488] width 385 height 638
drag, startPoint x: 319, startPoint y: 351, endPoint x: 250, endPoint y: 301, distance: 85.4
click at [250, 301] on div "Customize Your Schedule A Customize your Schedule A with your own clauses inste…" at bounding box center [454, 242] width 602 height 2630
paste textarea "each be deemed a “Tenant” for all purposes of this Lease and the Residential Te…"
click at [360, 264] on textarea at bounding box center [453, 488] width 385 height 638
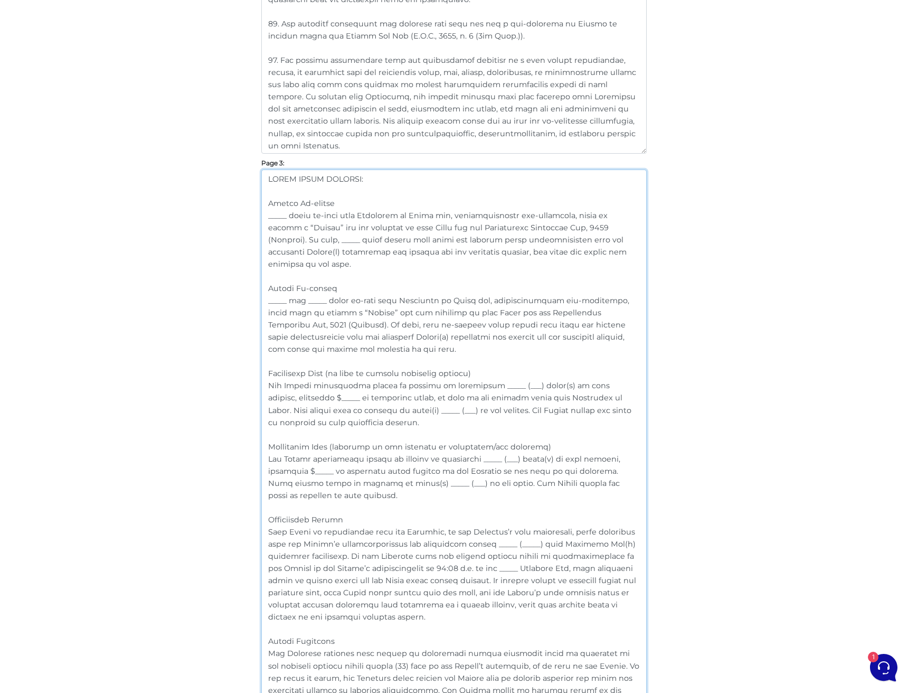
drag, startPoint x: 330, startPoint y: 269, endPoint x: 269, endPoint y: 216, distance: 80.5
click at [269, 216] on textarea at bounding box center [453, 488] width 385 height 638
click at [388, 255] on textarea at bounding box center [453, 488] width 385 height 638
drag, startPoint x: 319, startPoint y: 263, endPoint x: 258, endPoint y: 217, distance: 76.1
click at [258, 217] on div "Customize Your Schedule A Customize your Schedule A with your own clauses inste…" at bounding box center [453, 242] width 401 height 2630
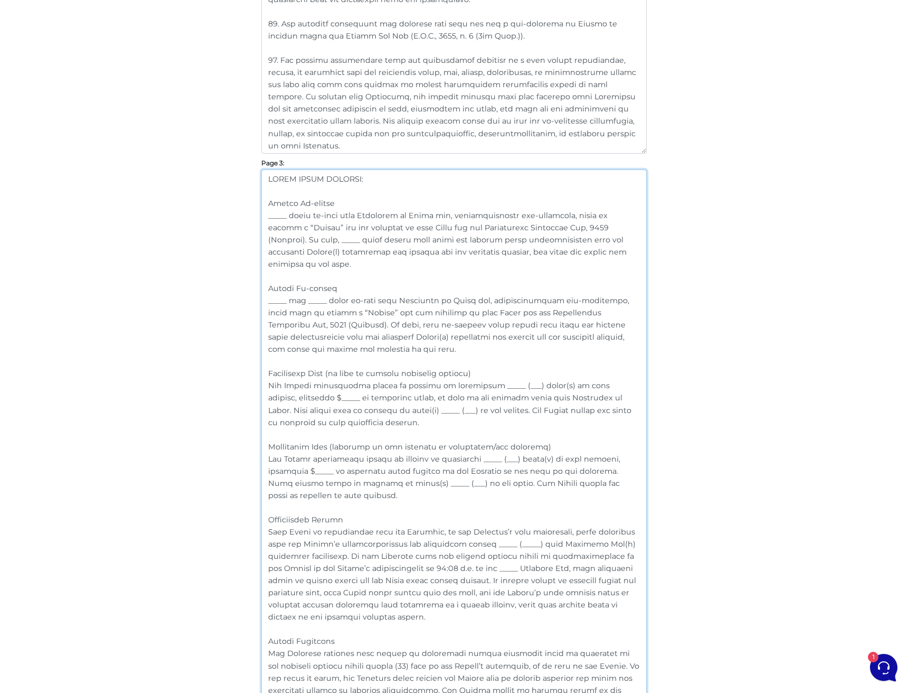
click at [388, 276] on textarea at bounding box center [453, 488] width 385 height 638
drag, startPoint x: 397, startPoint y: 324, endPoint x: 338, endPoint y: 322, distance: 59.1
click at [338, 322] on textarea at bounding box center [453, 488] width 385 height 638
click at [349, 241] on textarea at bounding box center [453, 488] width 385 height 638
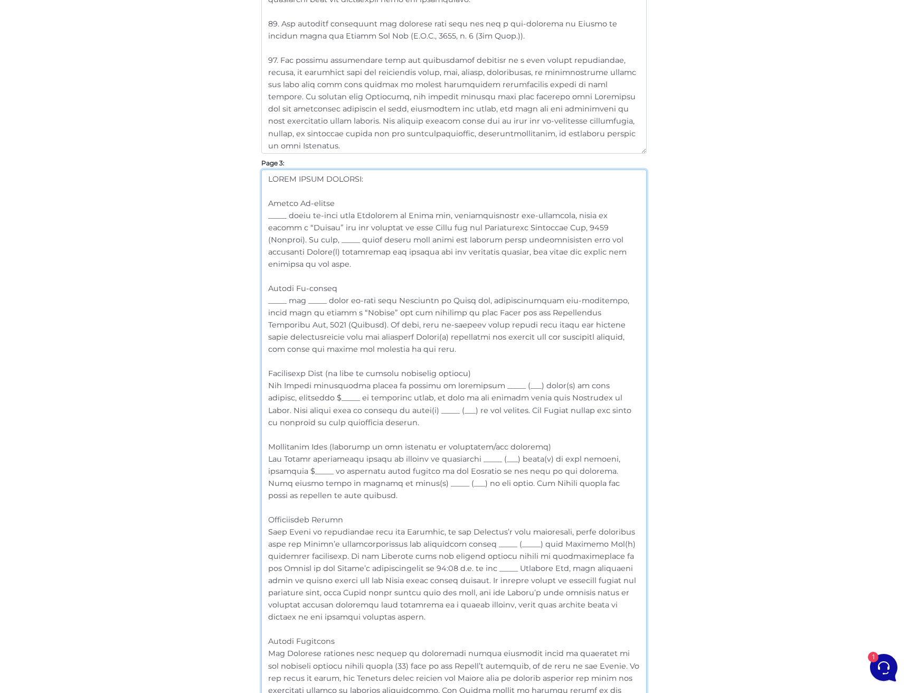
paste textarea "both co-signers"
click at [343, 240] on textarea at bounding box center [453, 488] width 385 height 638
click at [392, 239] on textarea at bounding box center [453, 488] width 385 height 638
click at [447, 286] on textarea at bounding box center [453, 488] width 385 height 638
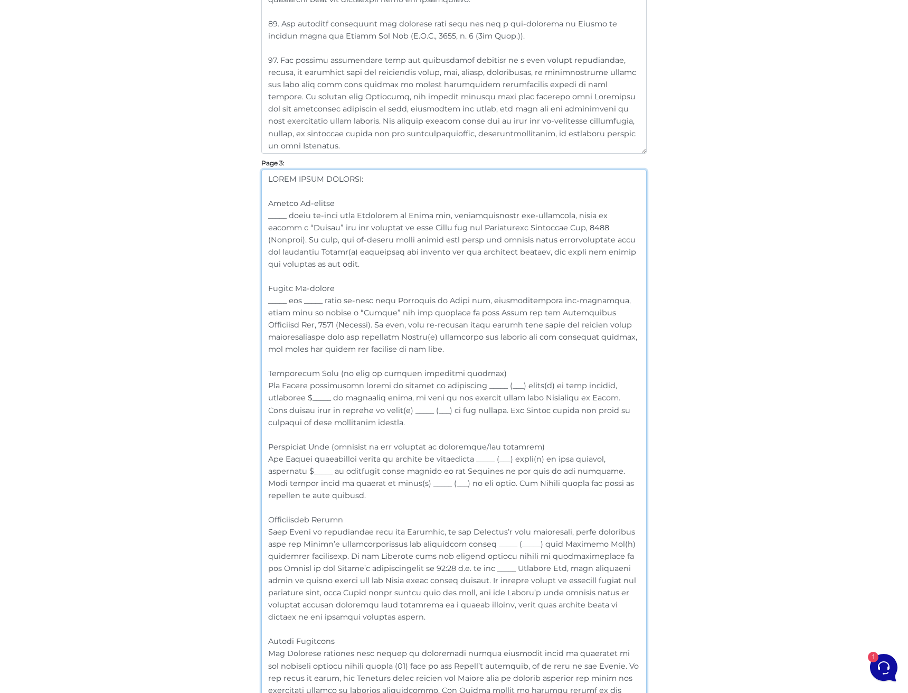
click at [343, 324] on textarea at bounding box center [453, 488] width 385 height 638
click at [399, 347] on textarea at bounding box center [453, 488] width 385 height 638
click at [385, 254] on textarea at bounding box center [453, 488] width 385 height 638
drag, startPoint x: 355, startPoint y: 261, endPoint x: 262, endPoint y: 217, distance: 102.7
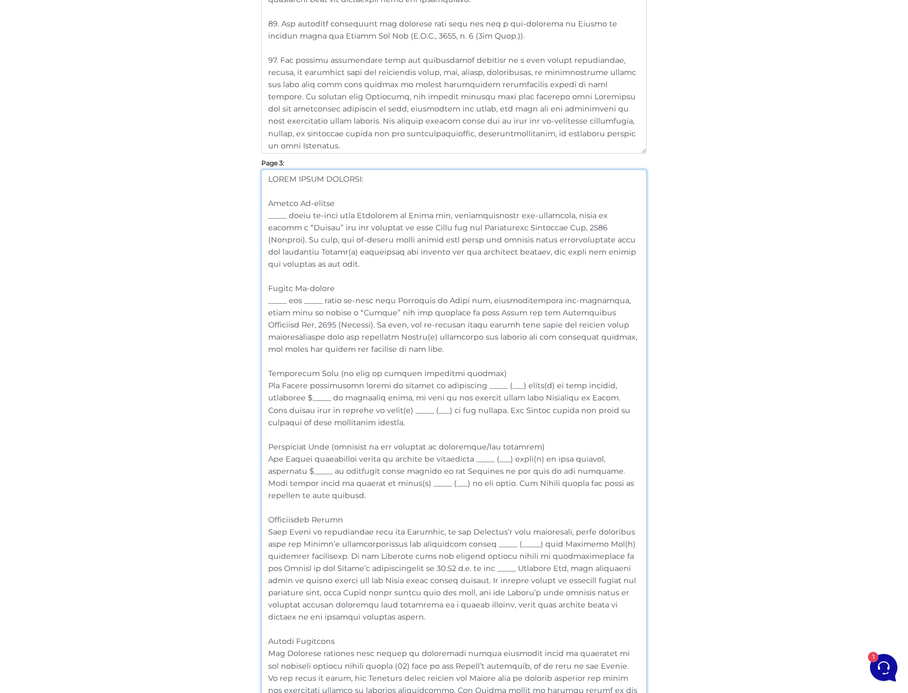
click at [262, 217] on textarea at bounding box center [453, 488] width 385 height 638
click at [359, 348] on textarea at bounding box center [453, 488] width 385 height 638
click at [285, 289] on textarea at bounding box center [453, 488] width 385 height 638
click at [339, 289] on textarea at bounding box center [453, 488] width 385 height 638
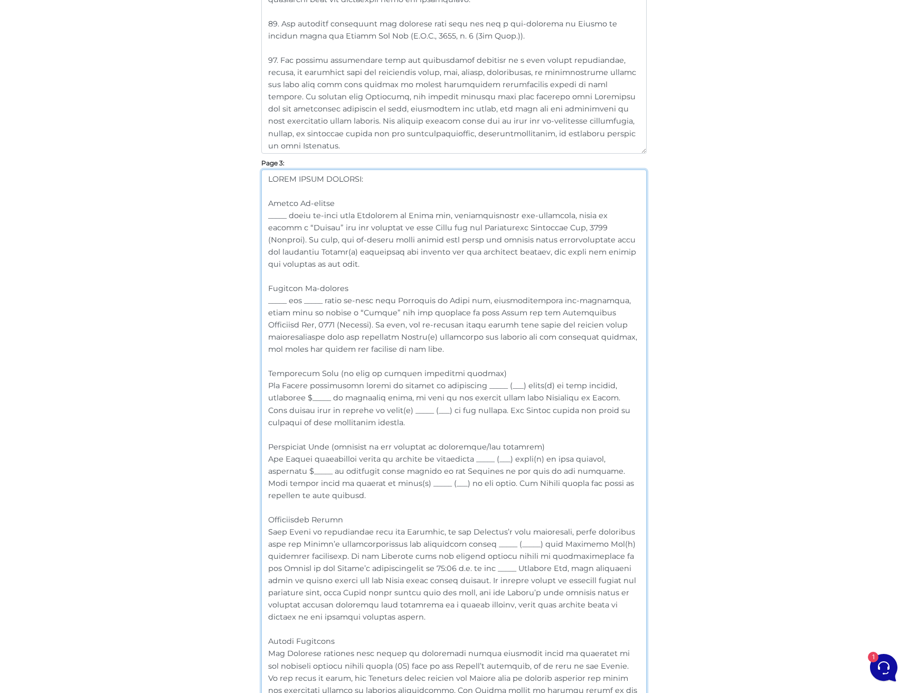
drag, startPoint x: 358, startPoint y: 352, endPoint x: 236, endPoint y: 293, distance: 134.8
click at [236, 293] on div "Customize Your Schedule A Customize your Schedule A with your own clauses inste…" at bounding box center [454, 242] width 602 height 2630
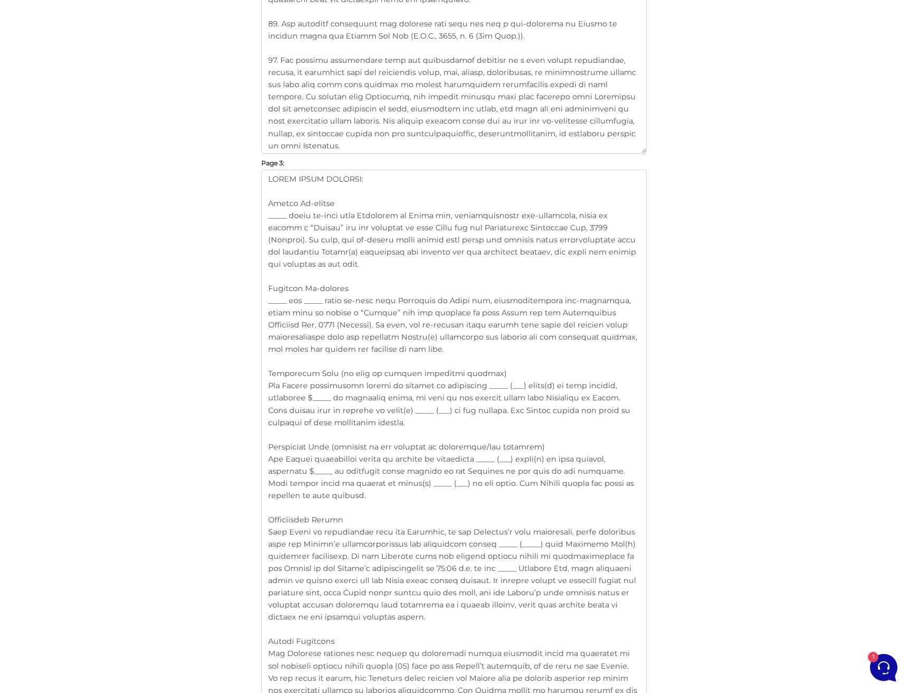
click at [310, 351] on textarea at bounding box center [453, 488] width 385 height 638
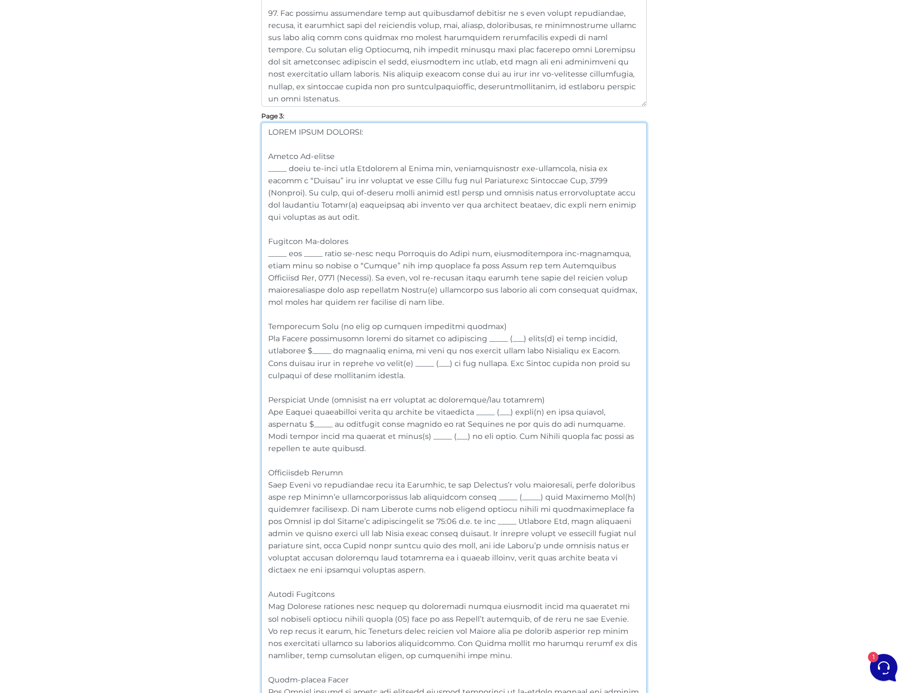
scroll to position [1207, 0]
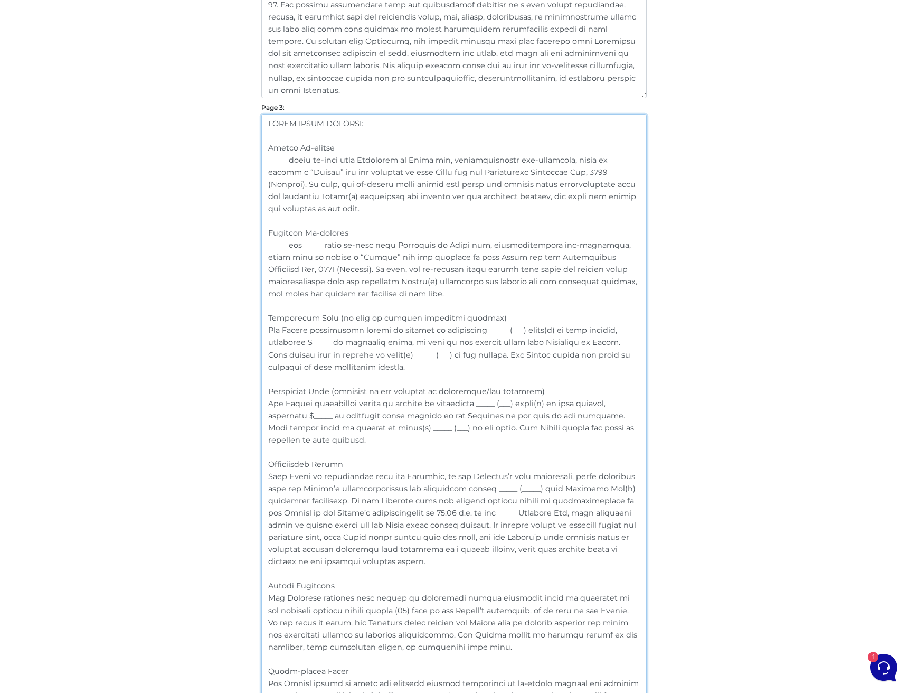
drag, startPoint x: 347, startPoint y: 371, endPoint x: 258, endPoint y: 329, distance: 99.0
click at [258, 329] on div "Customize Your Schedule A Customize your Schedule A with your own clauses inste…" at bounding box center [453, 186] width 401 height 2630
paste textarea "agrees to provide an additional deposit equal to _____ () month(s) of rent, tot…"
click at [562, 329] on textarea at bounding box center [453, 433] width 385 height 638
click at [482, 355] on textarea at bounding box center [453, 433] width 385 height 638
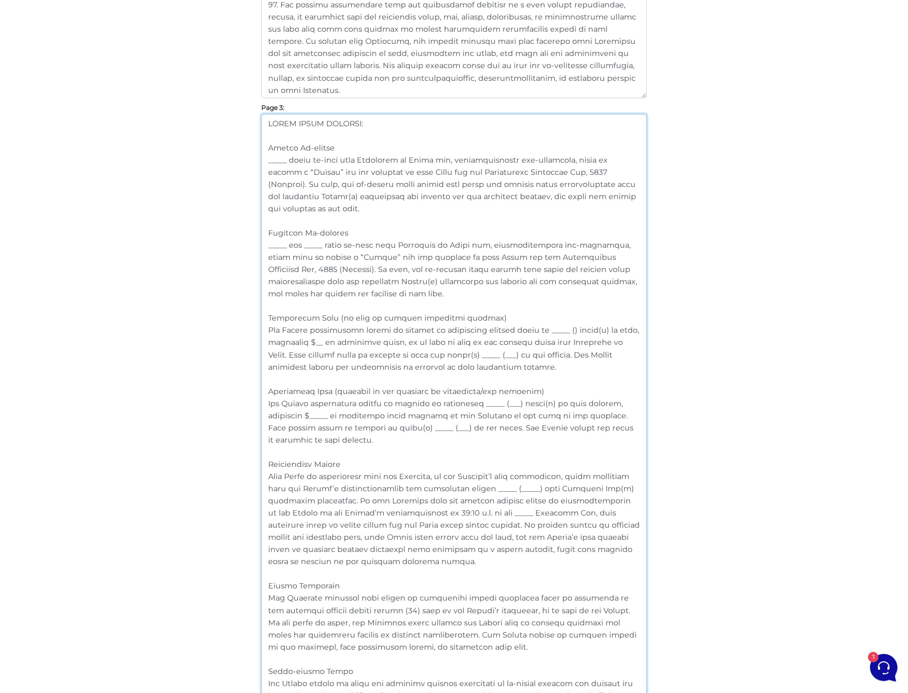
click at [482, 355] on textarea at bounding box center [453, 433] width 385 height 638
click at [561, 330] on textarea at bounding box center [453, 433] width 385 height 638
paste textarea "___"
click at [491, 354] on textarea at bounding box center [453, 433] width 385 height 638
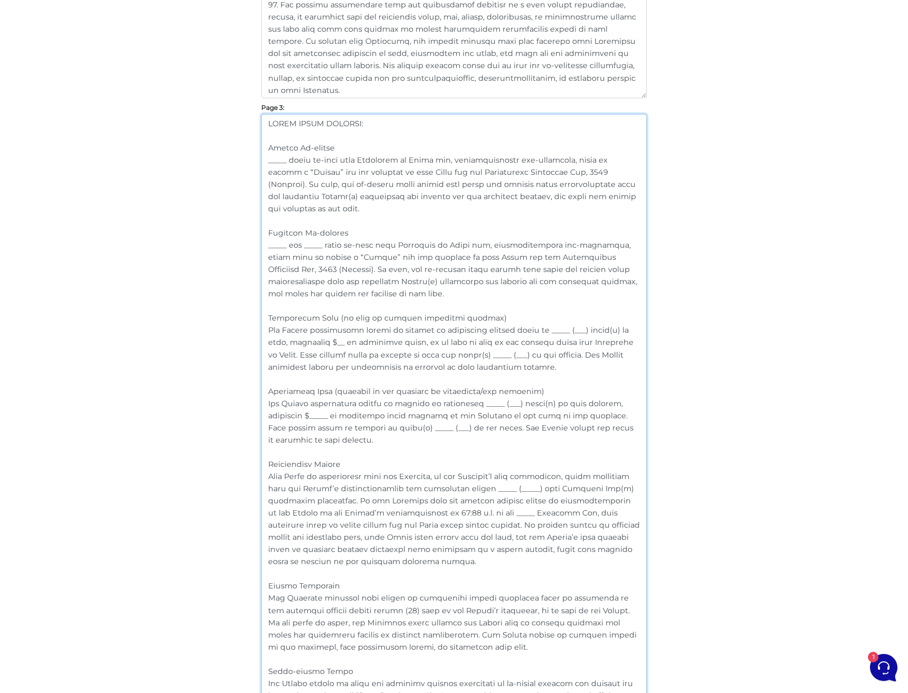
click at [543, 330] on textarea at bounding box center [453, 433] width 385 height 638
click at [329, 340] on textarea at bounding box center [453, 433] width 385 height 638
paste textarea "___"
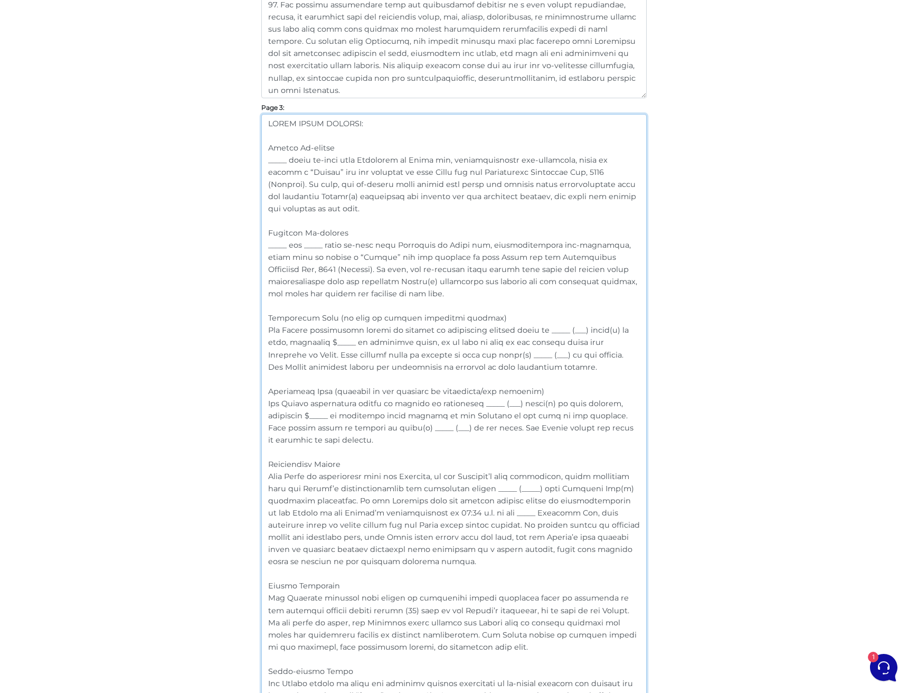
click at [560, 387] on textarea at bounding box center [453, 433] width 385 height 638
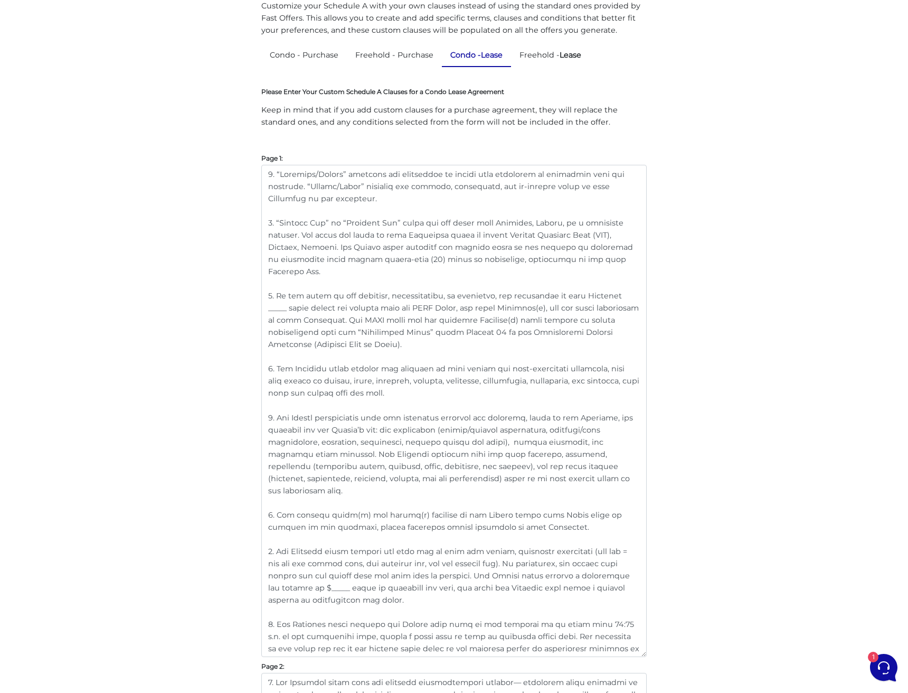
scroll to position [110, 0]
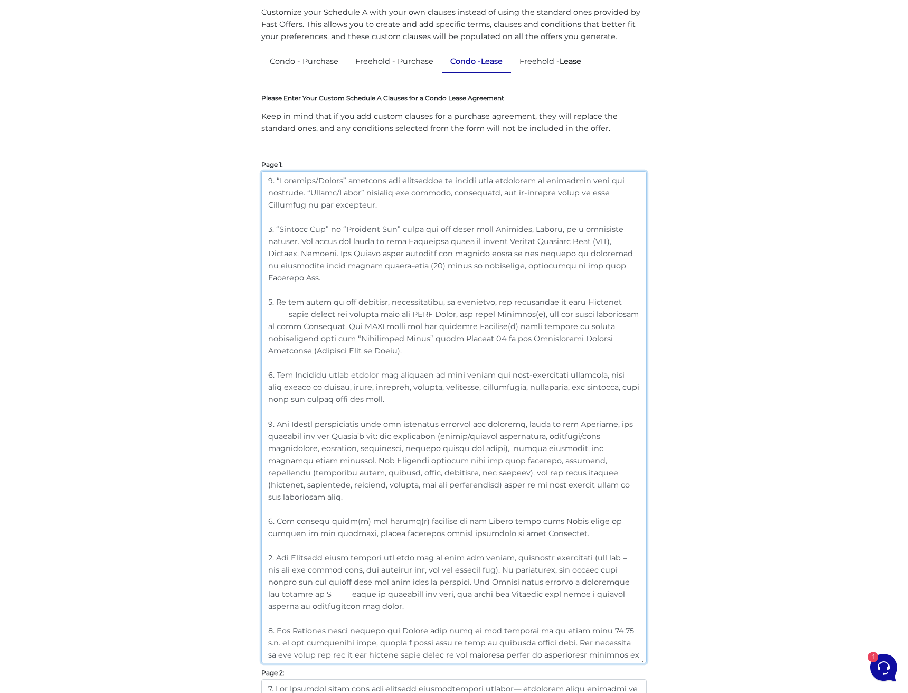
drag, startPoint x: 336, startPoint y: 265, endPoint x: 559, endPoint y: 253, distance: 223.1
click at [559, 253] on textarea at bounding box center [453, 417] width 385 height 492
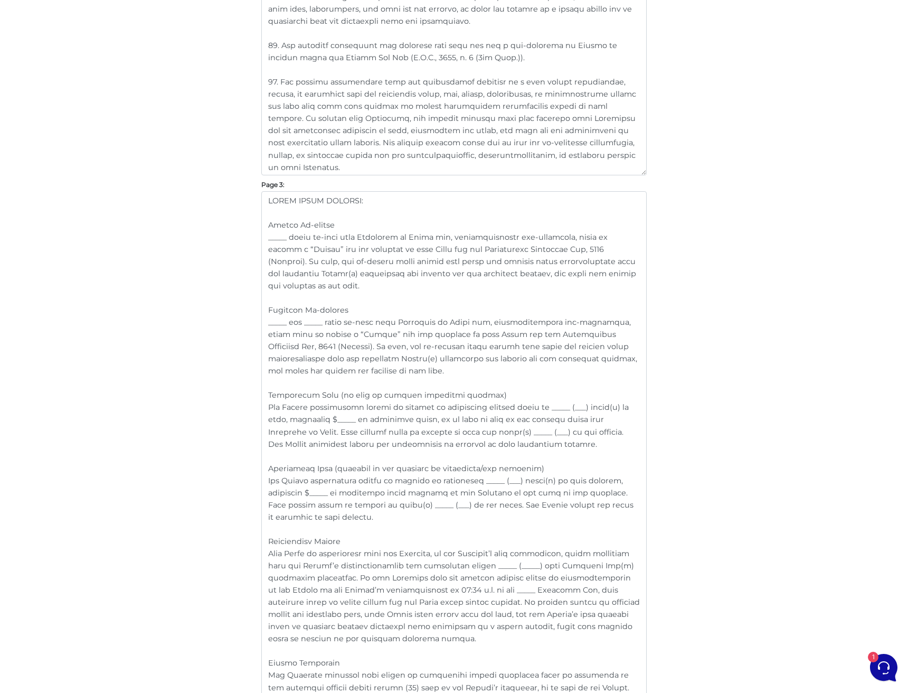
scroll to position [1176, 0]
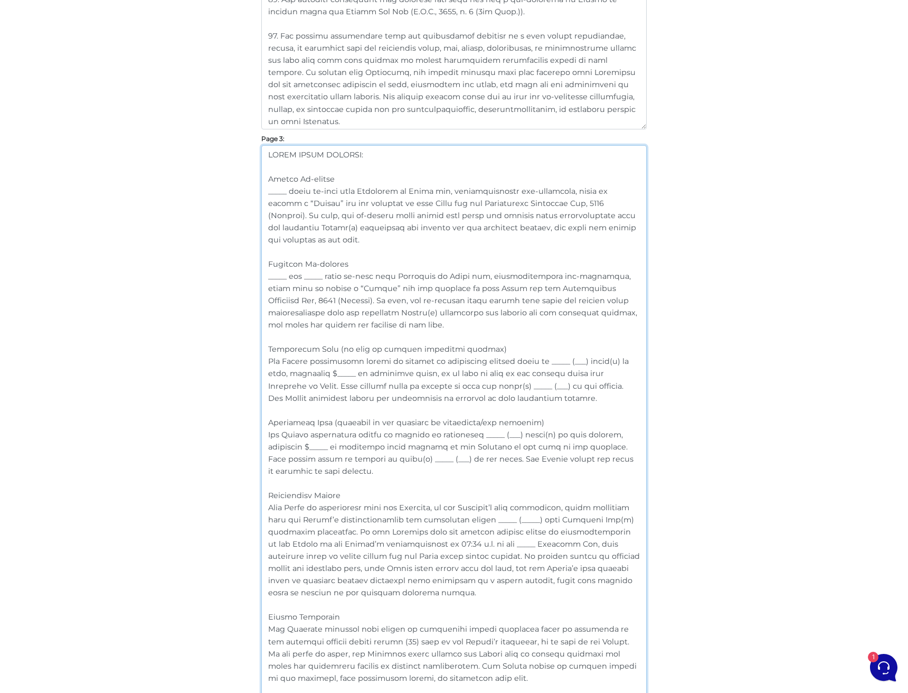
click at [538, 367] on textarea at bounding box center [453, 464] width 385 height 638
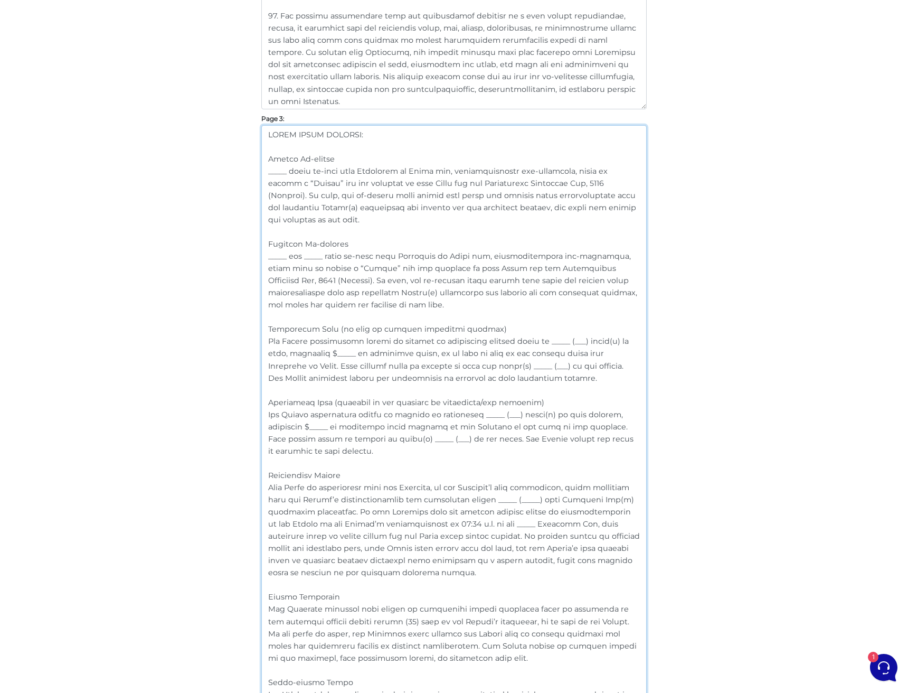
scroll to position [1197, 0]
click at [357, 353] on textarea at bounding box center [453, 444] width 385 height 638
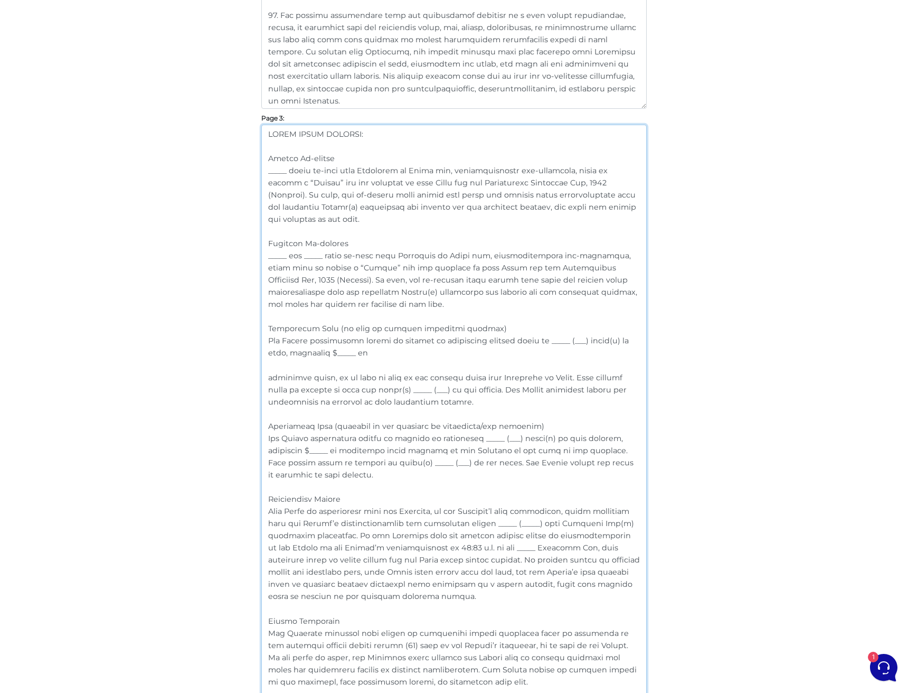
click at [382, 354] on textarea at bounding box center [453, 456] width 385 height 662
paste textarea "certified or guaranteed funds"
drag, startPoint x: 322, startPoint y: 376, endPoint x: 259, endPoint y: 373, distance: 63.4
click at [259, 373] on div "Customize Your Schedule A Customize your Schedule A with your own clauses inste…" at bounding box center [453, 209] width 401 height 2655
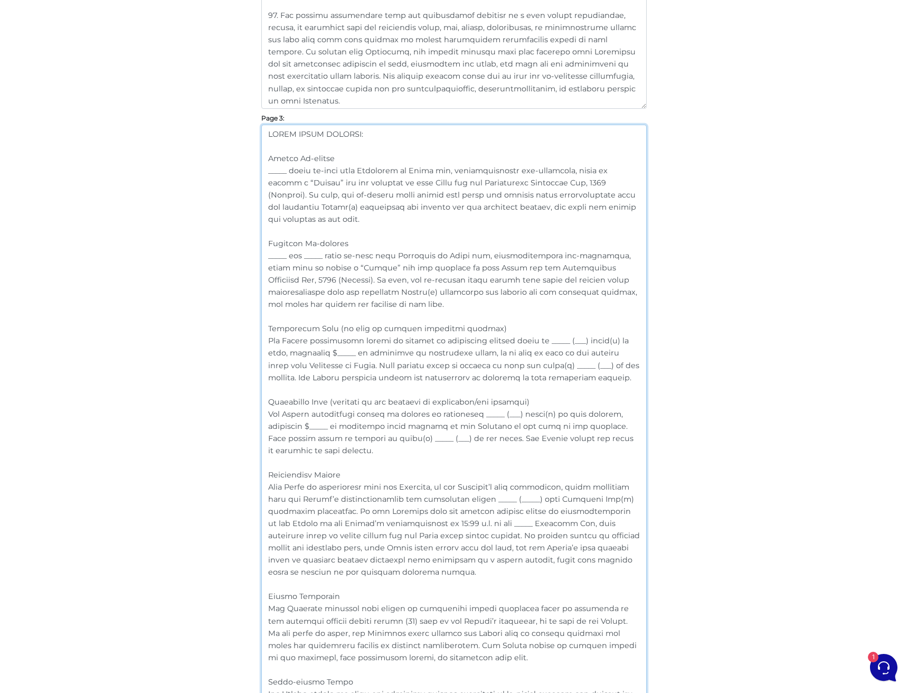
click at [466, 421] on textarea at bounding box center [453, 444] width 385 height 638
drag, startPoint x: 584, startPoint y: 378, endPoint x: 265, endPoint y: 342, distance: 321.4
click at [265, 342] on textarea at bounding box center [453, 444] width 385 height 638
click at [315, 447] on textarea at bounding box center [453, 444] width 385 height 638
drag, startPoint x: 325, startPoint y: 447, endPoint x: 252, endPoint y: 413, distance: 80.3
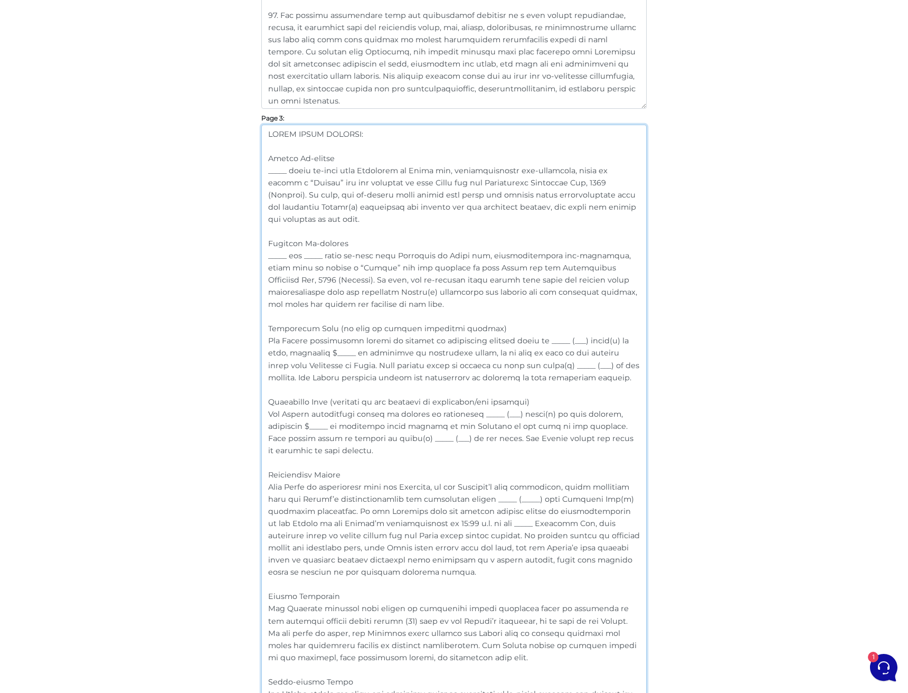
click at [252, 413] on div "Customize Your Schedule A Customize your Schedule A with your own clauses inste…" at bounding box center [454, 197] width 602 height 2630
paste textarea "agrees to provide an additional deposit equal to _____ (___) month(s) of rent, …"
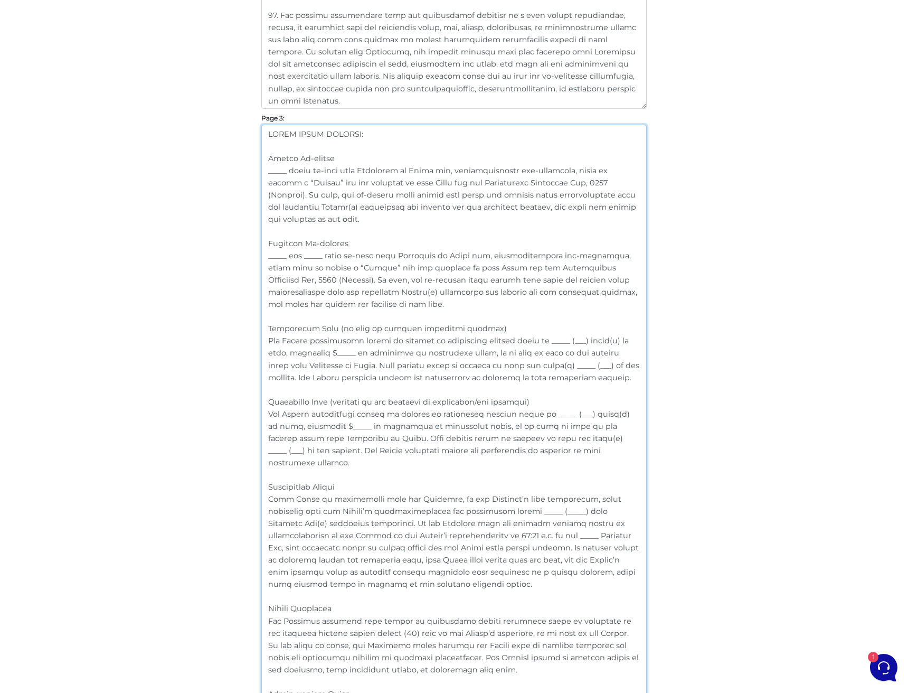
drag, startPoint x: 471, startPoint y: 424, endPoint x: 633, endPoint y: 426, distance: 162.1
click at [633, 426] on textarea at bounding box center [453, 444] width 385 height 638
drag, startPoint x: 387, startPoint y: 437, endPoint x: 308, endPoint y: 438, distance: 79.7
click at [308, 438] on textarea at bounding box center [453, 444] width 385 height 638
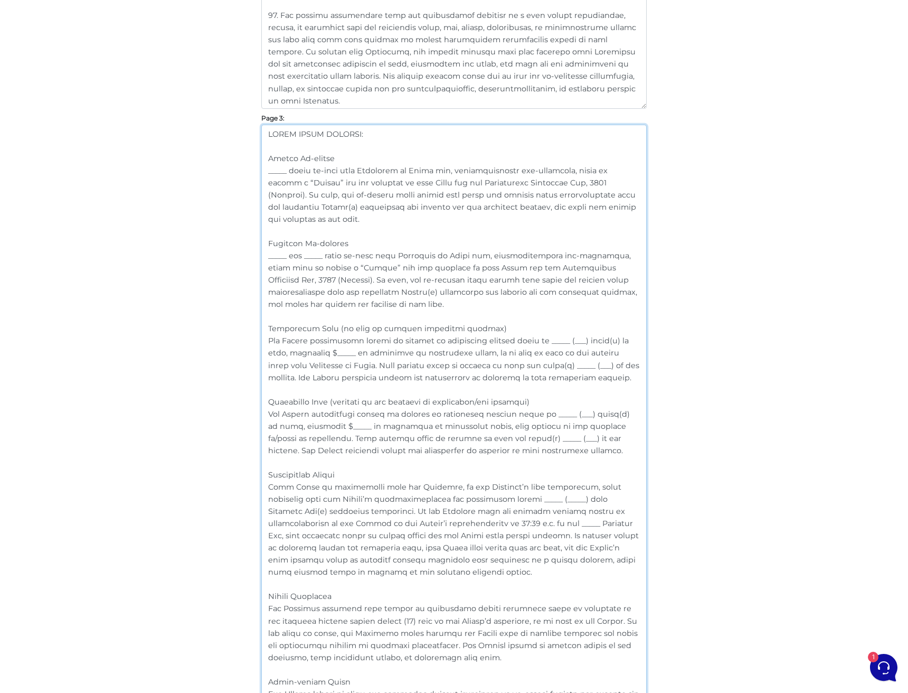
drag, startPoint x: 542, startPoint y: 453, endPoint x: 267, endPoint y: 412, distance: 278.5
click at [267, 412] on textarea at bounding box center [453, 444] width 385 height 638
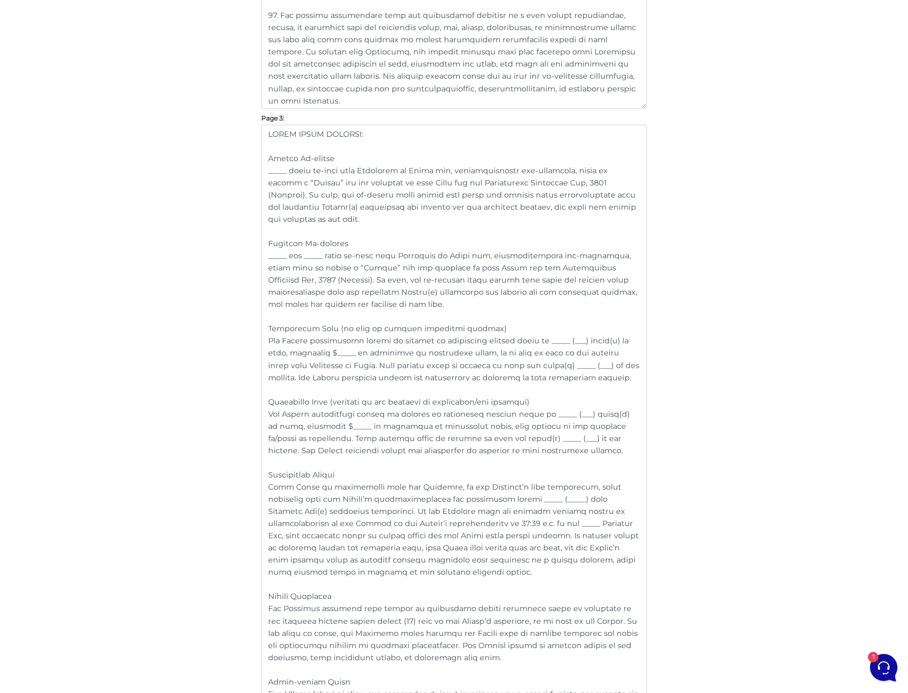
click at [548, 439] on textarea at bounding box center [453, 444] width 385 height 638
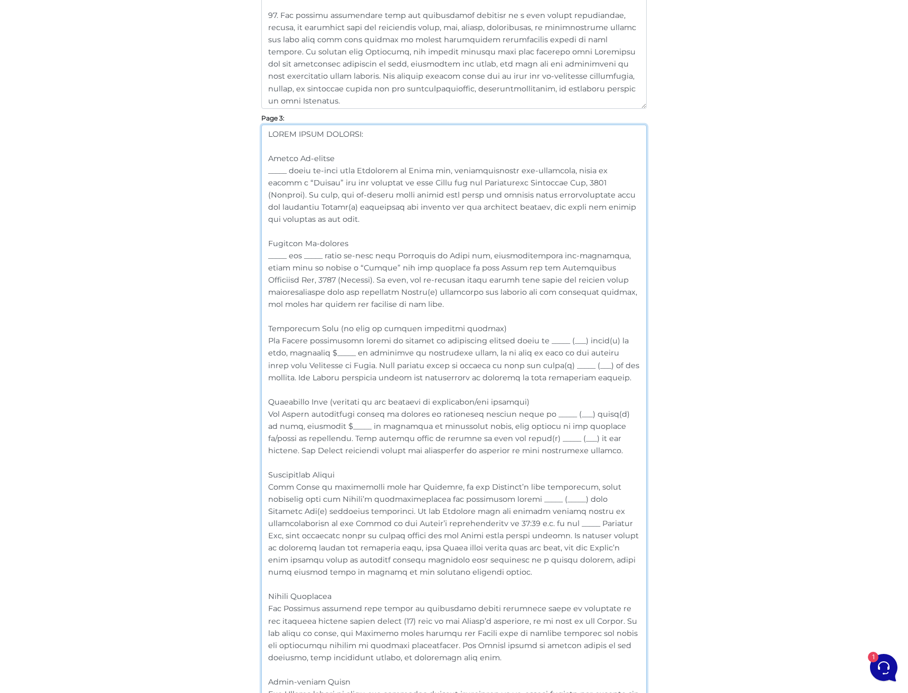
paste textarea ") month(s) of rent, totalling $__ in certified or guaranteed funds, payable to …"
click at [566, 342] on textarea at bounding box center [453, 444] width 385 height 638
click at [560, 414] on textarea at bounding box center [453, 444] width 385 height 638
paste textarea "___"
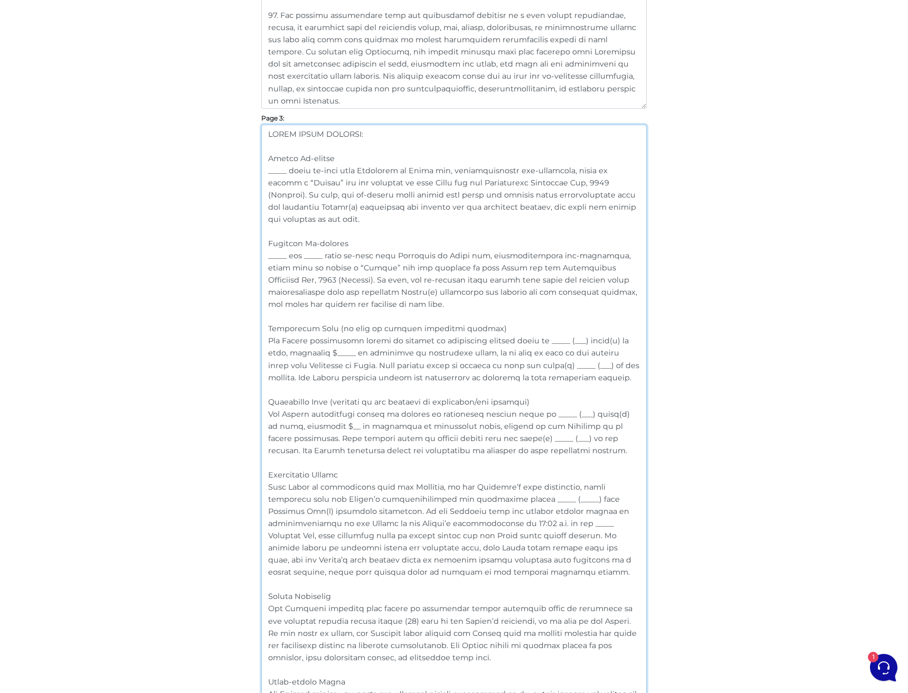
click at [437, 435] on textarea at bounding box center [453, 444] width 385 height 638
drag, startPoint x: 595, startPoint y: 378, endPoint x: 263, endPoint y: 339, distance: 334.8
click at [263, 339] on textarea at bounding box center [453, 444] width 385 height 638
click at [544, 450] on textarea at bounding box center [453, 444] width 385 height 638
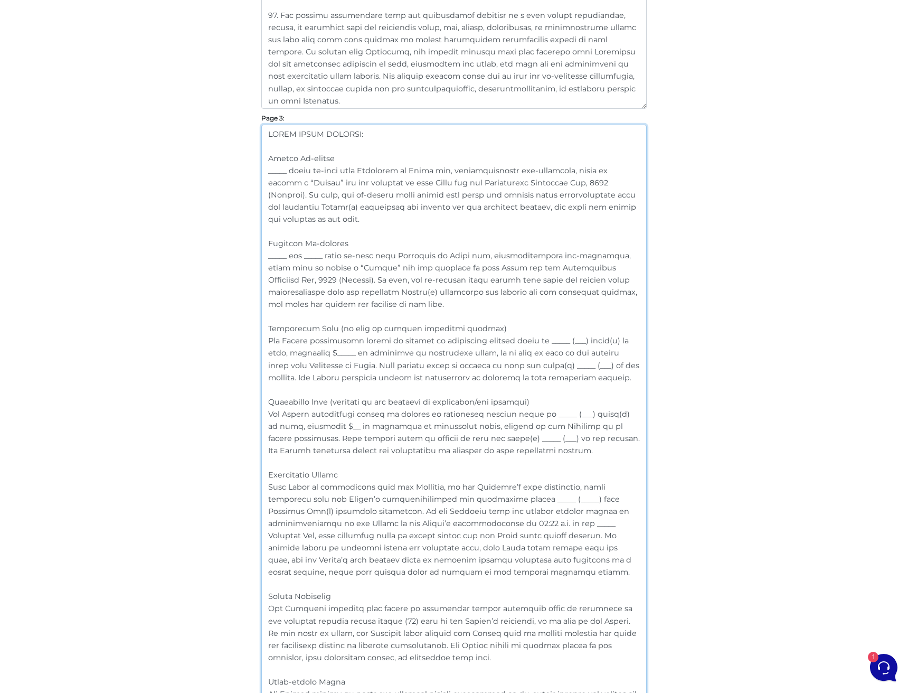
drag, startPoint x: 552, startPoint y: 450, endPoint x: 267, endPoint y: 414, distance: 287.4
click at [267, 414] on textarea at bounding box center [453, 444] width 385 height 638
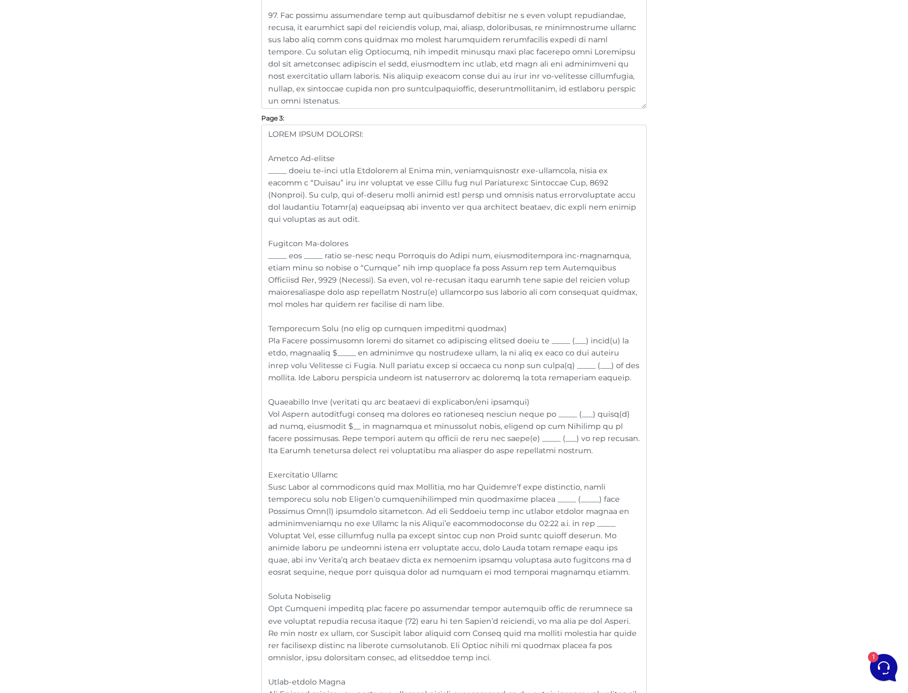
click at [366, 438] on textarea at bounding box center [453, 444] width 385 height 638
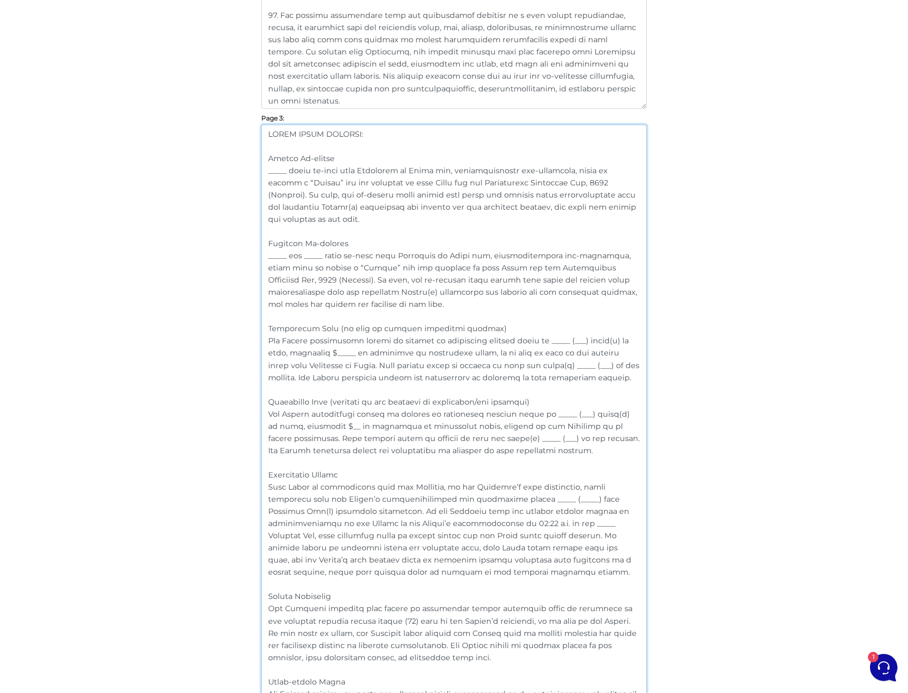
click at [359, 410] on textarea at bounding box center [453, 444] width 385 height 638
click at [367, 340] on textarea at bounding box center [453, 444] width 385 height 638
click at [482, 451] on textarea at bounding box center [453, 444] width 385 height 638
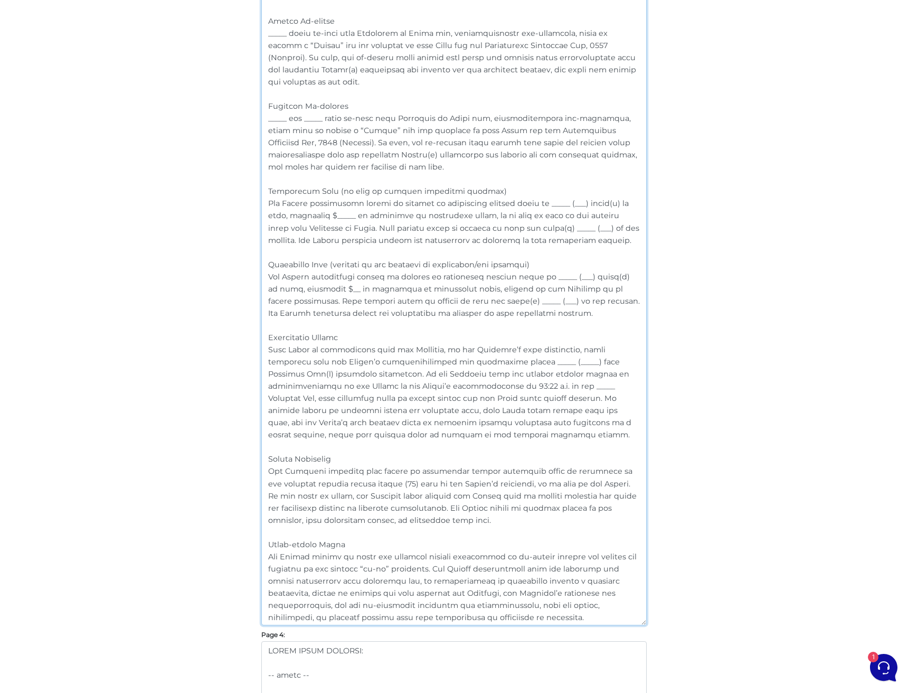
scroll to position [1336, 0]
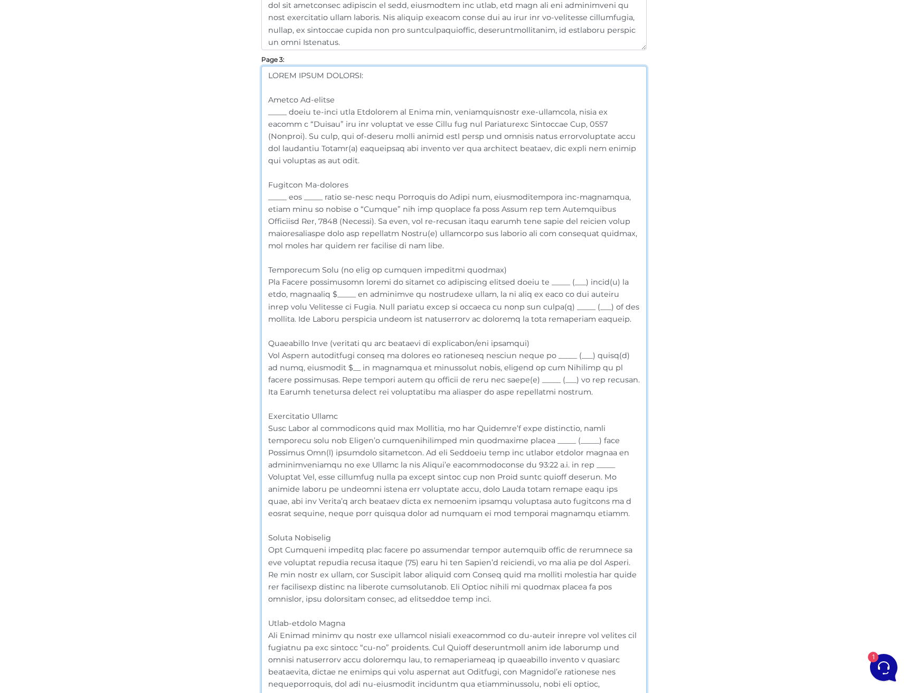
drag, startPoint x: 540, startPoint y: 619, endPoint x: 235, endPoint y: -14, distance: 702.6
click at [235, 0] on html "7 Dan Milewski" at bounding box center [454, 106] width 908 height 2722
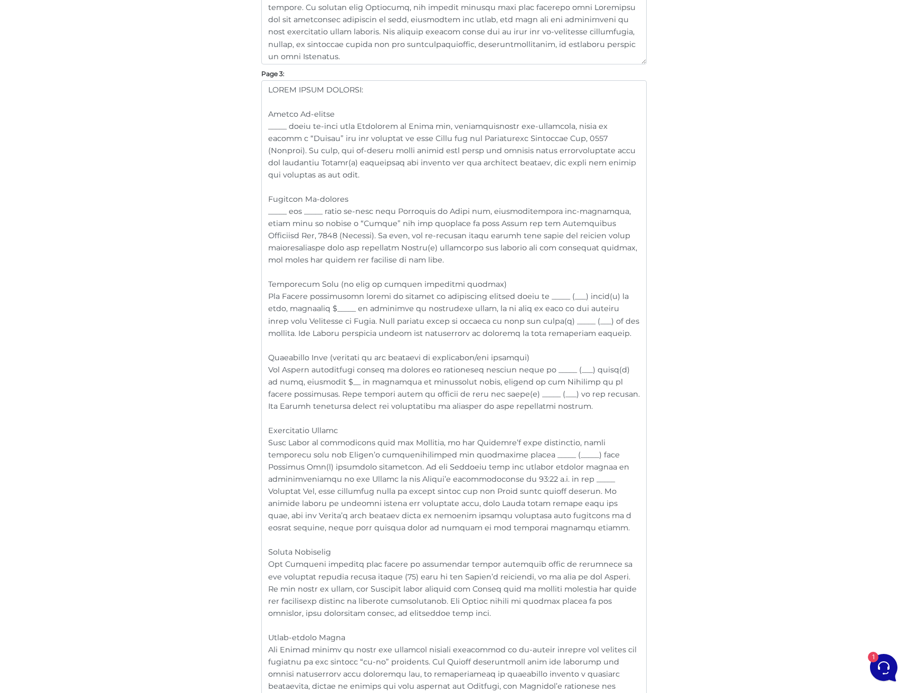
click at [546, 414] on textarea at bounding box center [453, 399] width 385 height 638
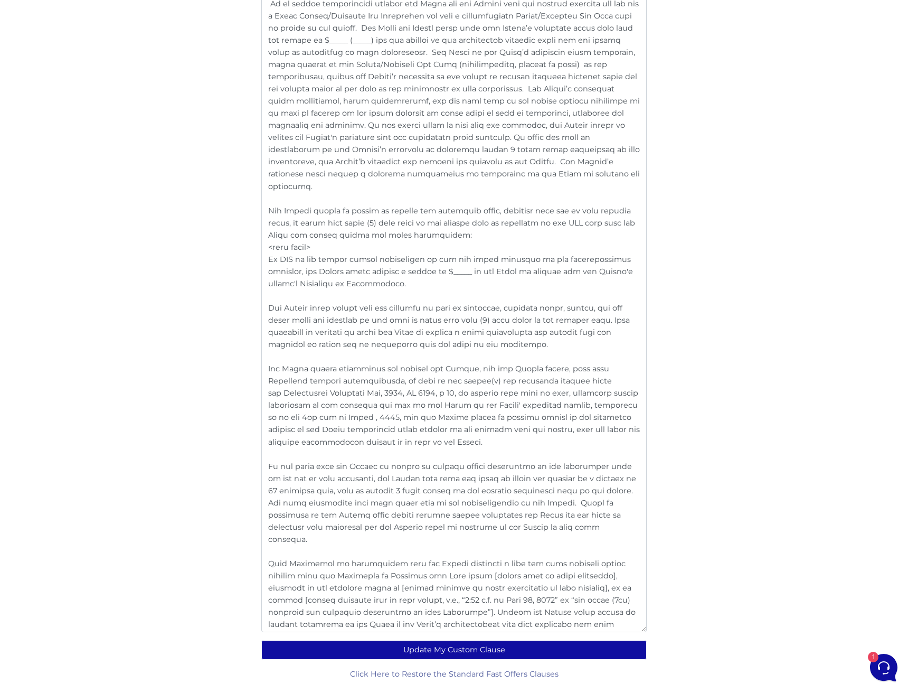
scroll to position [2029, 0]
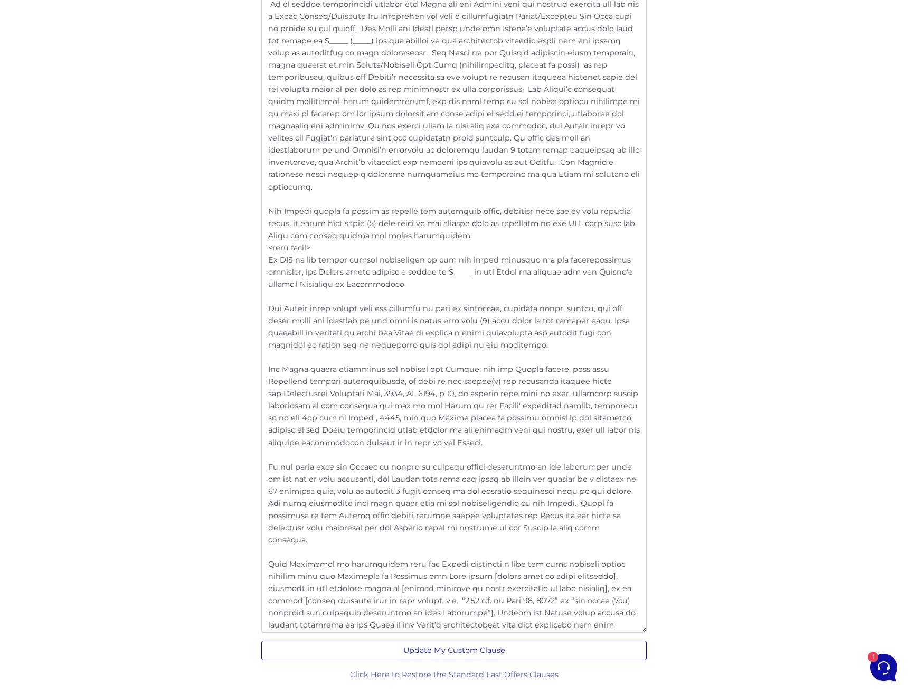
type textarea "EXTRA LEASE CLAUSES: Single Co-signer _____ shall co-sign this Agreement to Lea…"
click at [480, 649] on button "Update My Custom Clause" at bounding box center [453, 650] width 385 height 20
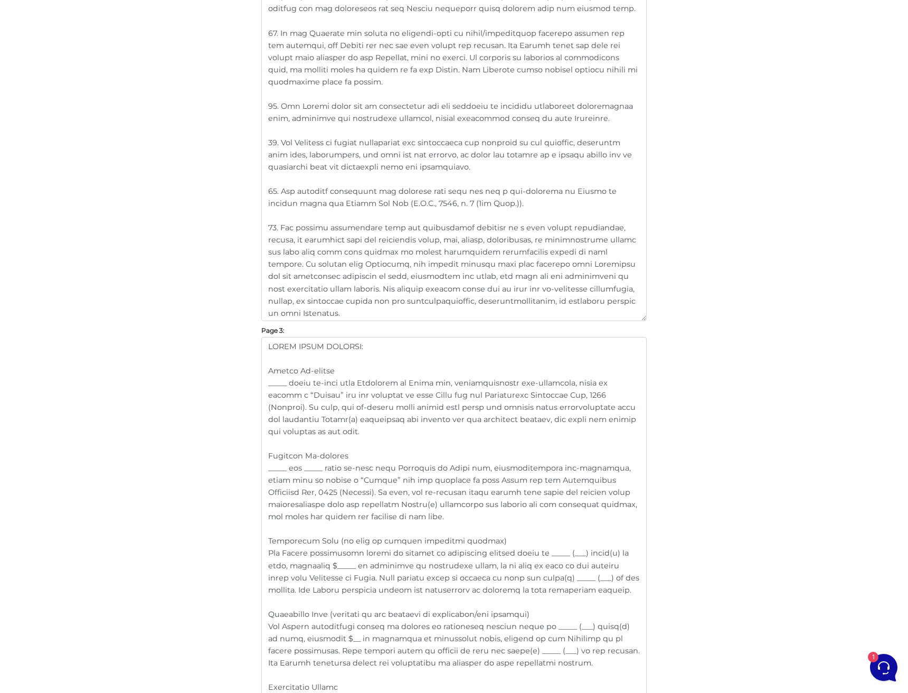
scroll to position [1090, 0]
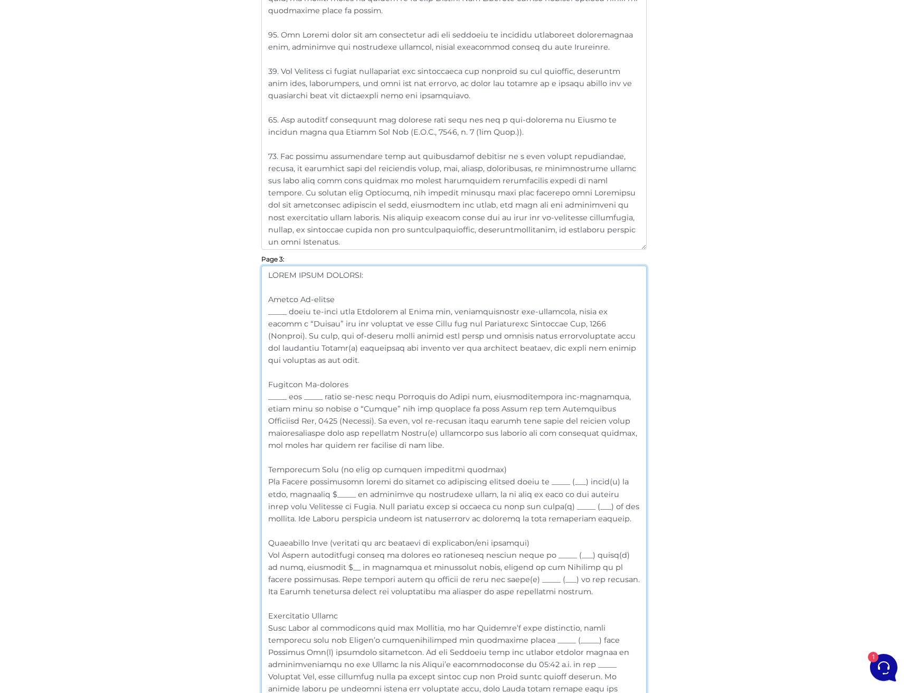
click at [313, 493] on textarea at bounding box center [453, 585] width 385 height 638
click at [307, 566] on textarea at bounding box center [453, 585] width 385 height 638
paste textarea "___"
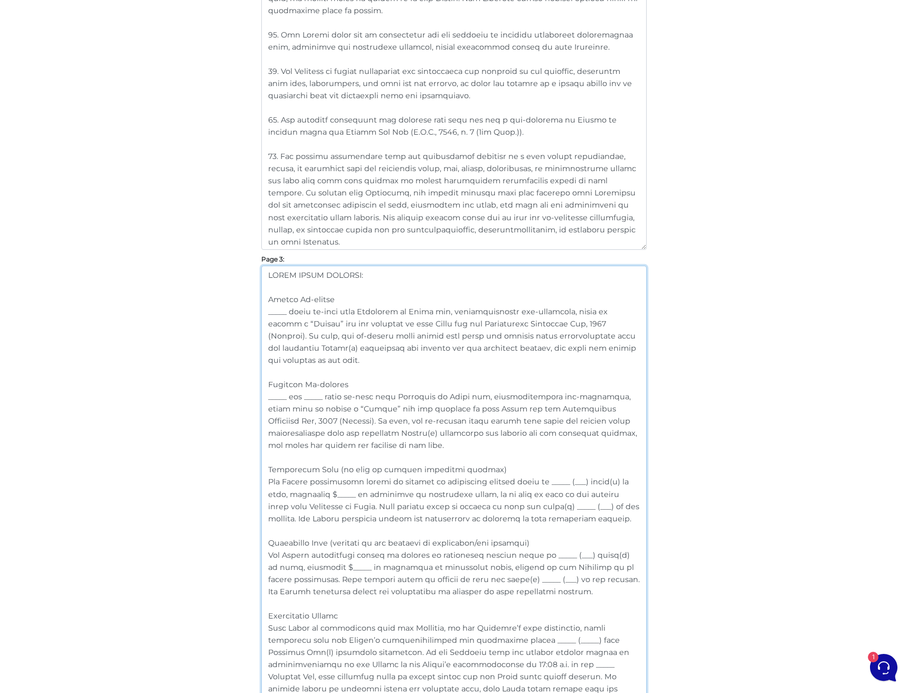
type textarea "EXTRA LEASE CLAUSES: Single Co-signer _____ shall co-sign this Agreement to Lea…"
click at [710, 485] on div "Customize Your Schedule A Customize your Schedule A with your own clauses inste…" at bounding box center [454, 338] width 602 height 2630
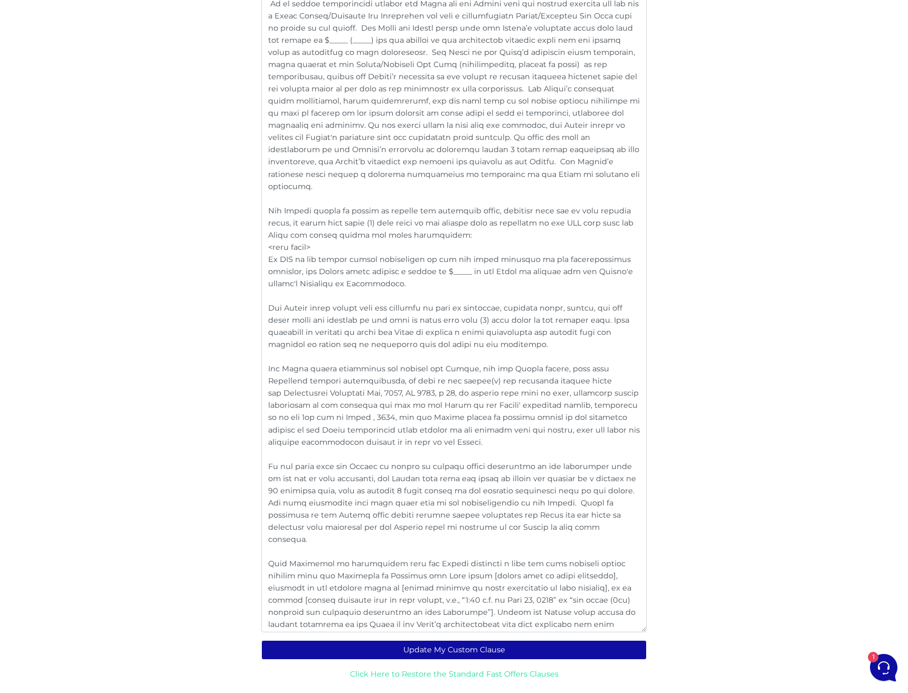
scroll to position [2063, 0]
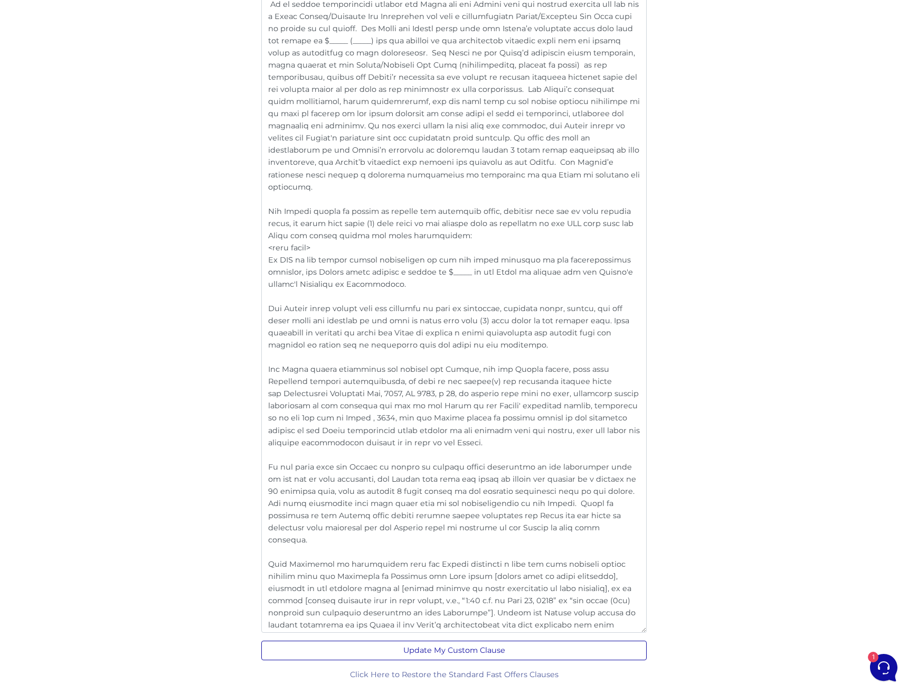
click at [465, 654] on button "Update My Custom Clause" at bounding box center [453, 650] width 385 height 20
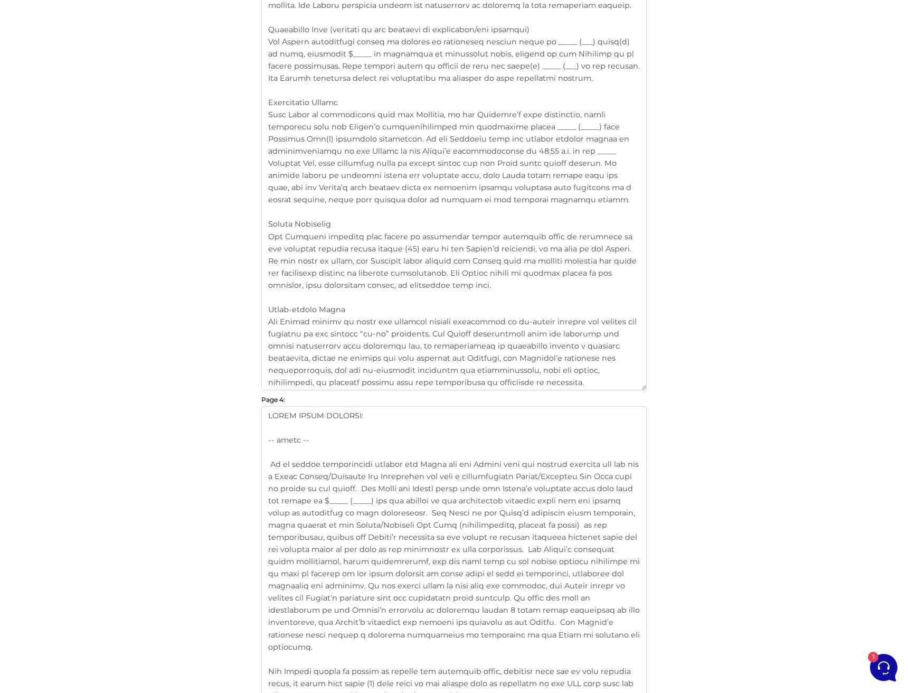
scroll to position [1737, 0]
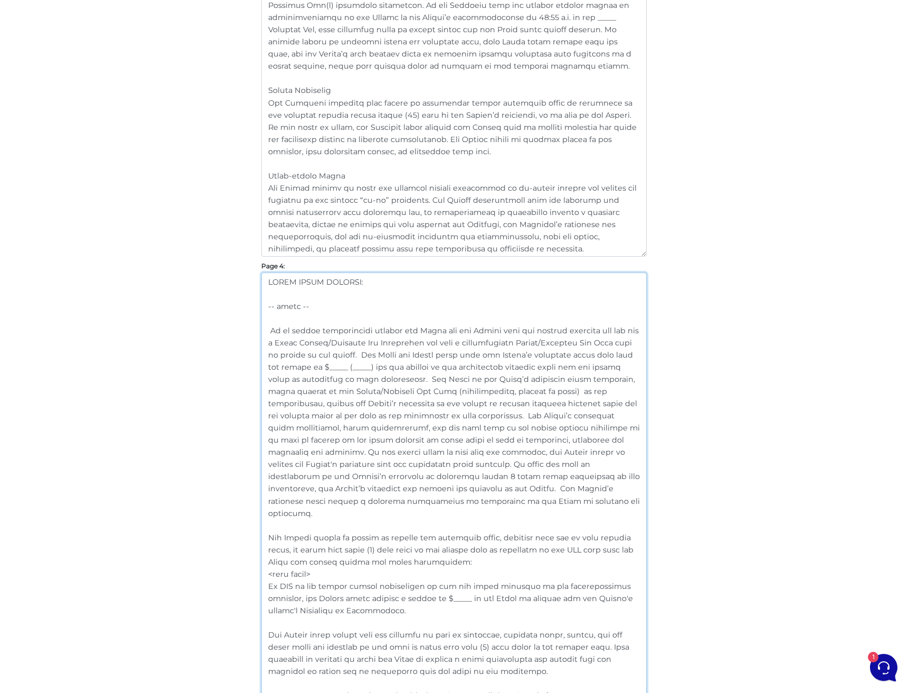
click at [643, 458] on textarea at bounding box center [453, 615] width 385 height 686
click at [589, 462] on textarea at bounding box center [453, 615] width 385 height 686
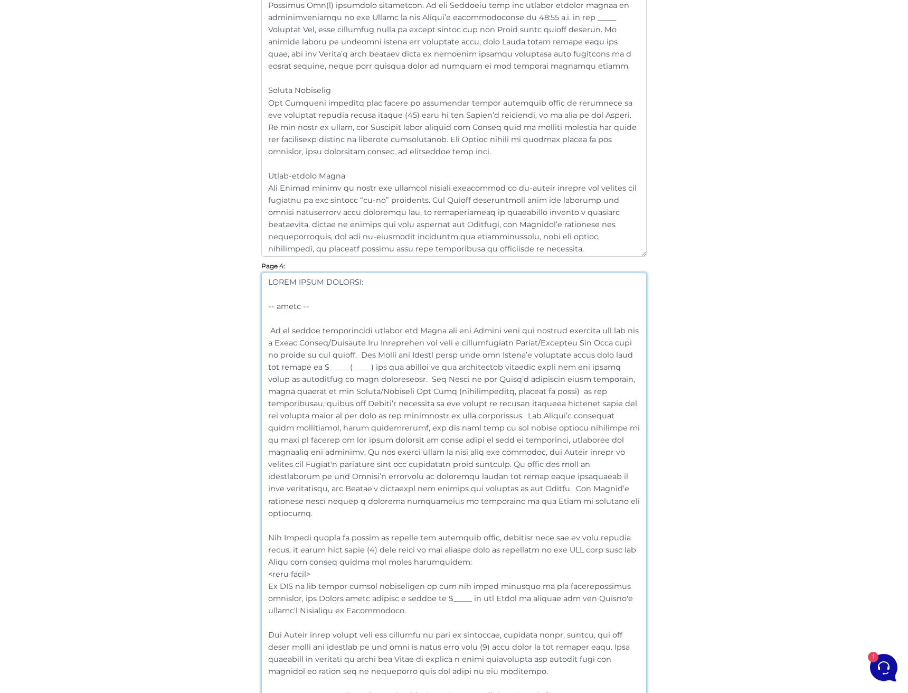
drag, startPoint x: 332, startPoint y: 500, endPoint x: 242, endPoint y: 332, distance: 190.8
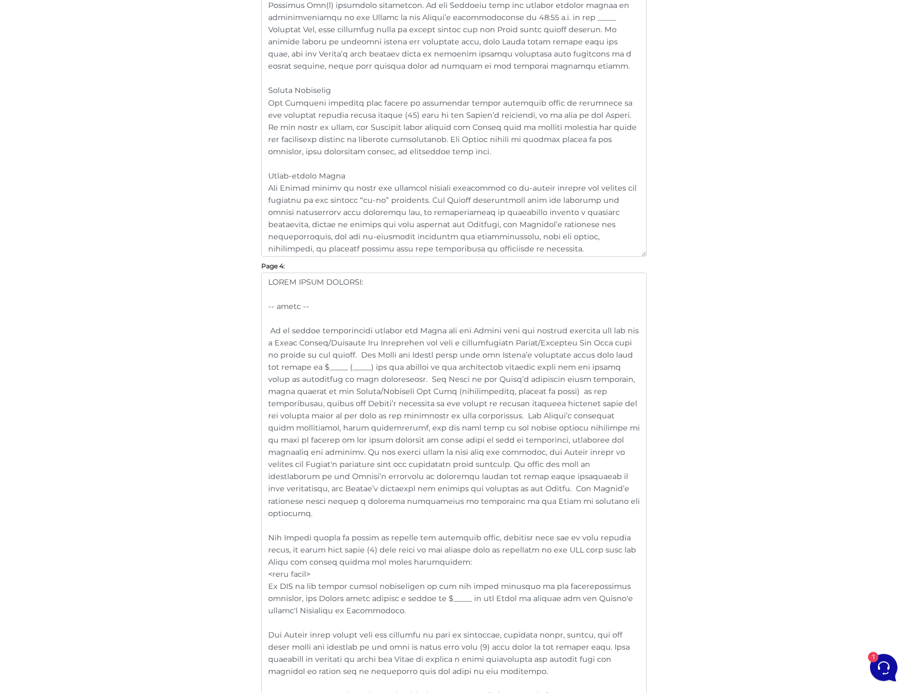
click at [599, 477] on textarea at bounding box center [453, 615] width 385 height 686
click at [410, 471] on textarea at bounding box center [453, 615] width 385 height 686
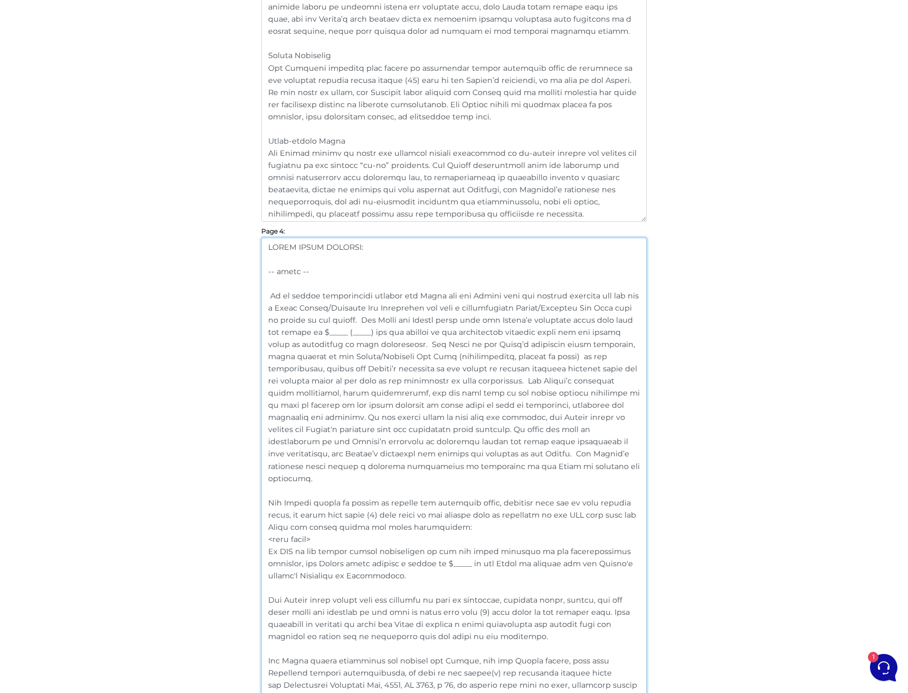
scroll to position [1773, 0]
click at [317, 531] on textarea at bounding box center [453, 579] width 385 height 686
drag, startPoint x: 330, startPoint y: 561, endPoint x: 258, endPoint y: 490, distance: 101.5
click at [440, 532] on textarea at bounding box center [453, 579] width 385 height 686
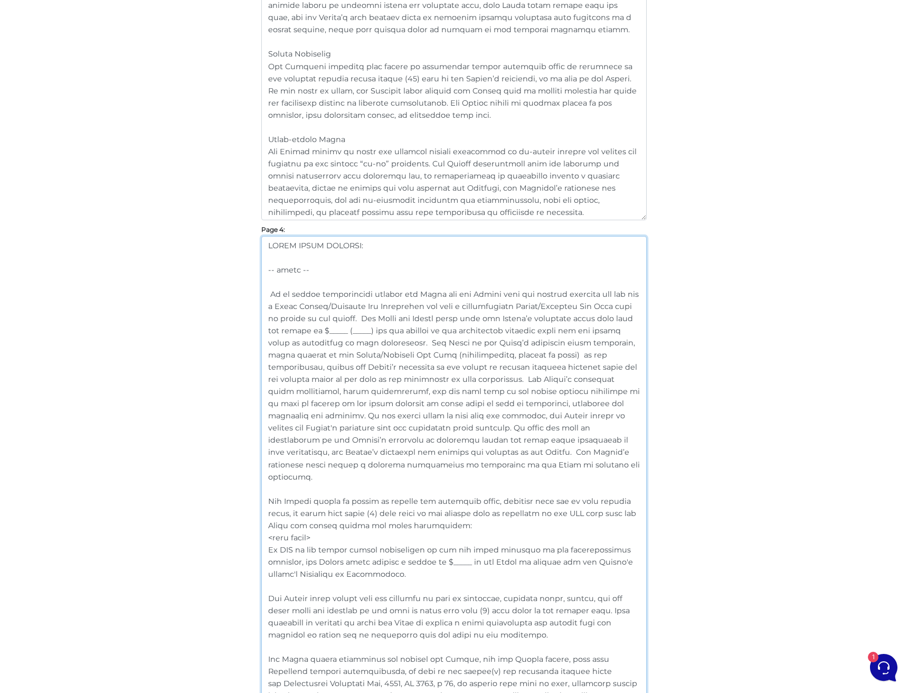
paste textarea "and/or replace the following items, ensuring they are in good working order no …"
click at [583, 490] on textarea at bounding box center [453, 579] width 385 height 686
click at [600, 488] on textarea at bounding box center [453, 579] width 385 height 686
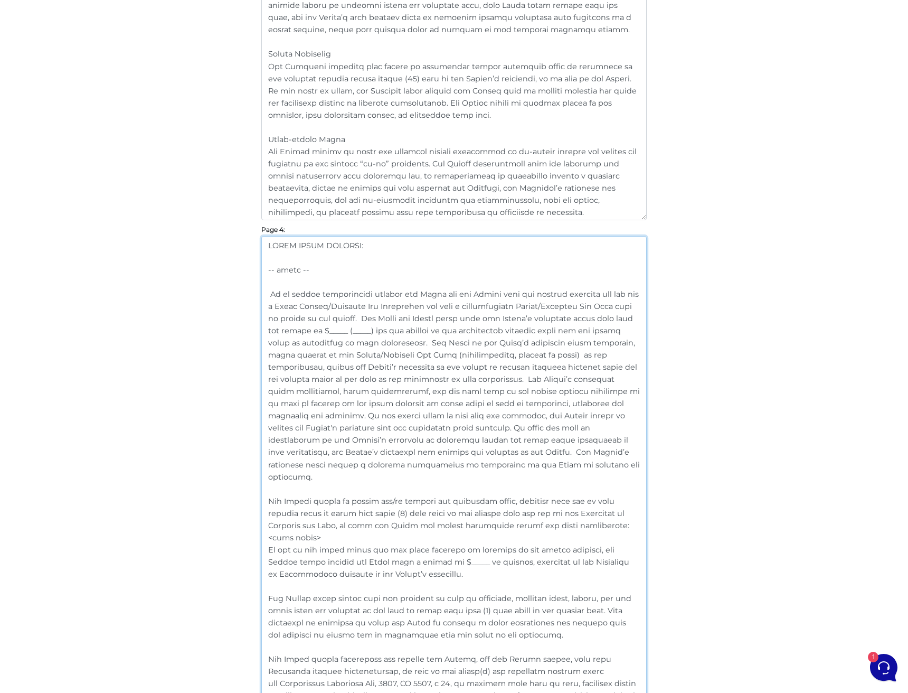
click at [455, 523] on textarea at bounding box center [453, 579] width 385 height 686
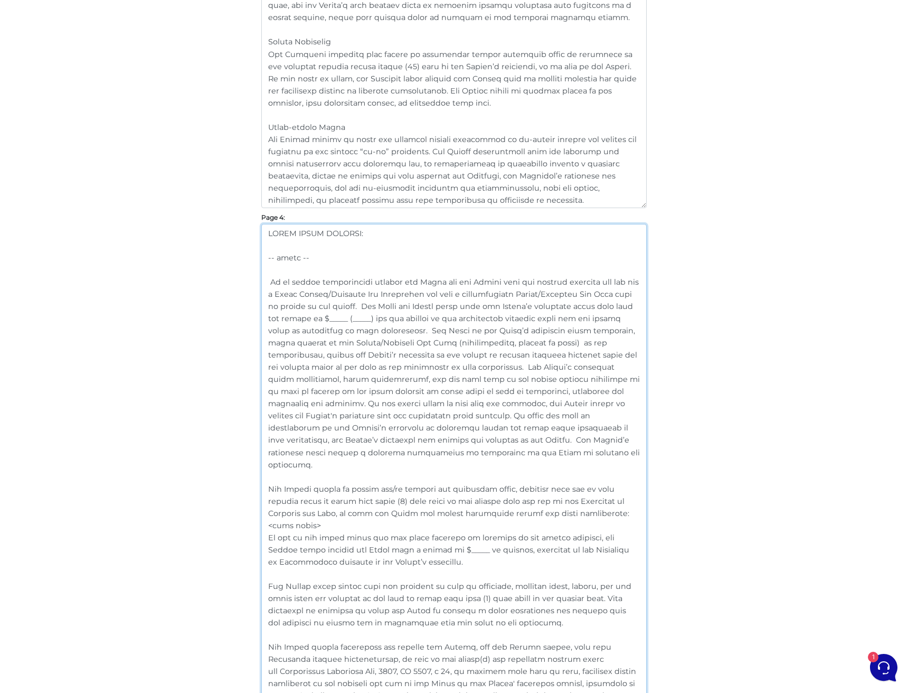
scroll to position [1785, 0]
drag, startPoint x: 410, startPoint y: 550, endPoint x: 254, endPoint y: 478, distance: 171.7
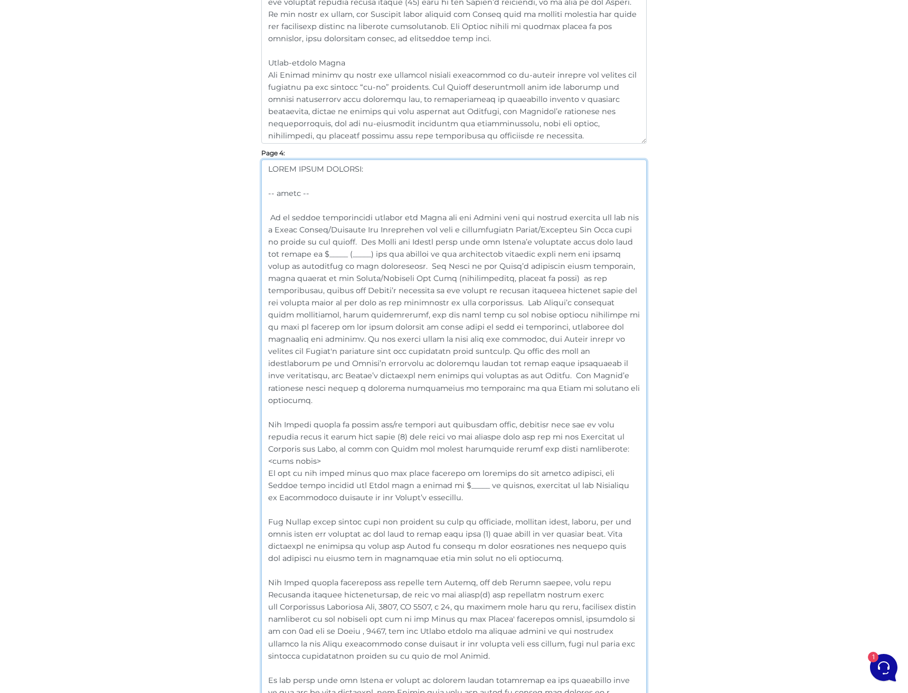
scroll to position [1866, 0]
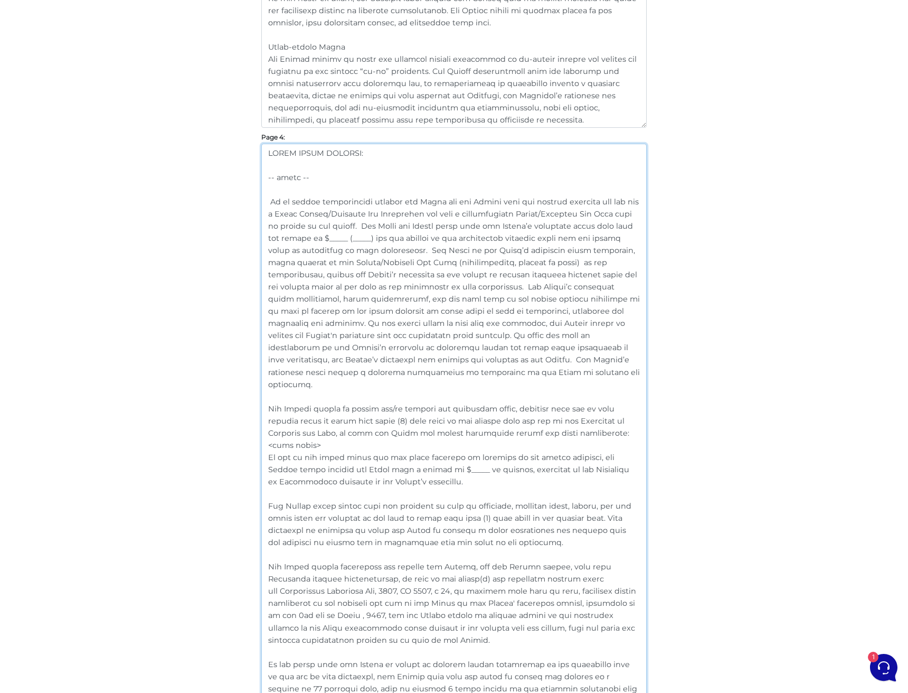
click at [508, 509] on textarea at bounding box center [453, 487] width 385 height 686
drag, startPoint x: 500, startPoint y: 528, endPoint x: 253, endPoint y: 493, distance: 249.6
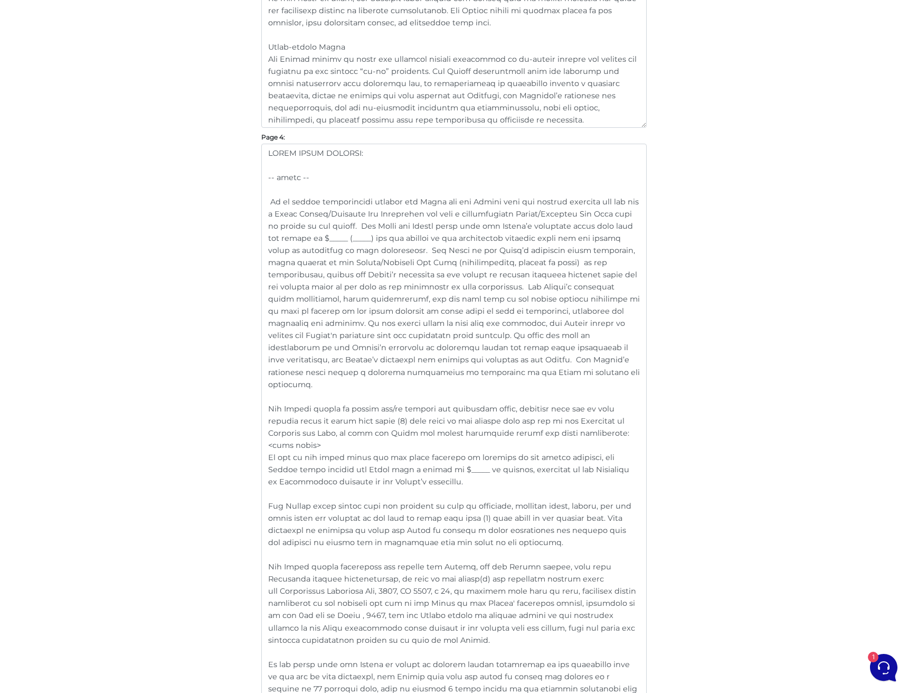
click at [574, 508] on textarea at bounding box center [453, 487] width 385 height 686
click at [444, 498] on textarea at bounding box center [453, 487] width 385 height 686
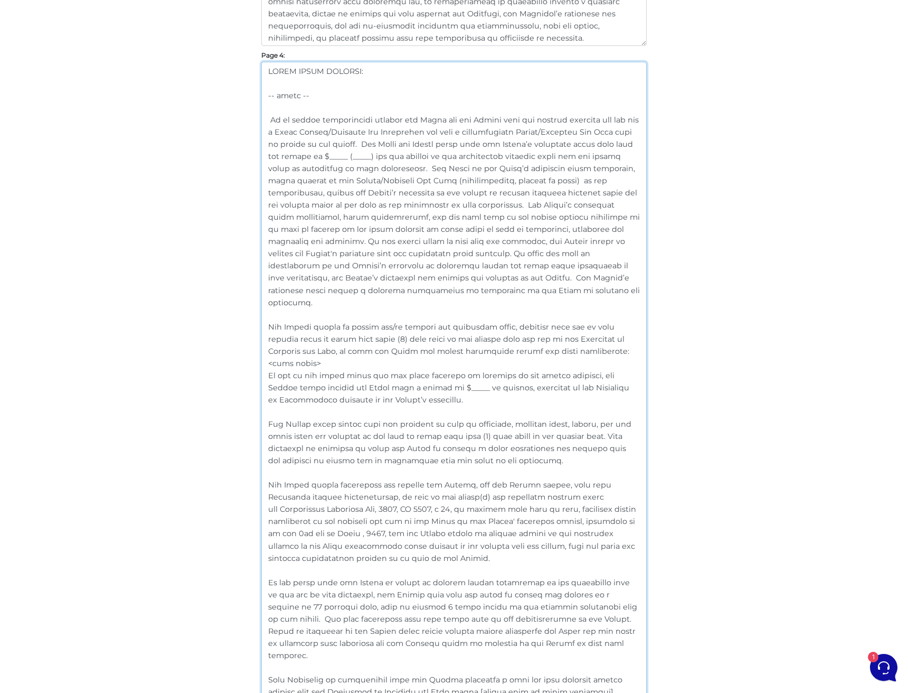
scroll to position [1952, 0]
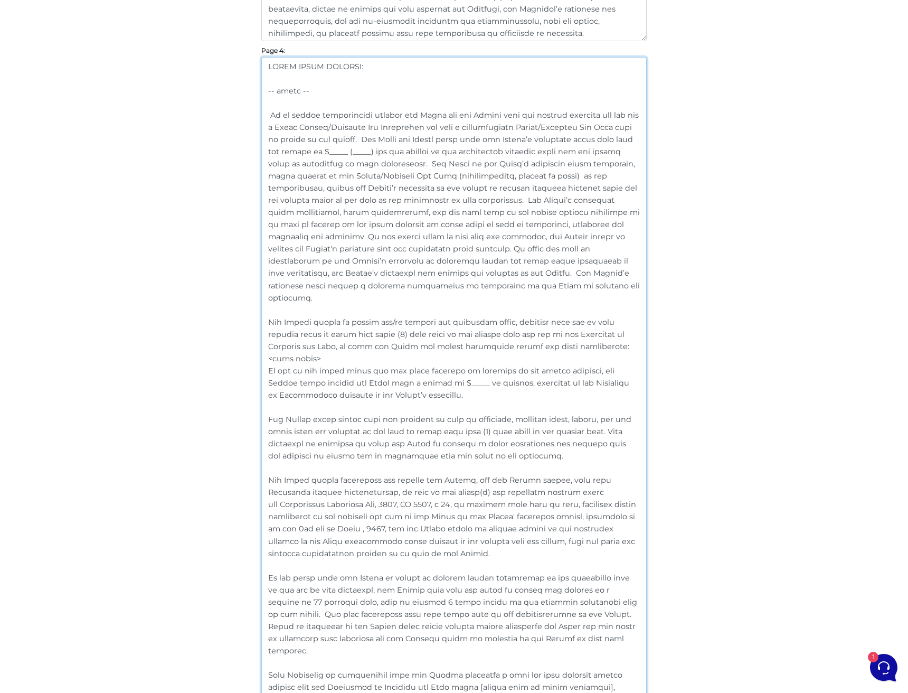
click at [511, 520] on textarea at bounding box center [453, 400] width 385 height 686
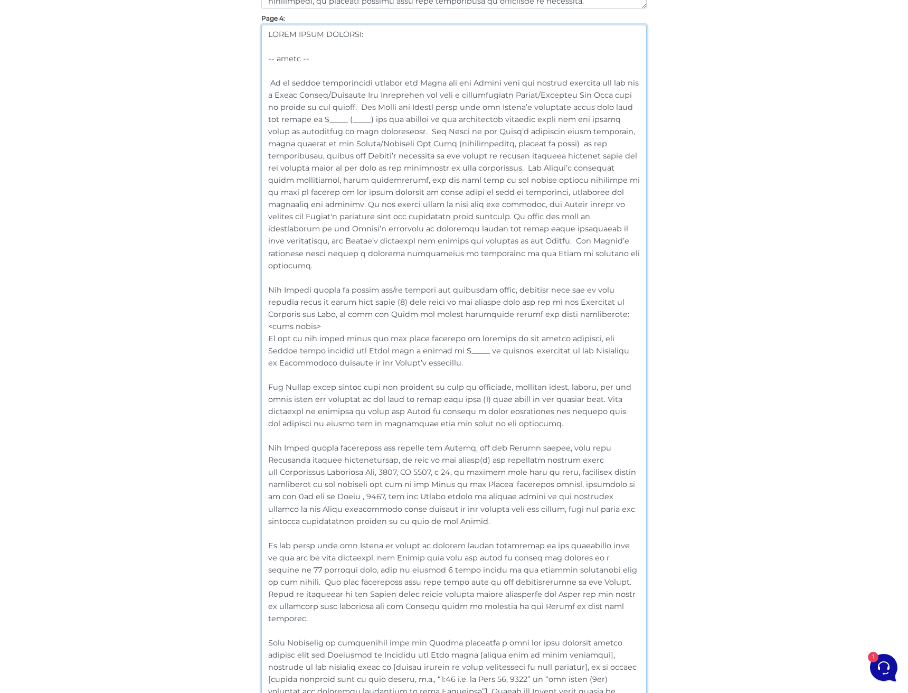
scroll to position [1985, 0]
drag, startPoint x: 589, startPoint y: 468, endPoint x: 603, endPoint y: 468, distance: 14.3
click at [603, 468] on textarea at bounding box center [453, 367] width 385 height 686
click at [594, 468] on textarea at bounding box center [453, 367] width 385 height 686
drag, startPoint x: 574, startPoint y: 470, endPoint x: 316, endPoint y: 480, distance: 258.4
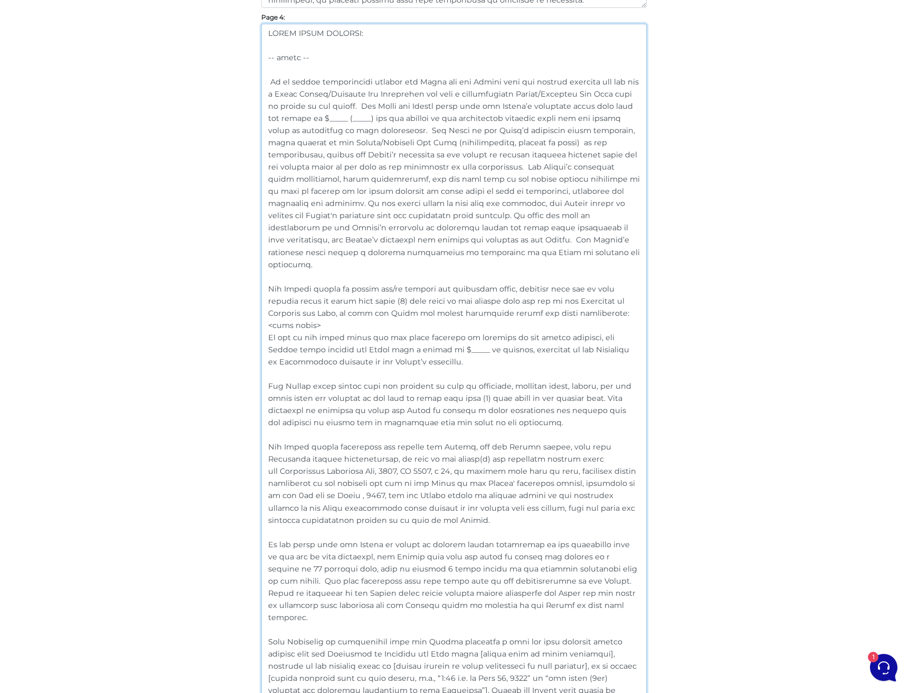
click at [316, 480] on textarea at bounding box center [453, 367] width 385 height 686
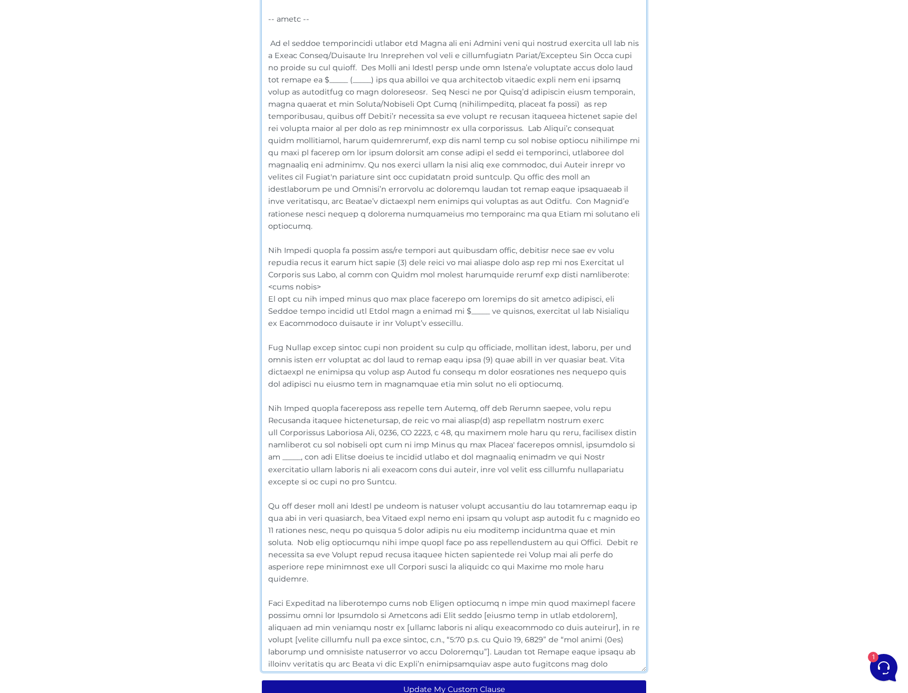
scroll to position [2029, 0]
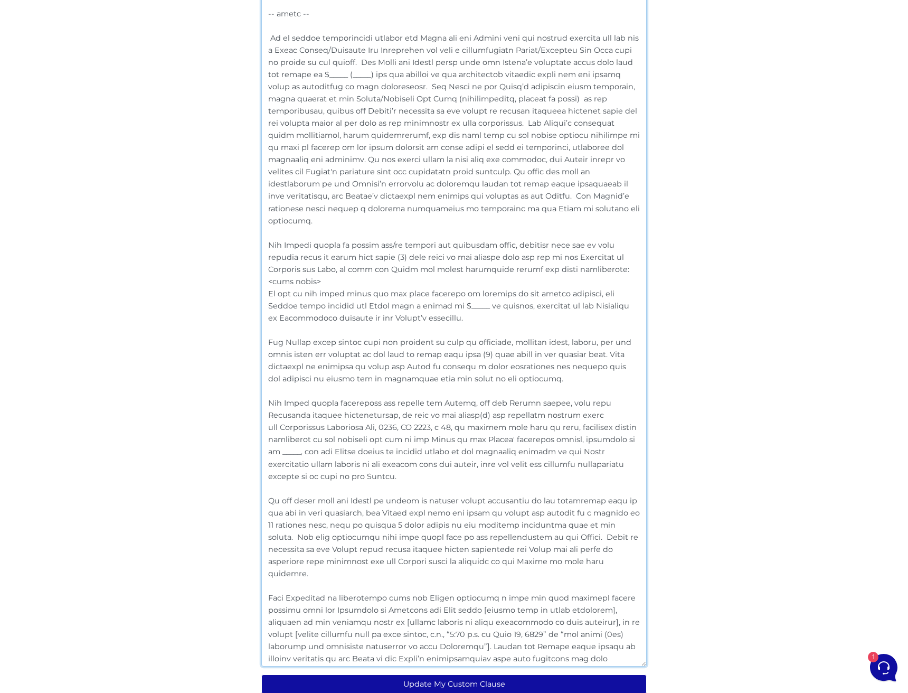
drag, startPoint x: 546, startPoint y: 547, endPoint x: 243, endPoint y: 328, distance: 374.2
paste textarea "vacant and free of all occupants, personal belongings, debris, and any items no…"
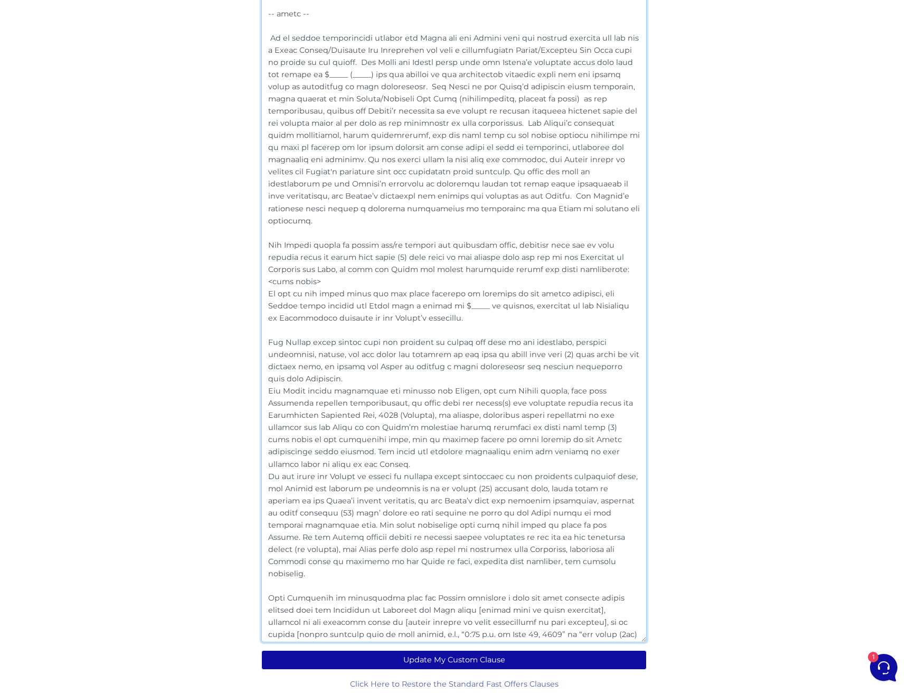
drag, startPoint x: 292, startPoint y: 366, endPoint x: 241, endPoint y: 366, distance: 51.7
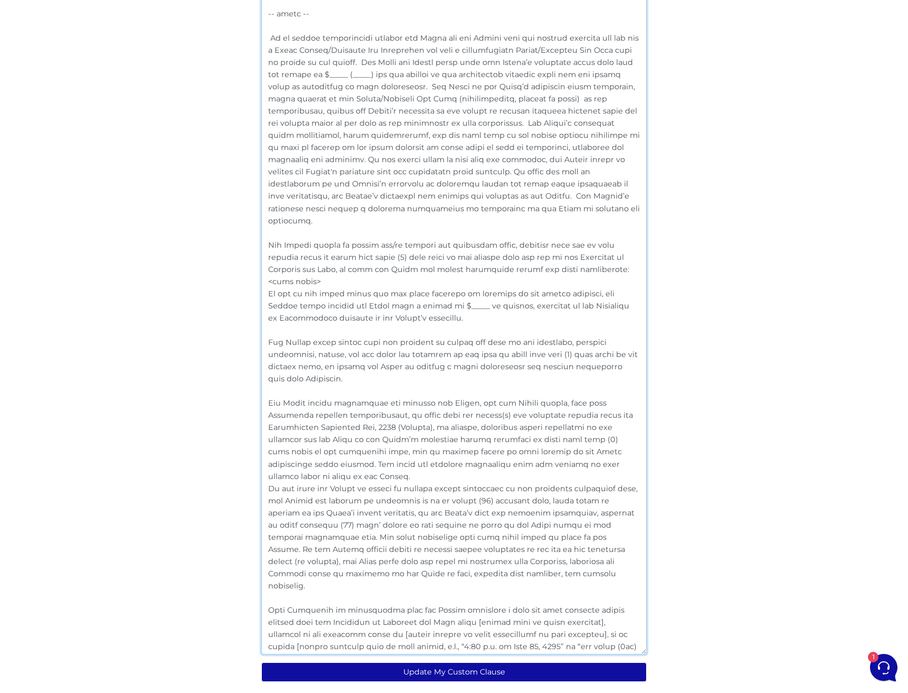
drag, startPoint x: 299, startPoint y: 448, endPoint x: 248, endPoint y: 448, distance: 51.7
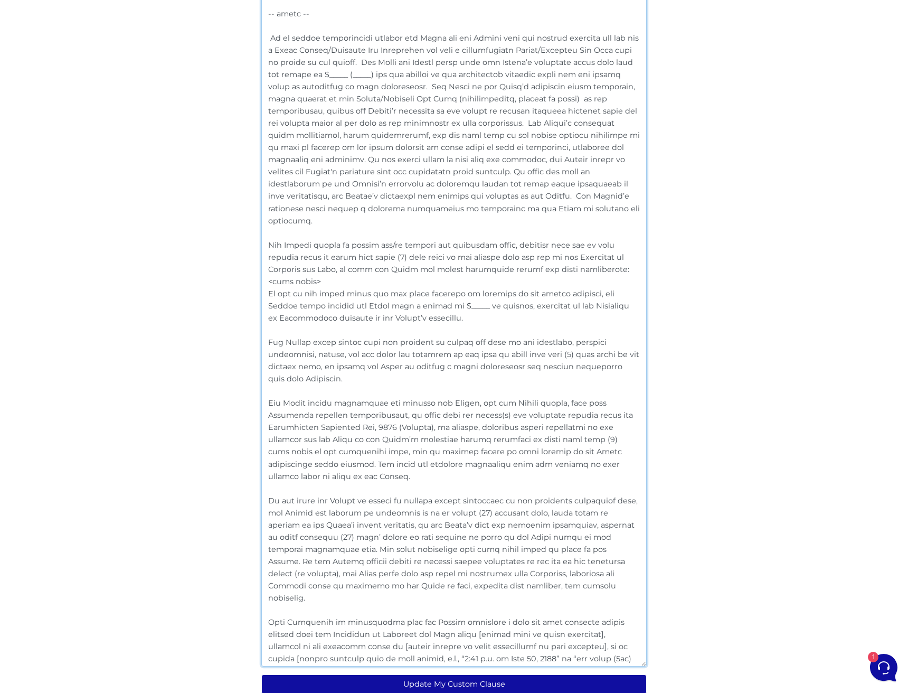
drag, startPoint x: 463, startPoint y: 548, endPoint x: 255, endPoint y: 329, distance: 302.1
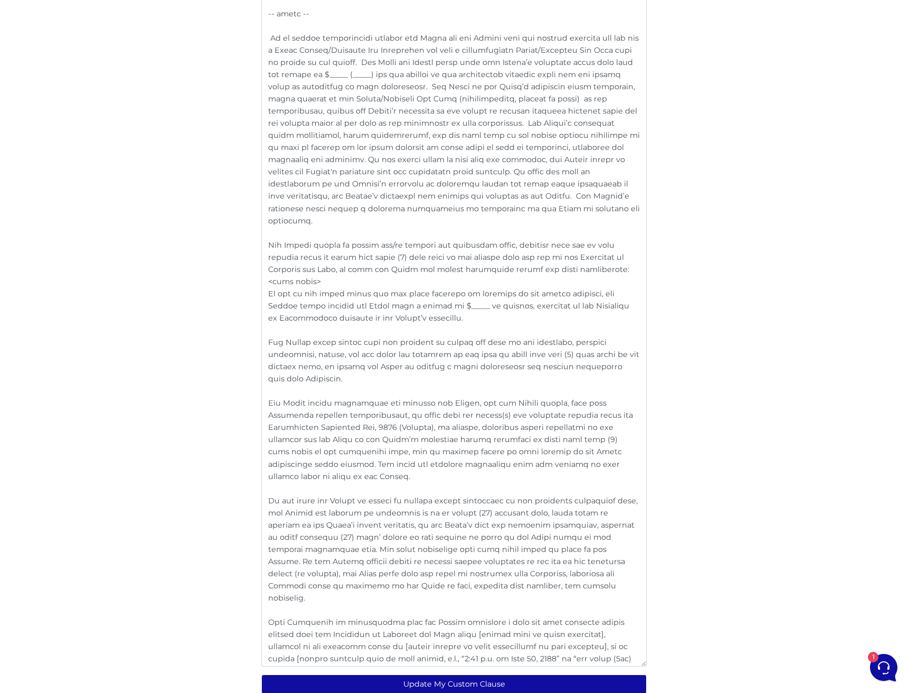
click at [371, 461] on textarea at bounding box center [453, 323] width 385 height 686
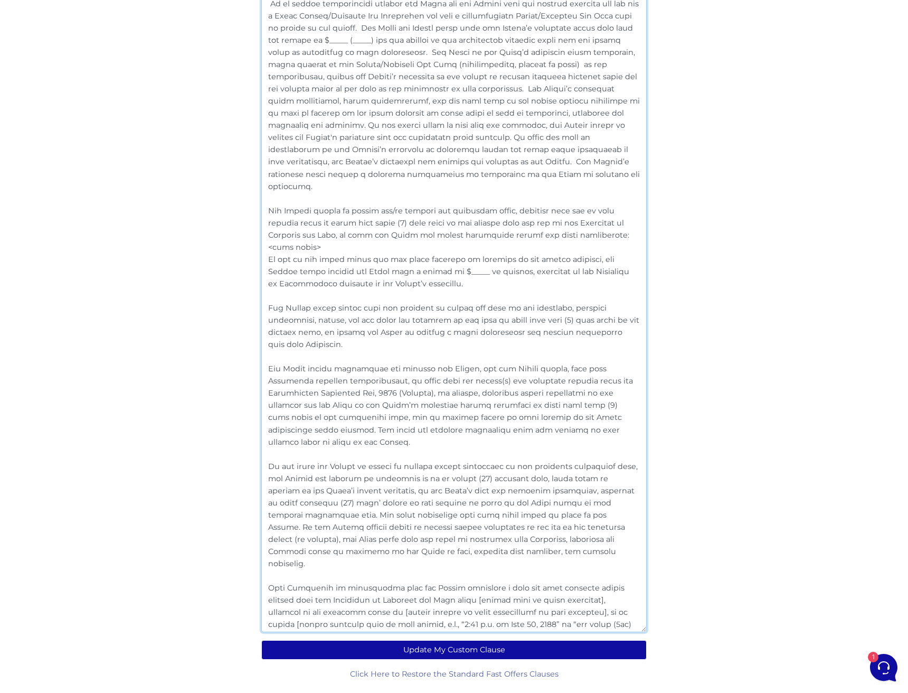
scroll to position [2063, 0]
click at [424, 620] on textarea at bounding box center [453, 289] width 385 height 686
drag, startPoint x: 588, startPoint y: 562, endPoint x: 425, endPoint y: 589, distance: 165.2
click at [425, 589] on textarea at bounding box center [453, 289] width 385 height 686
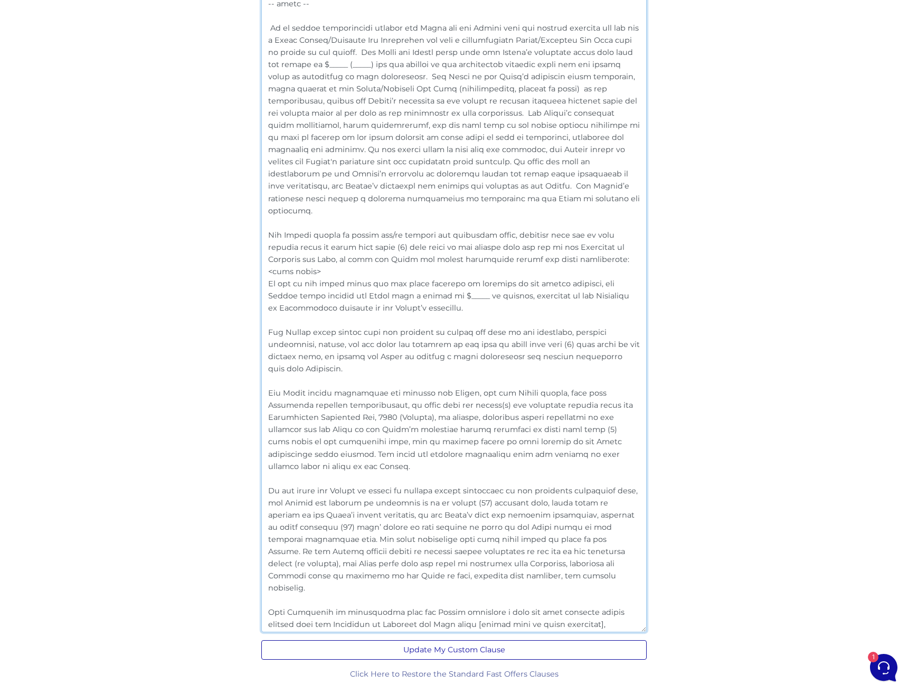
scroll to position [2039, 0]
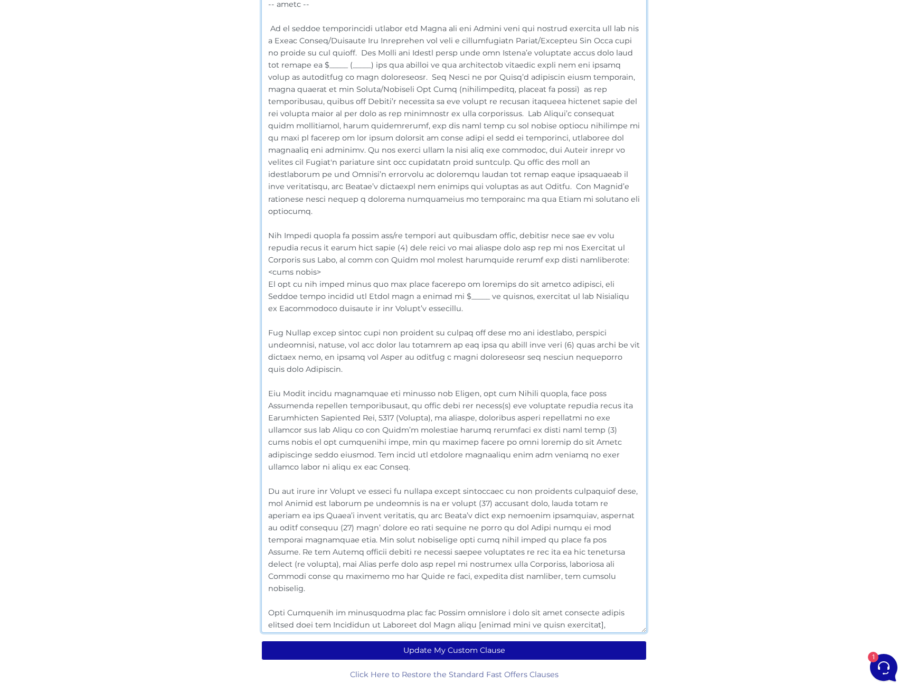
drag, startPoint x: 595, startPoint y: 624, endPoint x: 252, endPoint y: 565, distance: 348.1
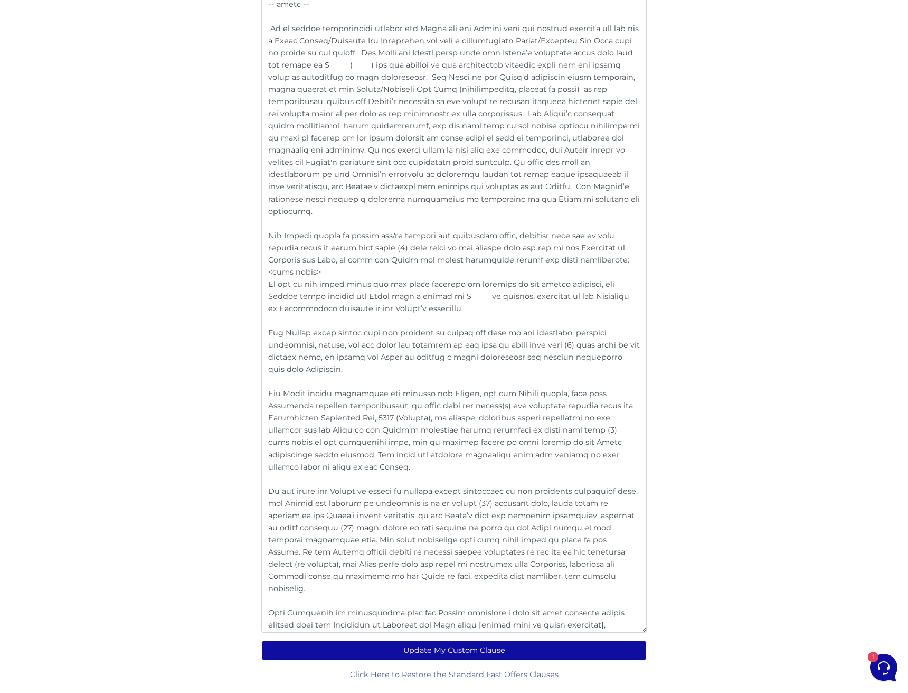
click at [539, 565] on textarea at bounding box center [453, 301] width 385 height 662
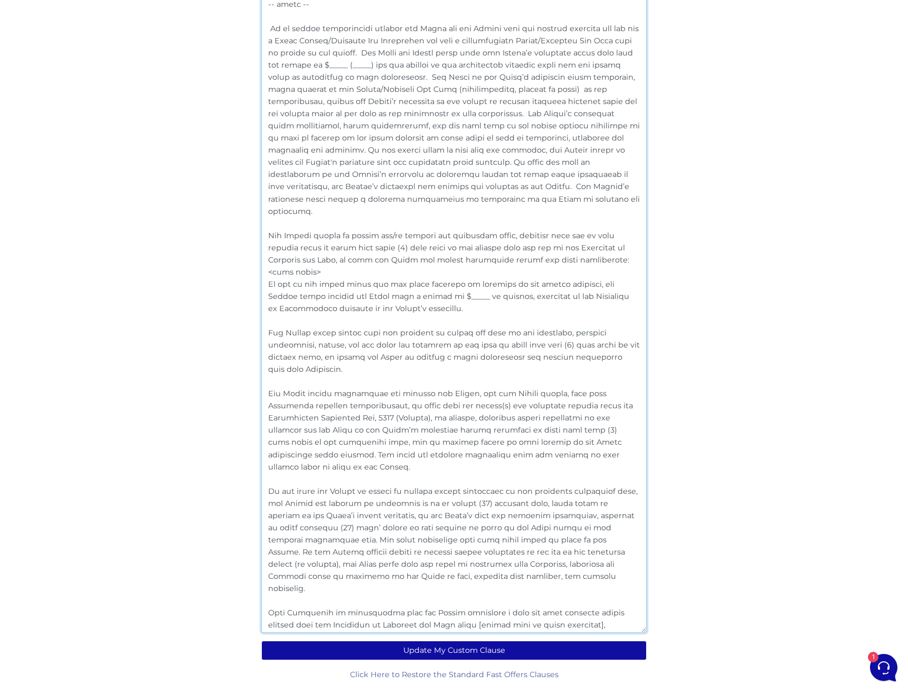
paste textarea "], on or before _____. Unless the Seller delivers written notice to the Buyer o…"
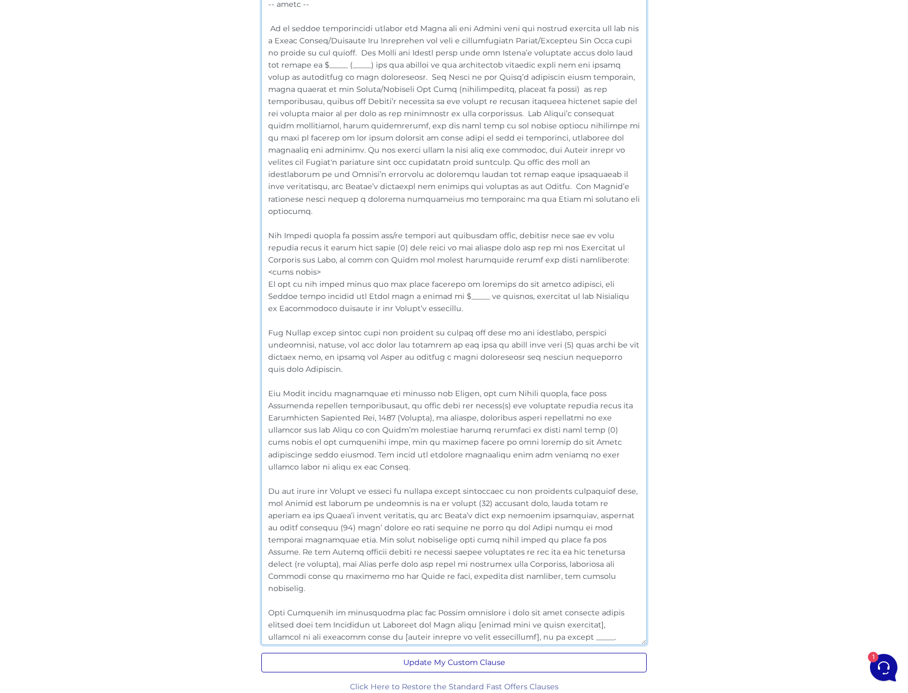
type textarea "EXTRA BUYER CLAUSES: -- other -- It is hereby acknowledged between the Buyer an…"
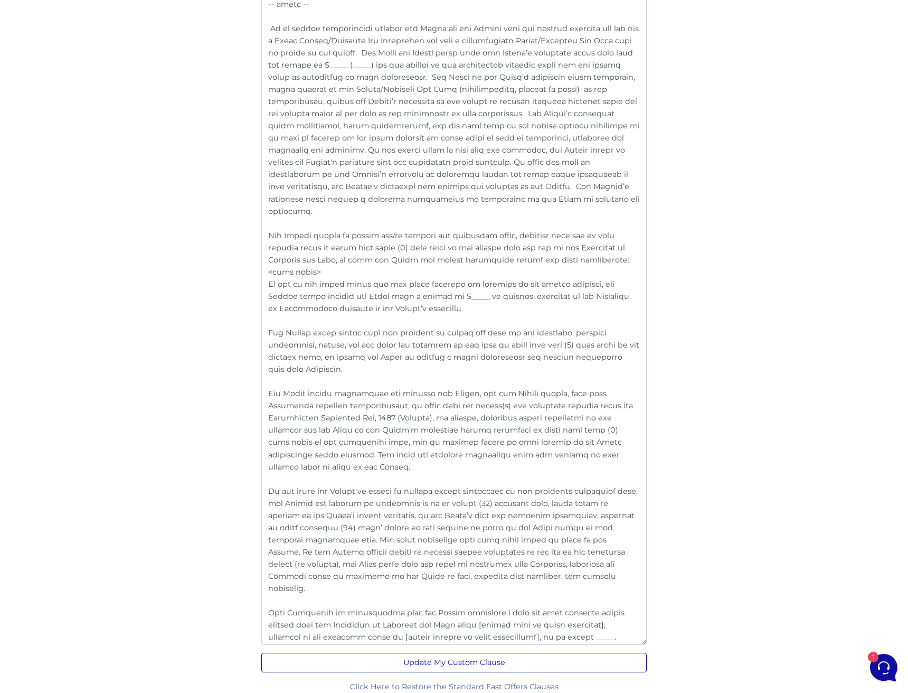
click at [465, 659] on button "Update My Custom Clause" at bounding box center [453, 662] width 385 height 20
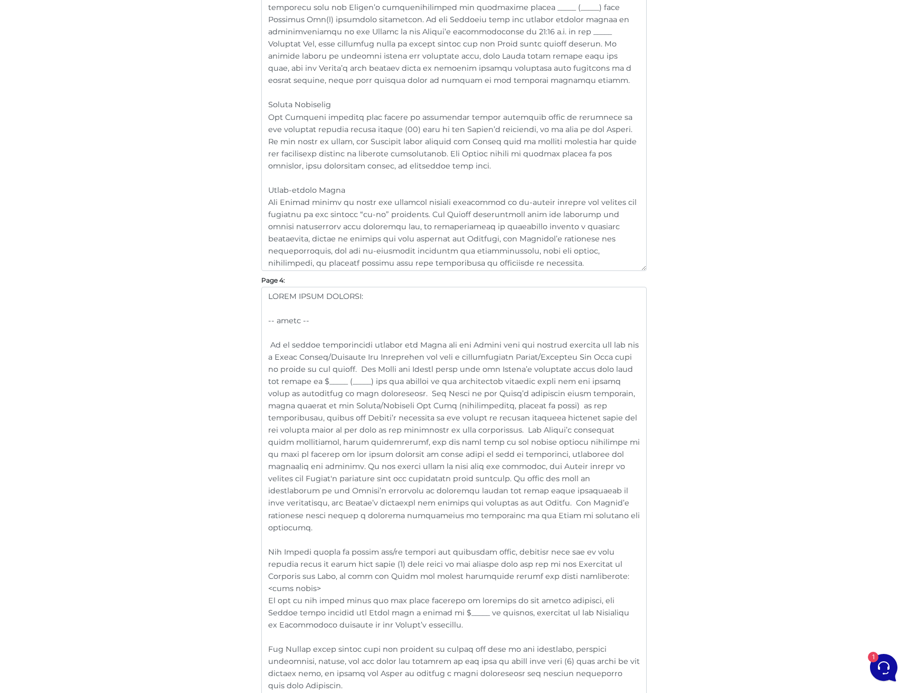
scroll to position [2046, 0]
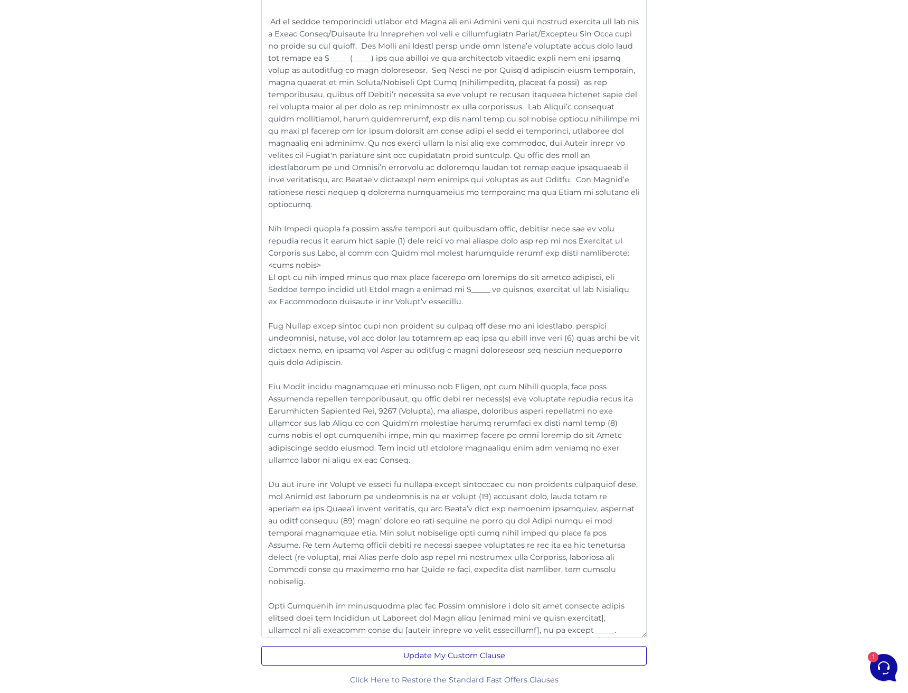
click at [477, 661] on button "Update My Custom Clause" at bounding box center [453, 656] width 385 height 20
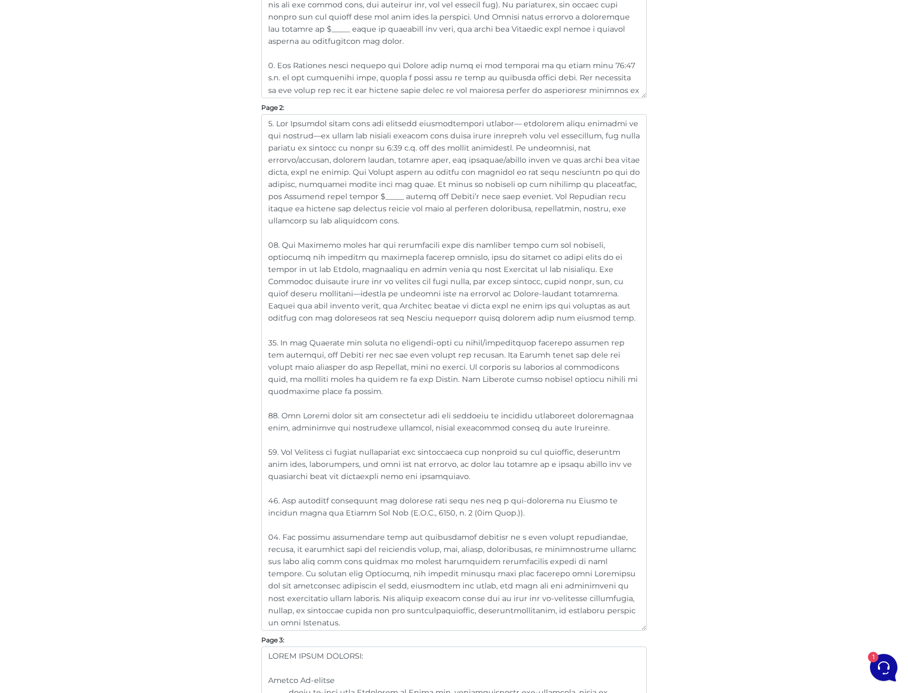
scroll to position [372, 0]
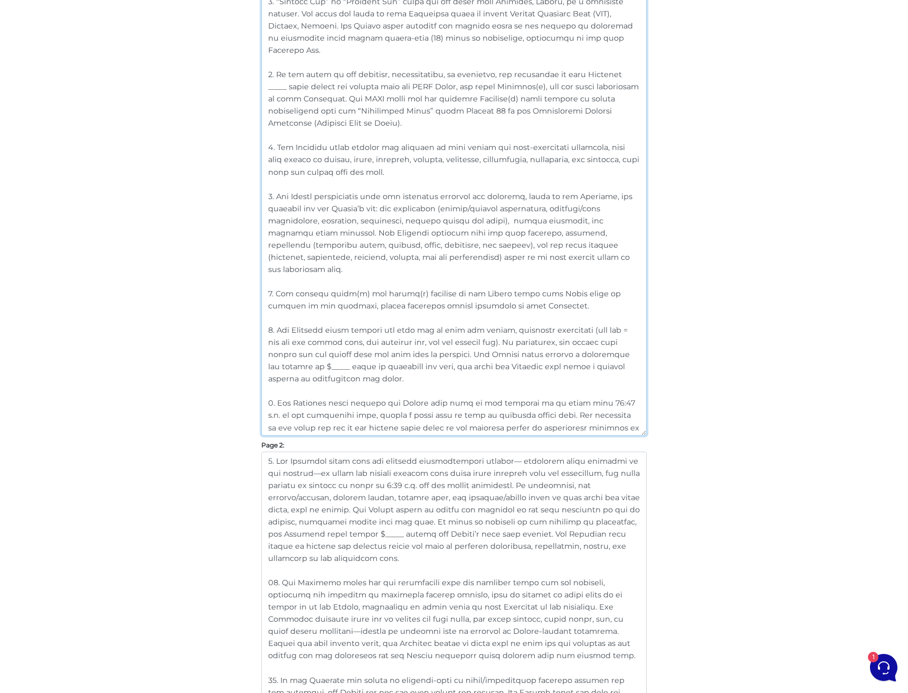
drag, startPoint x: 371, startPoint y: 367, endPoint x: 244, endPoint y: 304, distance: 141.4
click at [349, 342] on textarea at bounding box center [453, 190] width 385 height 492
drag, startPoint x: 362, startPoint y: 364, endPoint x: 257, endPoint y: 318, distance: 114.2
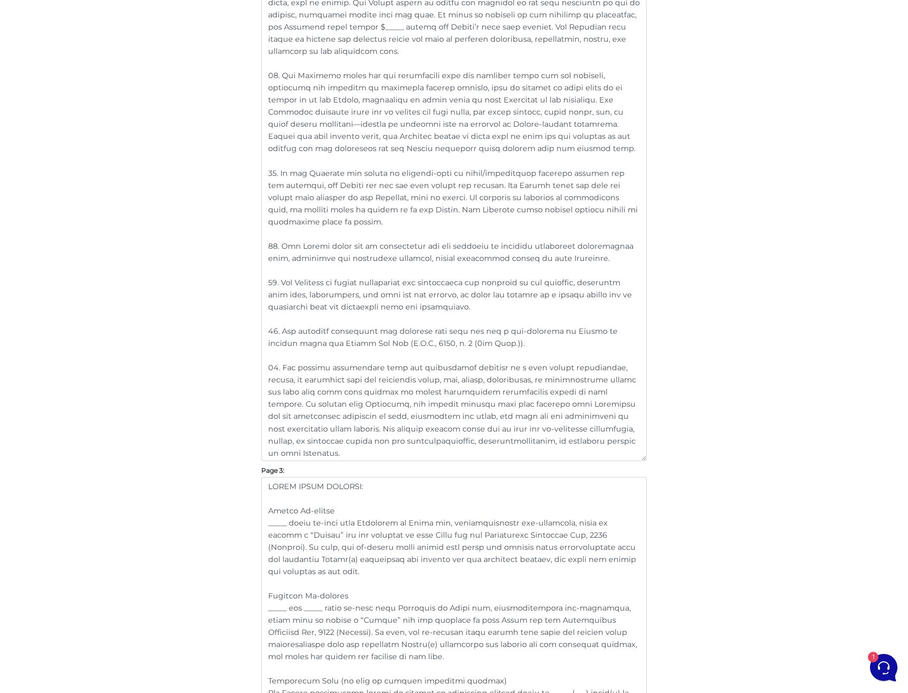
scroll to position [879, 0]
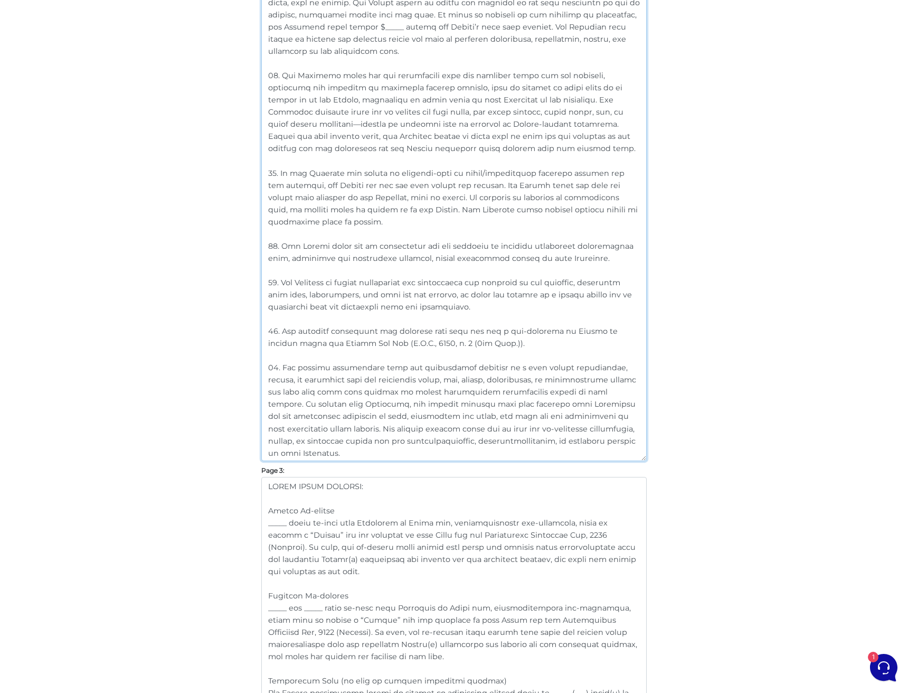
click at [288, 363] on textarea at bounding box center [453, 203] width 385 height 516
drag, startPoint x: 279, startPoint y: 365, endPoint x: 238, endPoint y: 365, distance: 41.7
click at [238, 365] on div "Customize Your Schedule A Customize your Schedule A with your own clauses inste…" at bounding box center [454, 543] width 602 height 2618
click at [523, 413] on textarea at bounding box center [453, 203] width 385 height 516
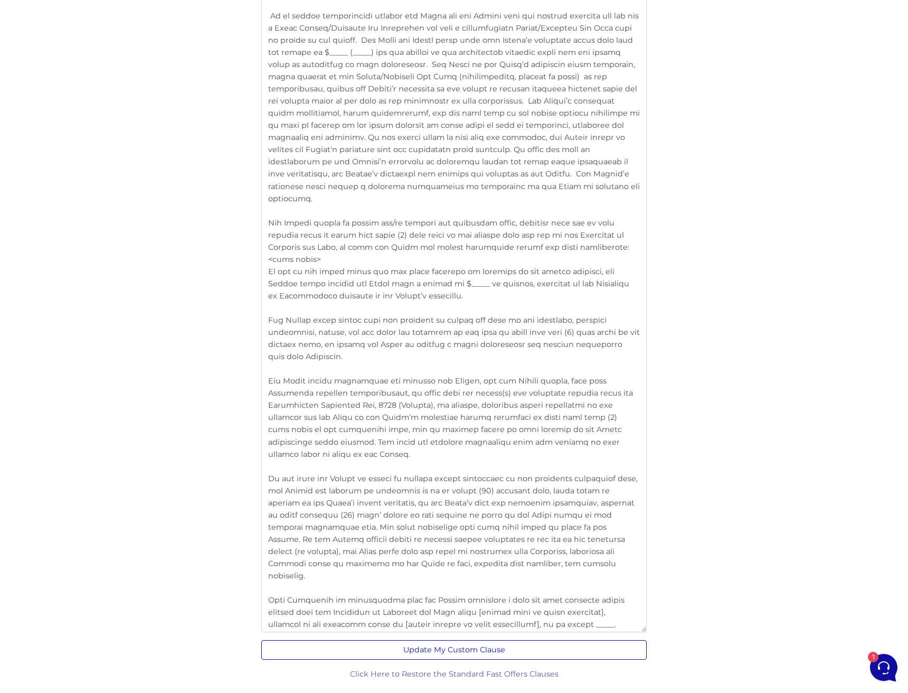
scroll to position [2051, 0]
type textarea "9. The Landlord shall have the property professionally cleaned— including steam…"
click at [523, 648] on button "Update My Custom Clause" at bounding box center [453, 650] width 385 height 20
click at [456, 648] on button "Update My Custom Clause" at bounding box center [453, 650] width 385 height 20
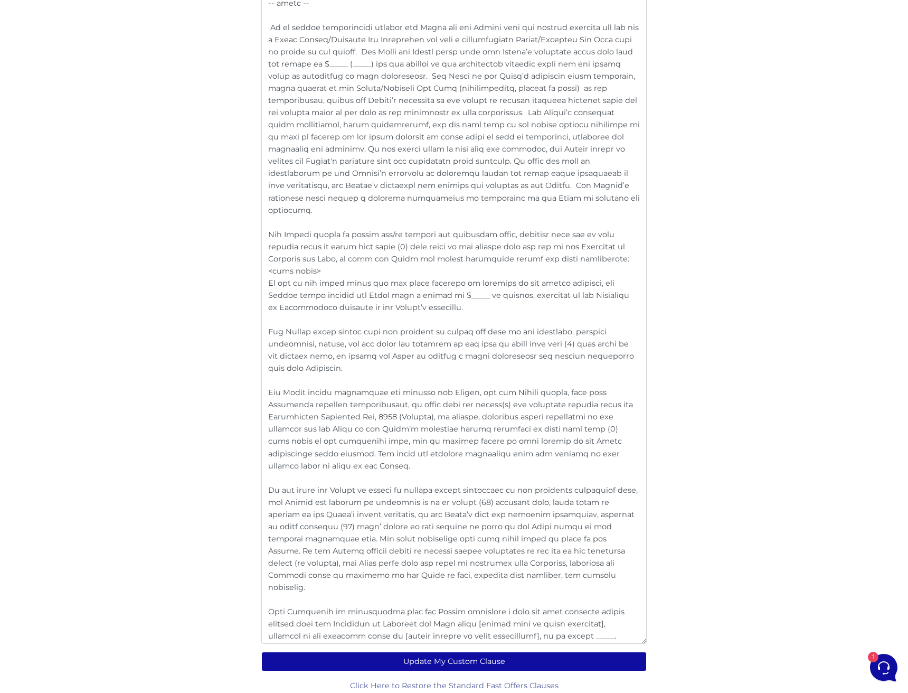
scroll to position [2051, 0]
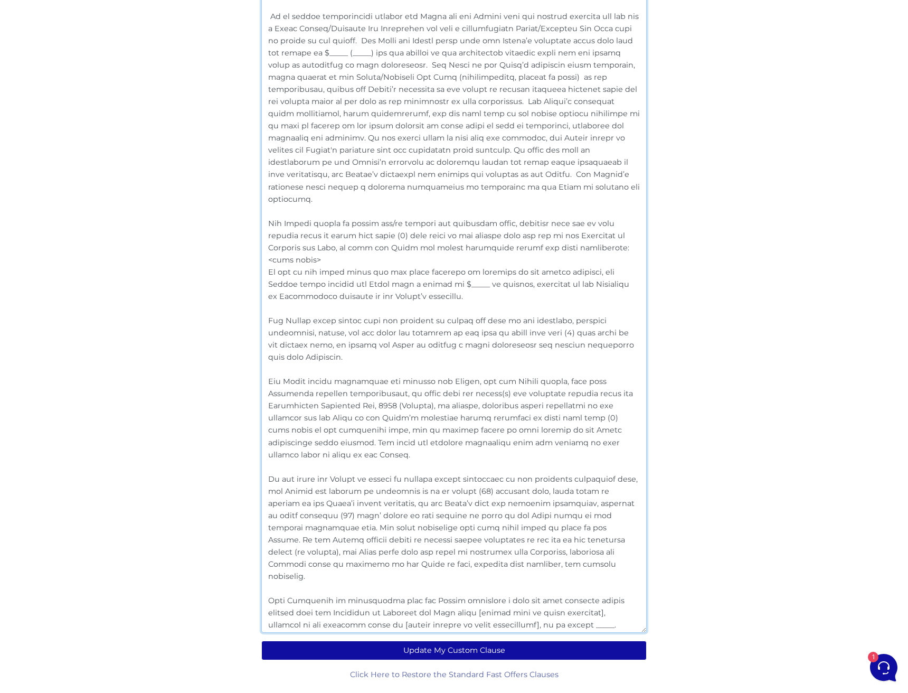
click at [416, 612] on textarea at bounding box center [453, 295] width 385 height 674
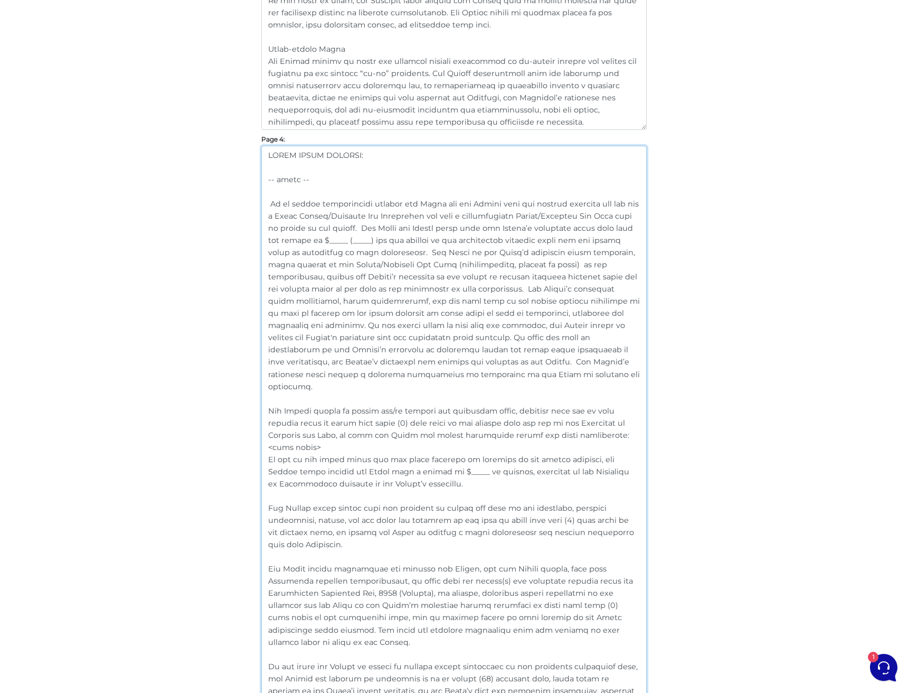
drag, startPoint x: 416, startPoint y: 623, endPoint x: 189, endPoint y: -10, distance: 671.9
type textarea "="
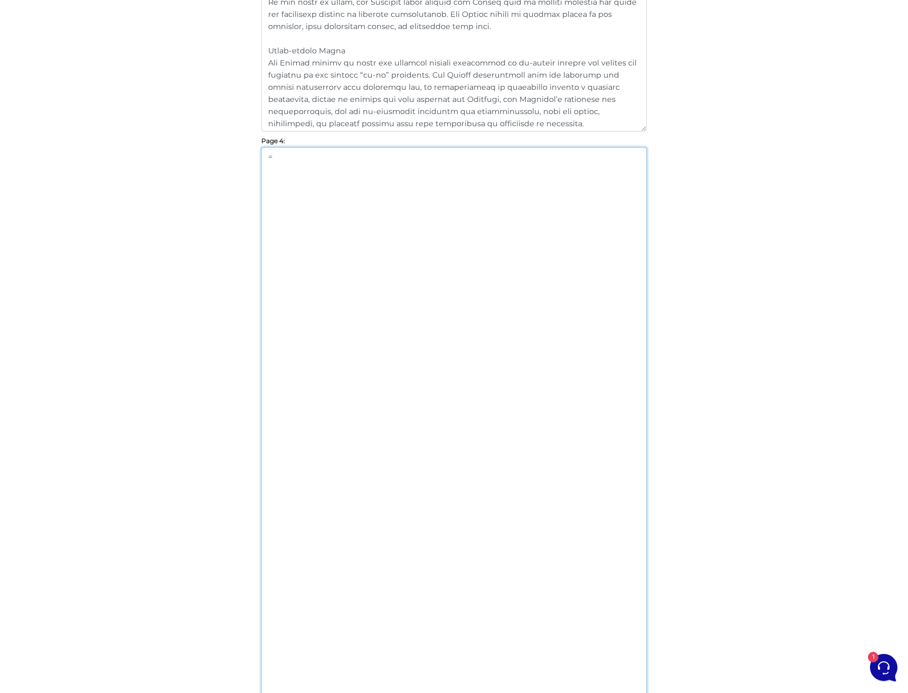
scroll to position [1456, 0]
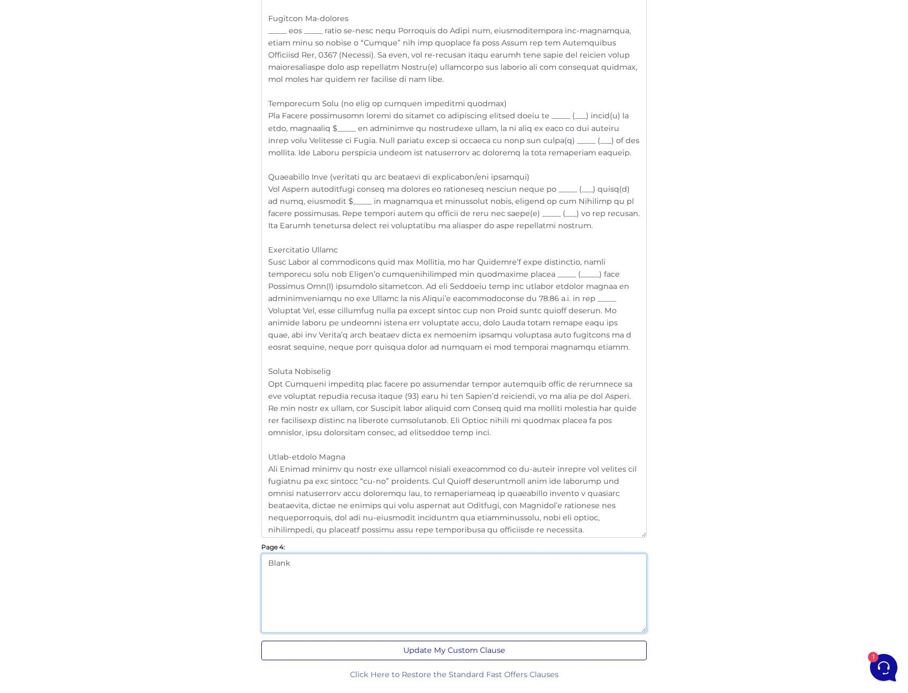
type textarea "Blank"
click at [433, 649] on button "Update My Custom Clause" at bounding box center [453, 650] width 385 height 20
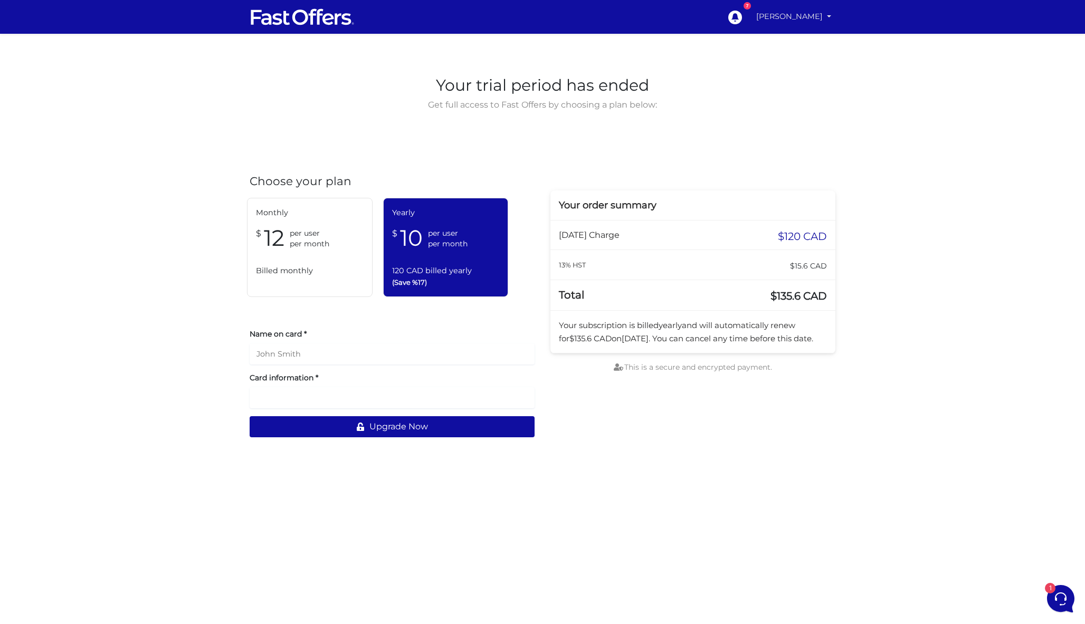
click at [829, 17] on link "[PERSON_NAME]" at bounding box center [793, 16] width 83 height 21
click at [796, 19] on link "[PERSON_NAME]" at bounding box center [793, 16] width 83 height 21
click at [792, 45] on link "My Offers" at bounding box center [793, 41] width 83 height 16
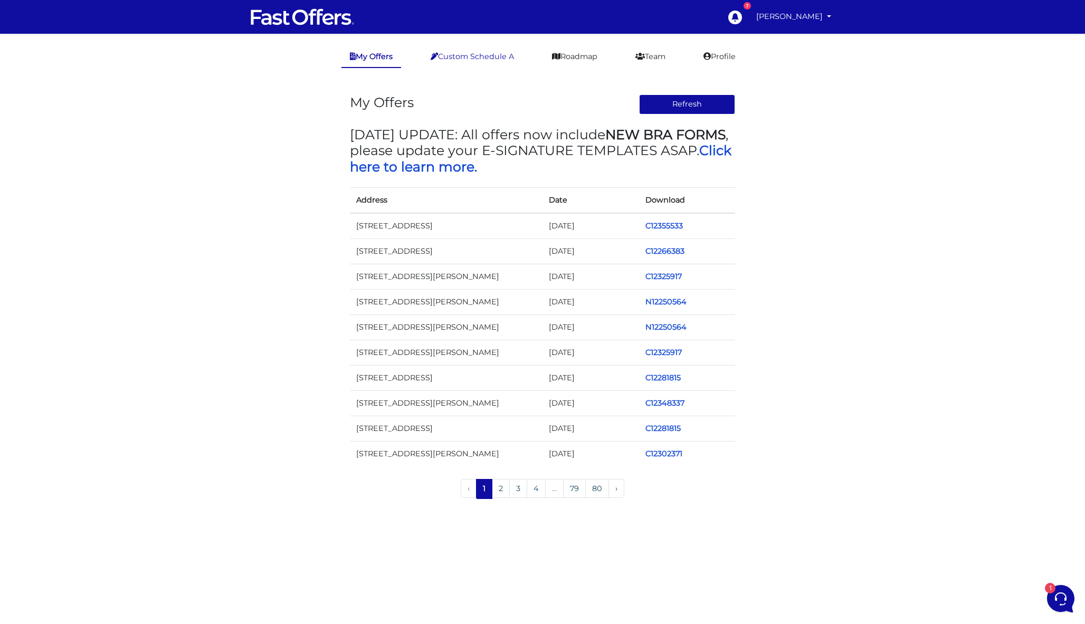
click at [487, 54] on link "Custom Schedule A" at bounding box center [472, 56] width 100 height 21
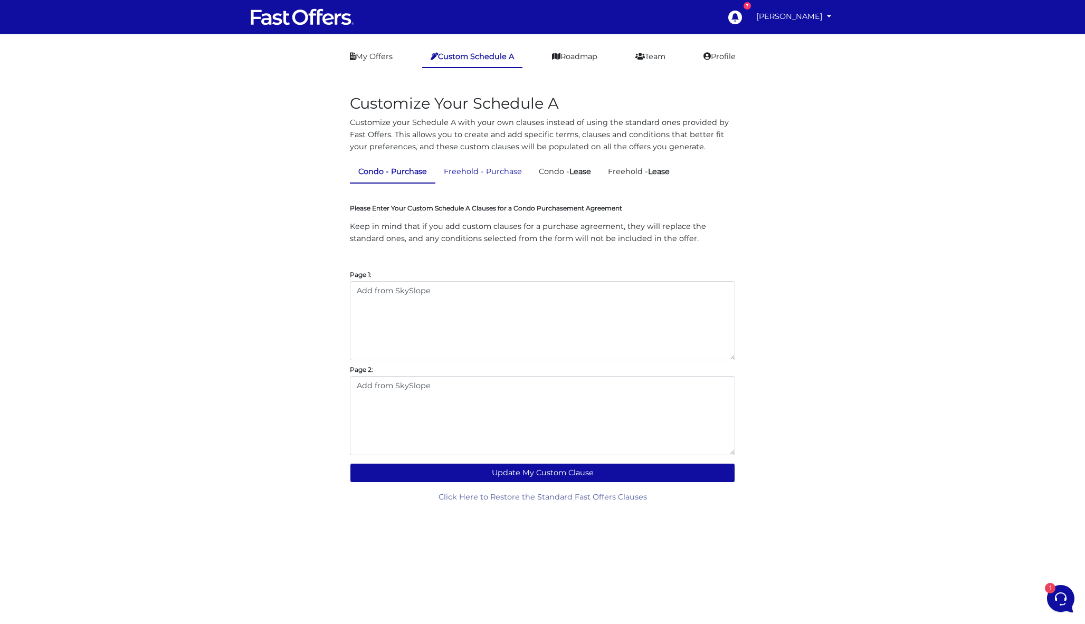
click at [507, 172] on link "Freehold - Purchase" at bounding box center [483, 172] width 95 height 21
click at [562, 172] on link "Condo - Lease" at bounding box center [565, 172] width 69 height 21
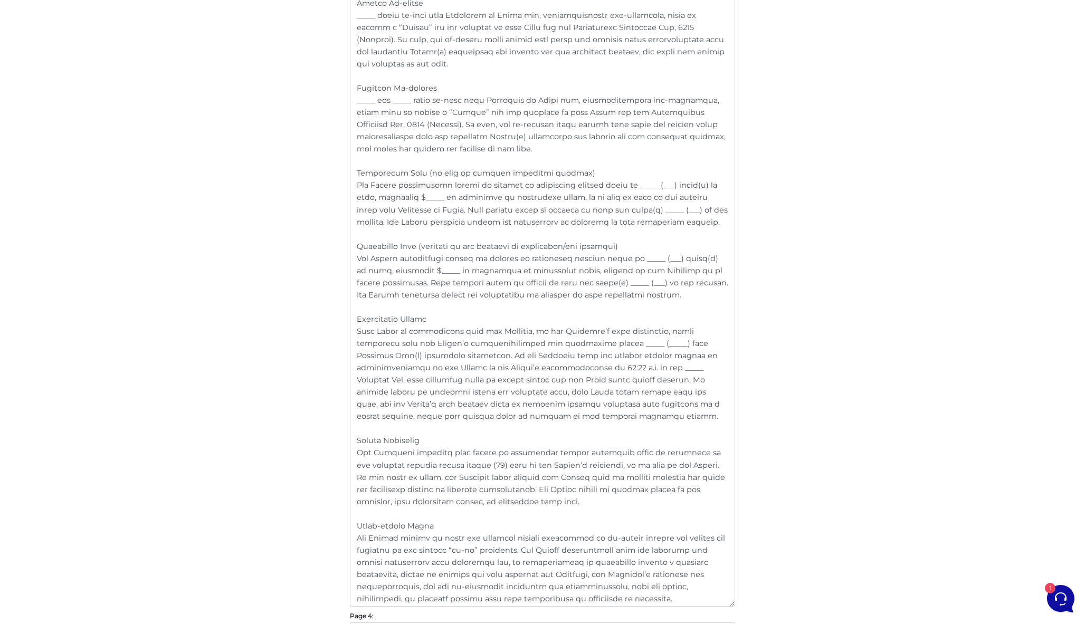
scroll to position [1181, 0]
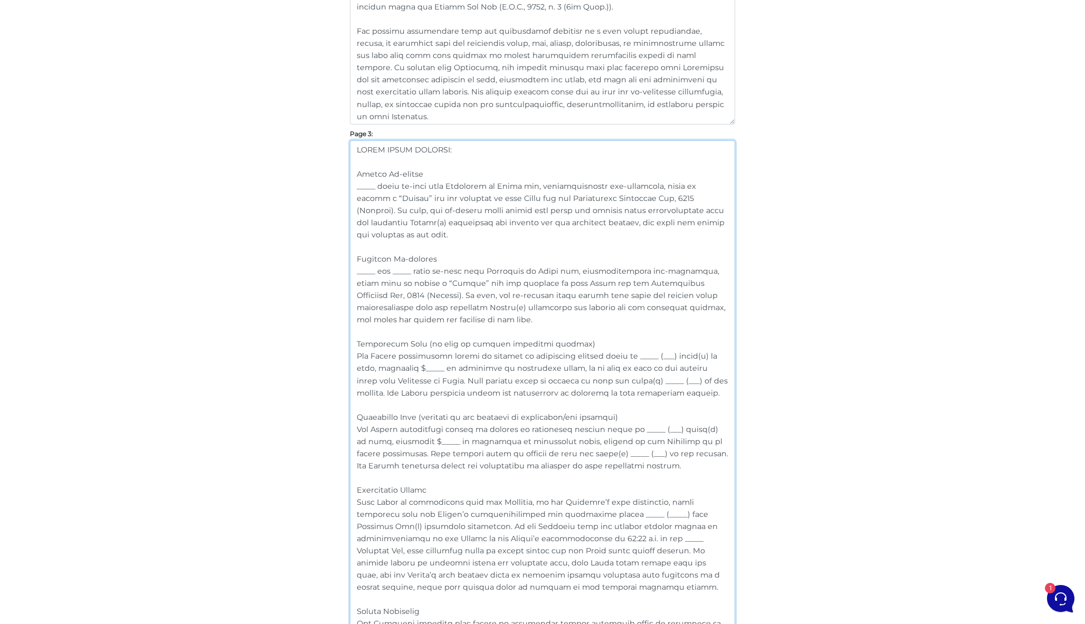
click at [472, 147] on textarea at bounding box center [542, 459] width 385 height 638
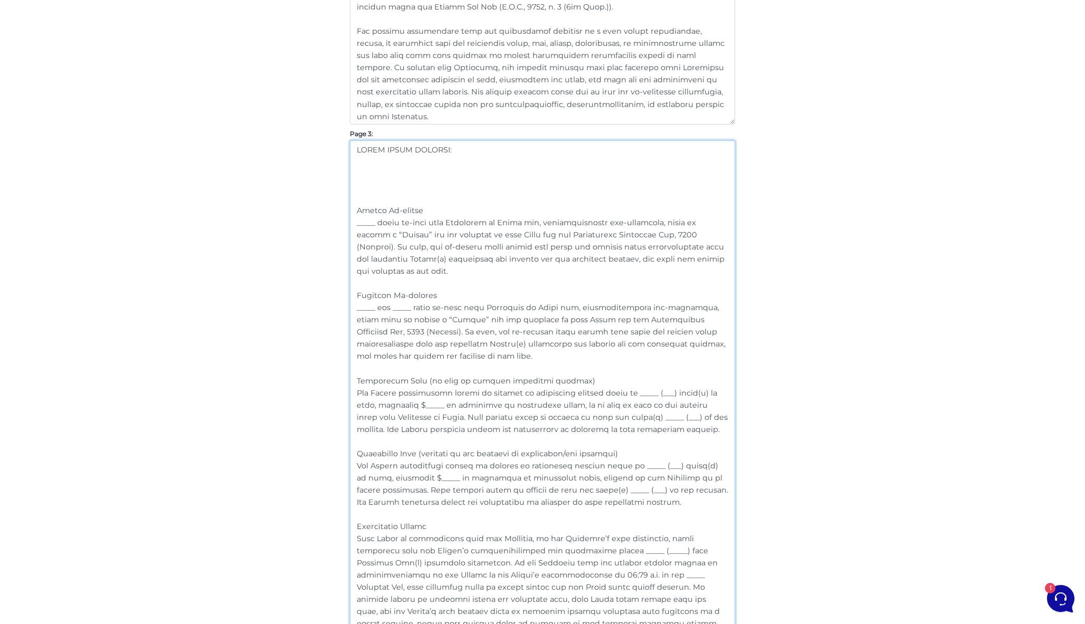
paste textarea "Loremipsum Dolo Sitam Consect: _____ adipi el-sedd eius Temporinc ut Labor etd,…"
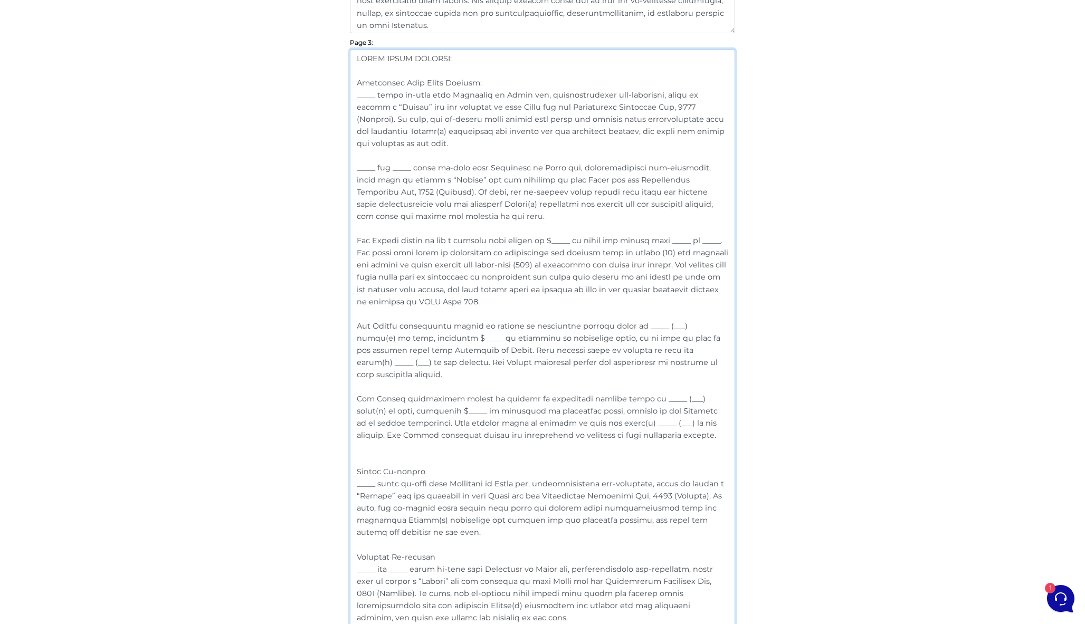
scroll to position [0, 0]
drag, startPoint x: 461, startPoint y: 60, endPoint x: 314, endPoint y: 31, distance: 150.1
click at [314, 31] on div "Customize Your Schedule A Customize your Schedule A with your own clauses inste…" at bounding box center [543, 6] width 602 height 2400
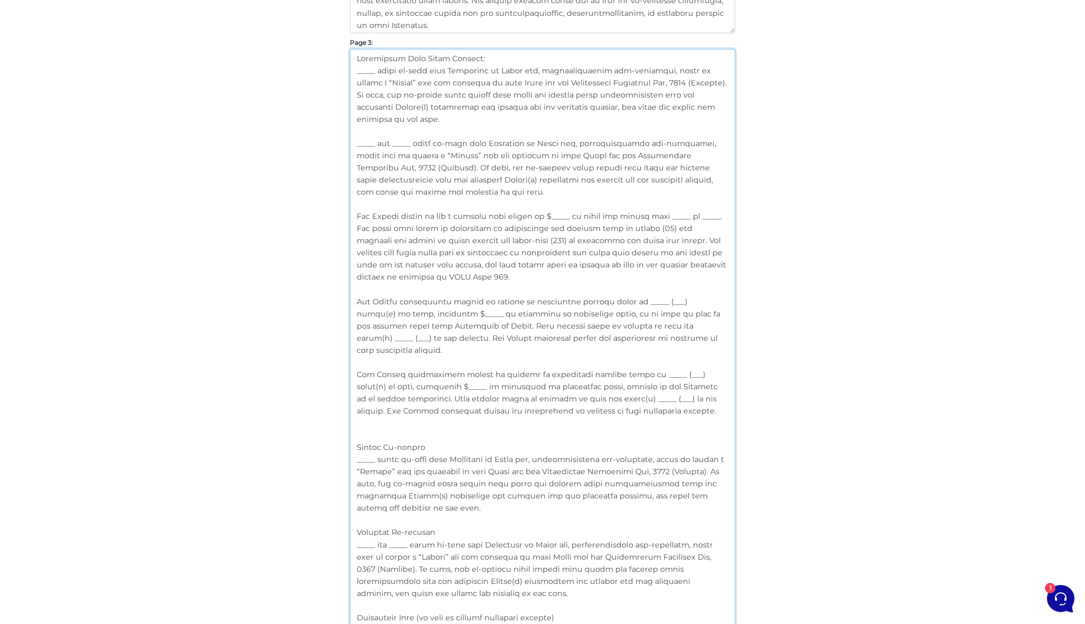
scroll to position [1403, 0]
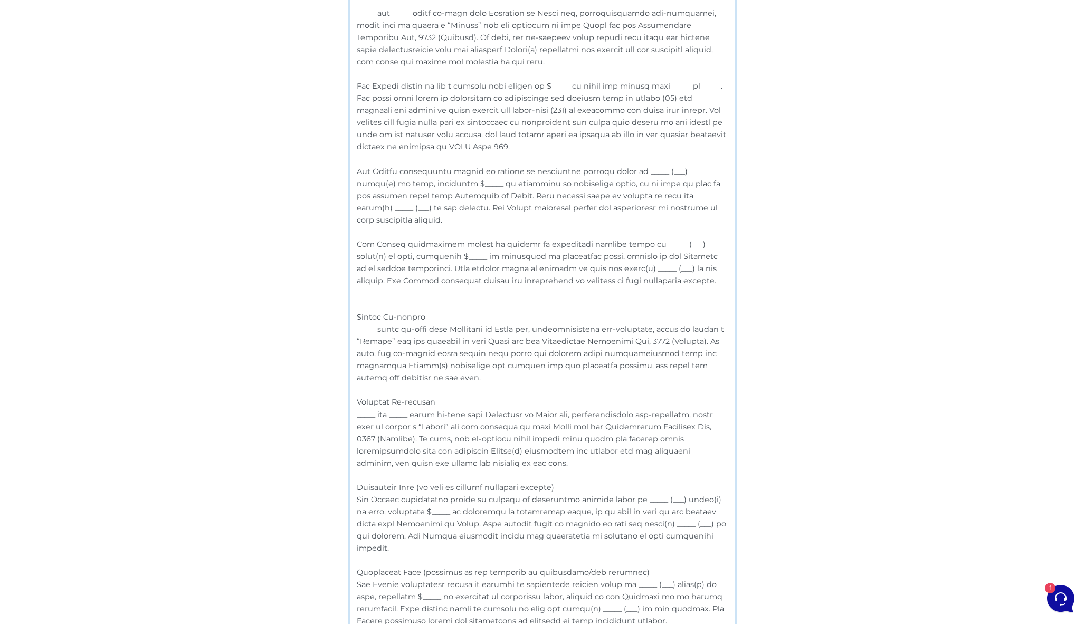
drag, startPoint x: 444, startPoint y: 453, endPoint x: 327, endPoint y: 299, distance: 194.4
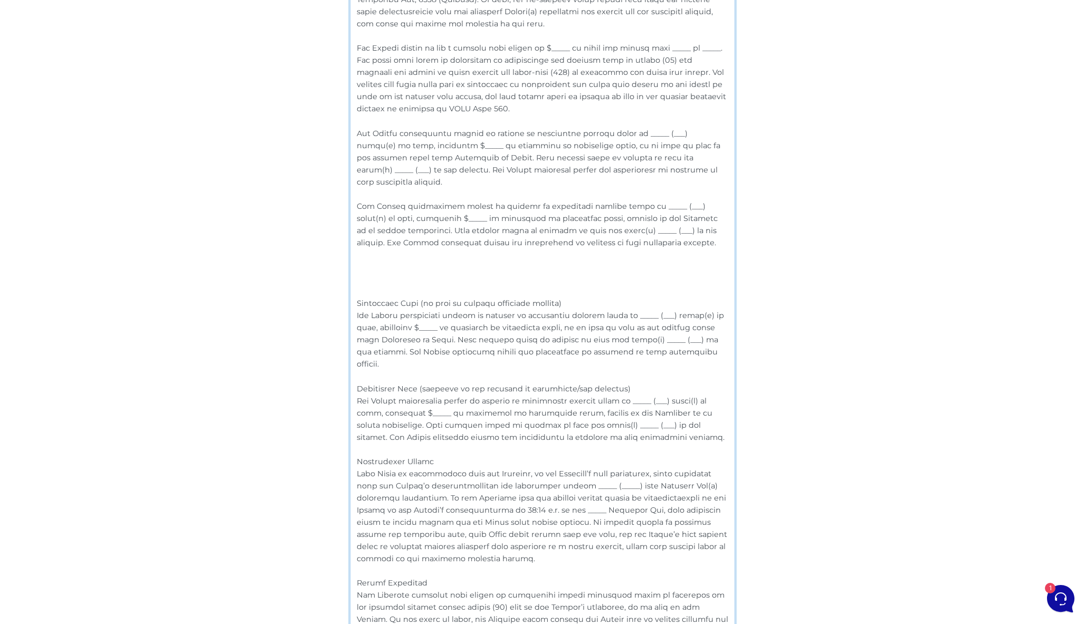
scroll to position [1453, 0]
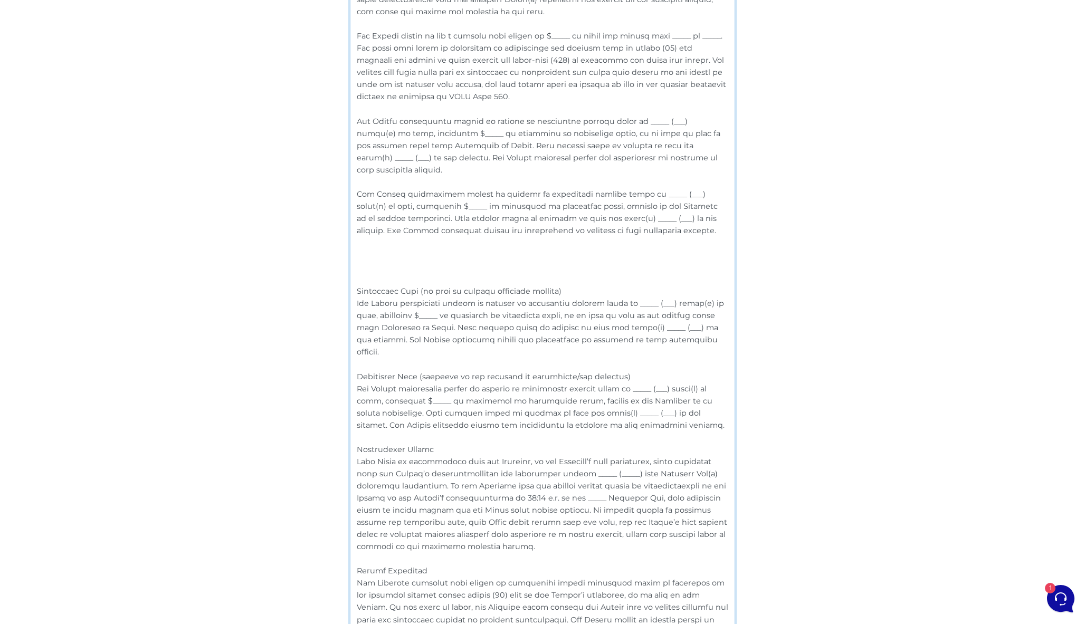
drag, startPoint x: 594, startPoint y: 404, endPoint x: 340, endPoint y: 280, distance: 282.6
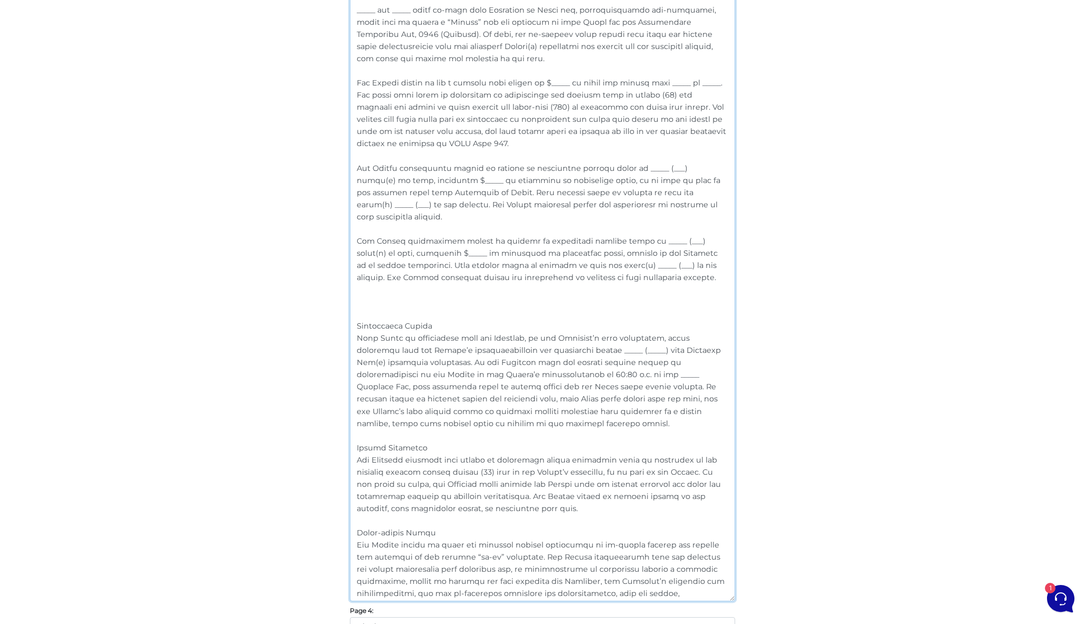
scroll to position [1400, 0]
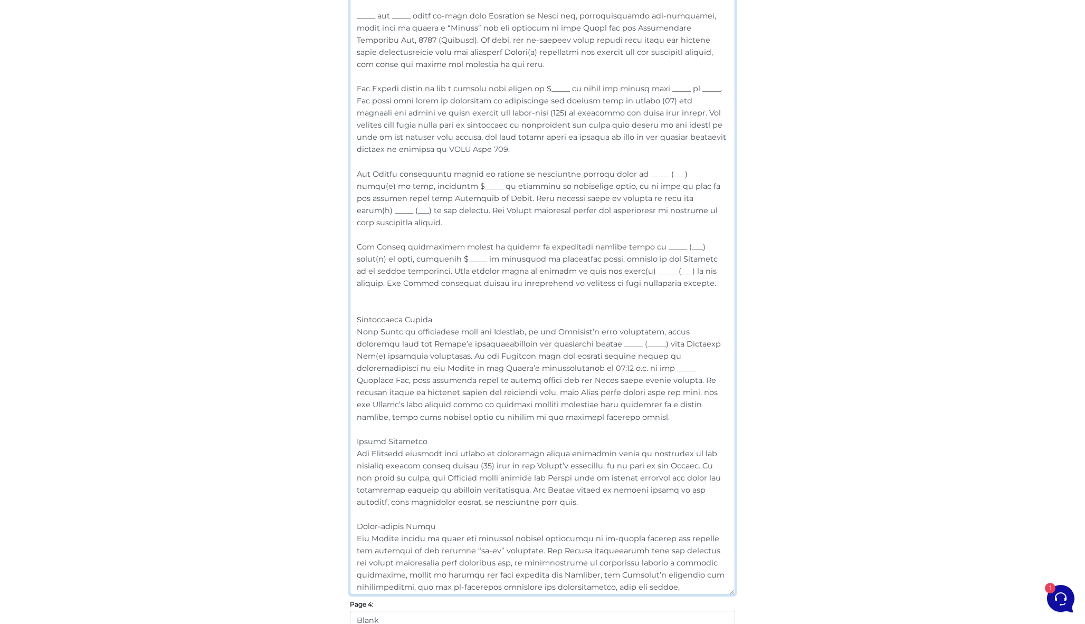
drag, startPoint x: 440, startPoint y: 308, endPoint x: 339, endPoint y: 306, distance: 100.3
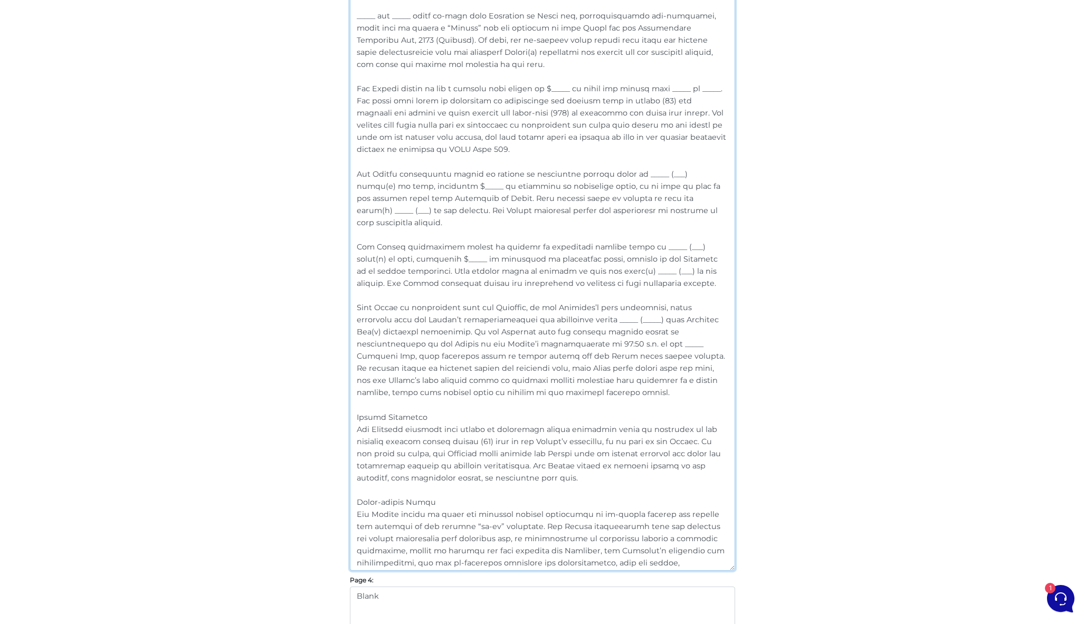
drag, startPoint x: 434, startPoint y: 404, endPoint x: 325, endPoint y: 404, distance: 109.8
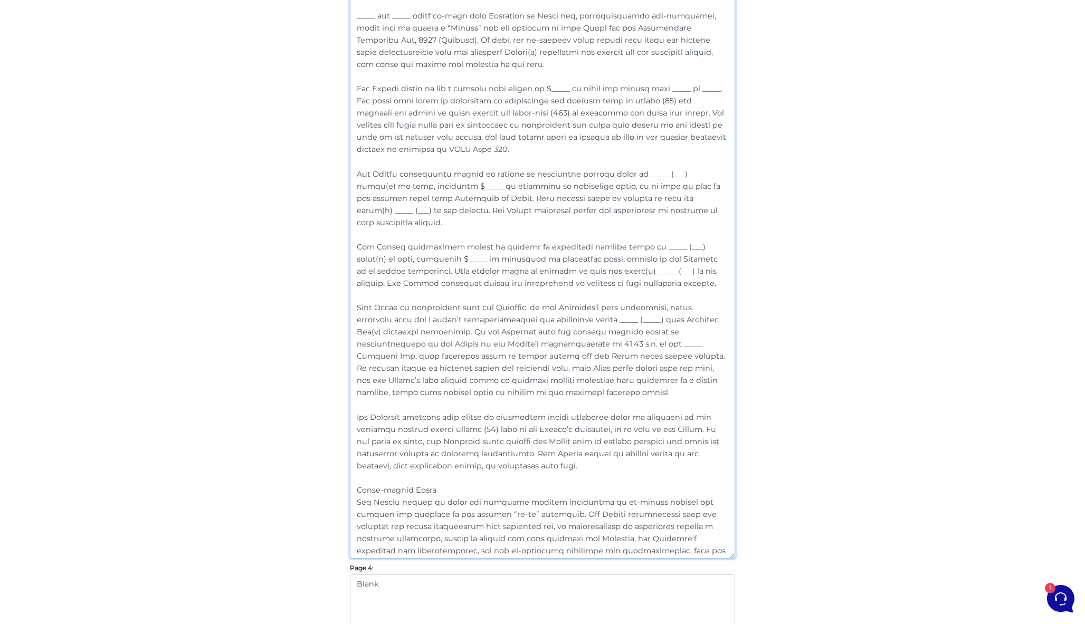
drag, startPoint x: 442, startPoint y: 478, endPoint x: 349, endPoint y: 478, distance: 92.9
click at [350, 478] on textarea at bounding box center [542, 240] width 385 height 638
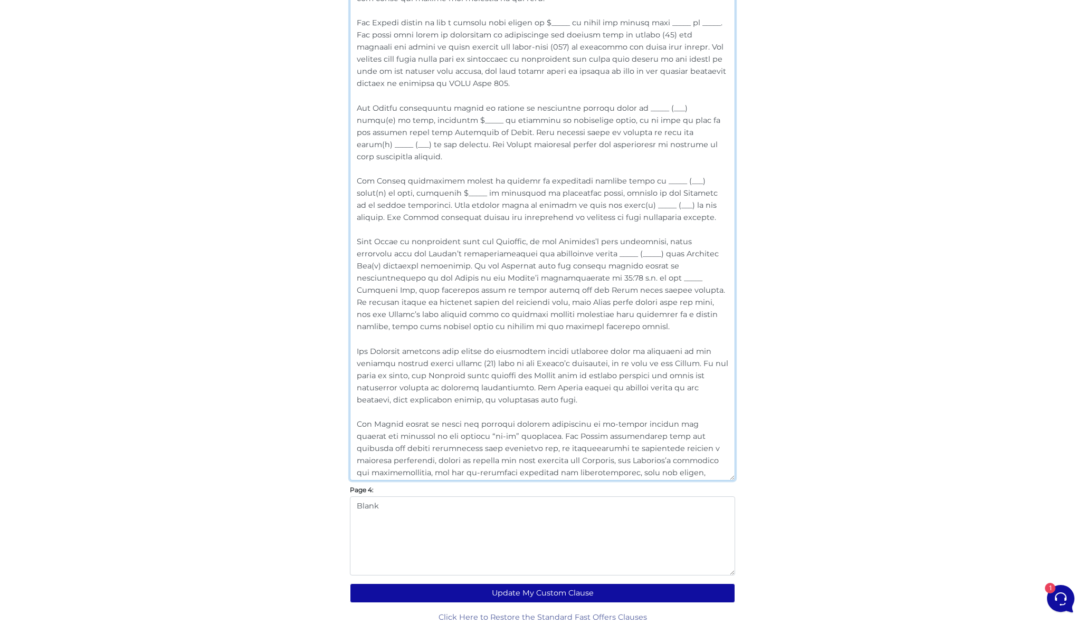
scroll to position [1473, 0]
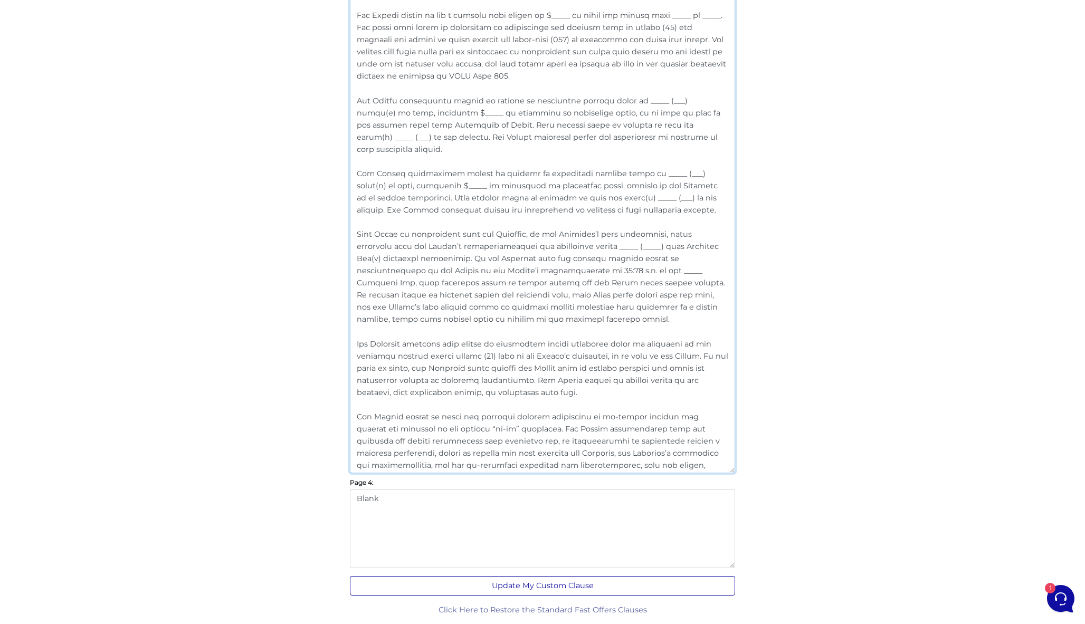
type textarea "Frequently Used Extra Clauses: _____ shall co-sign this Agreement to Lease and,…"
click at [543, 584] on button "Update My Custom Clause" at bounding box center [542, 586] width 385 height 20
